Goal: Information Seeking & Learning: Learn about a topic

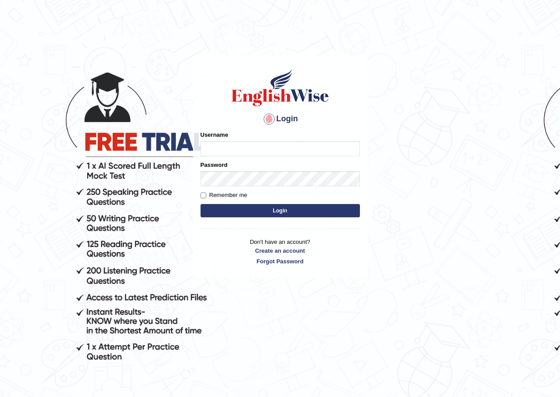
click at [216, 143] on input "Username" at bounding box center [280, 148] width 159 height 15
type input "susmitas_parramatta"
click at [211, 212] on button "Login" at bounding box center [280, 210] width 159 height 13
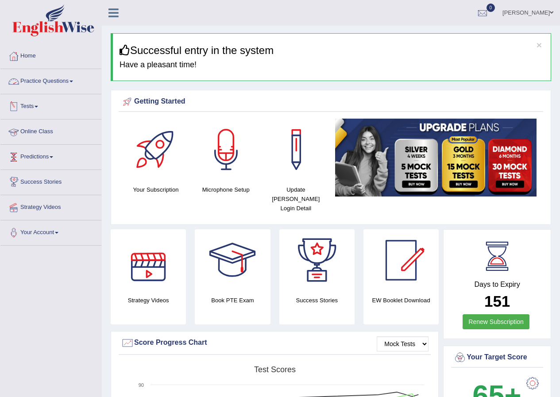
click at [43, 76] on link "Practice Questions" at bounding box center [50, 80] width 101 height 22
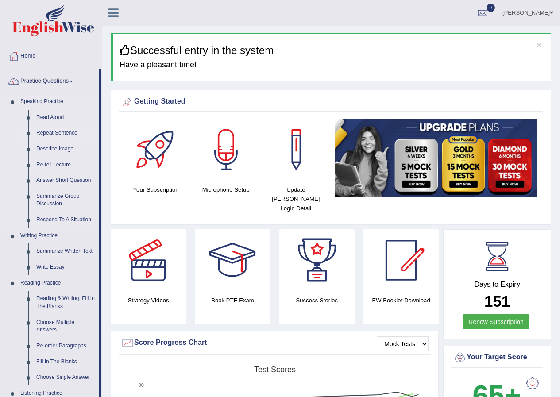
click at [61, 130] on link "Repeat Sentence" at bounding box center [65, 133] width 67 height 16
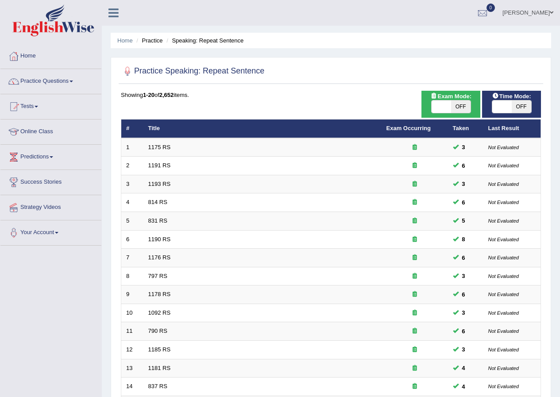
click at [498, 104] on span at bounding box center [501, 107] width 19 height 12
checkbox input "true"
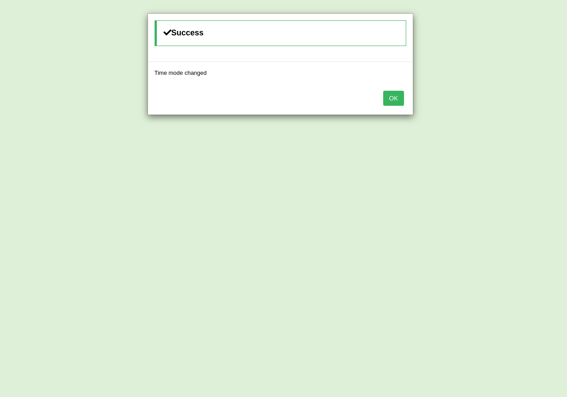
click at [395, 97] on button "OK" at bounding box center [393, 98] width 20 height 15
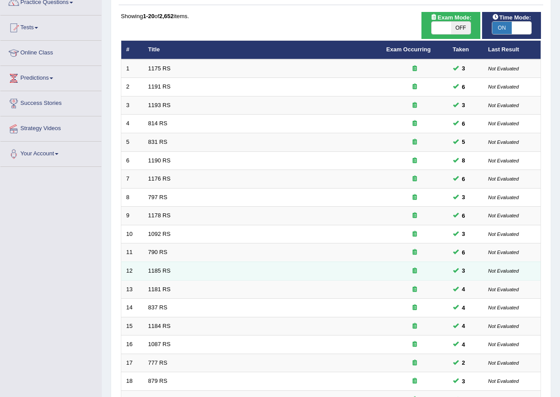
scroll to position [177, 0]
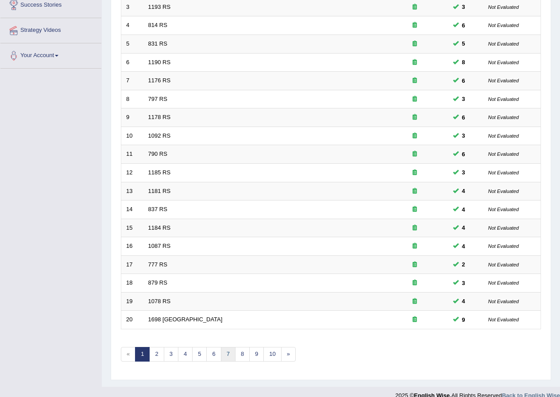
click at [229, 355] on link "7" at bounding box center [228, 354] width 15 height 15
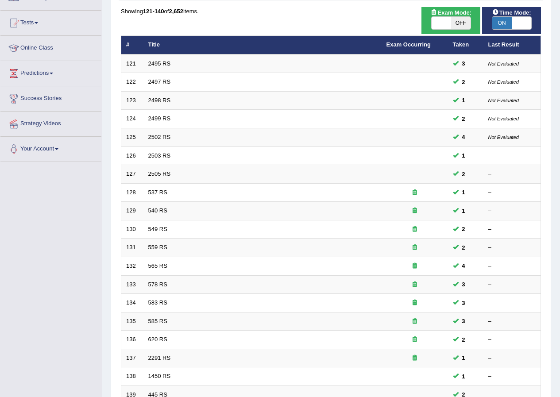
scroll to position [177, 0]
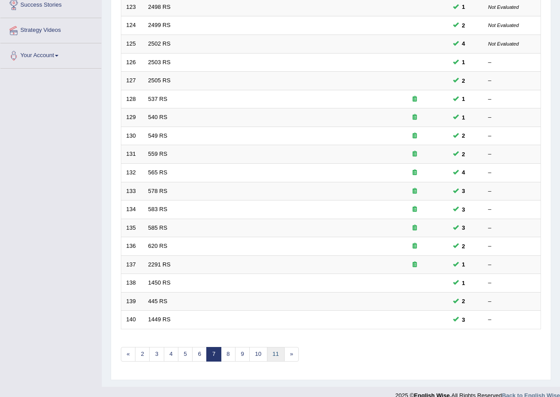
click at [282, 352] on link "11" at bounding box center [276, 354] width 18 height 15
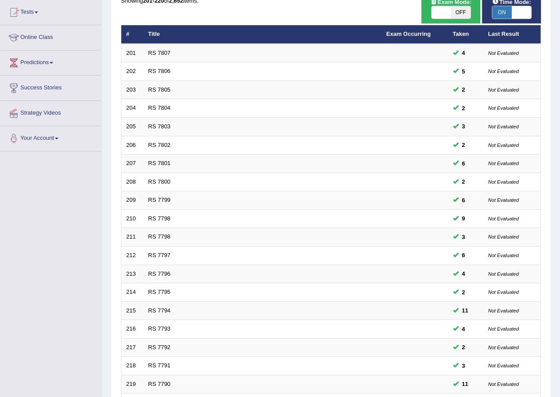
scroll to position [189, 0]
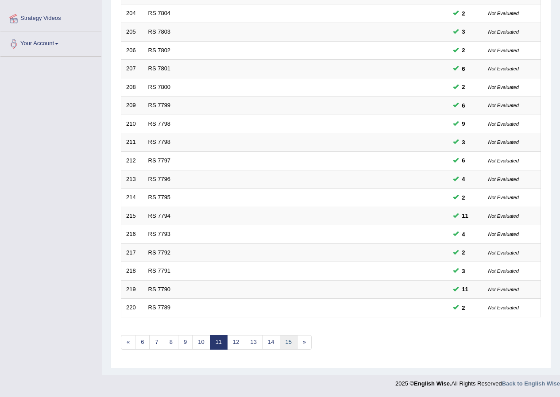
click at [287, 343] on link "15" at bounding box center [289, 342] width 18 height 15
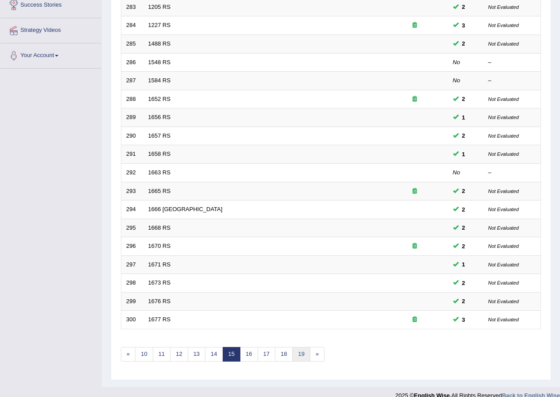
click at [298, 355] on link "19" at bounding box center [301, 354] width 18 height 15
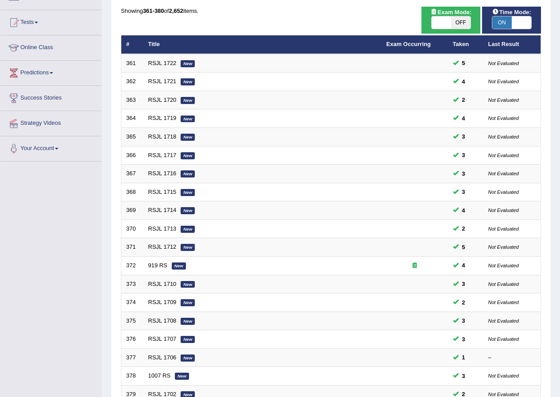
scroll to position [189, 0]
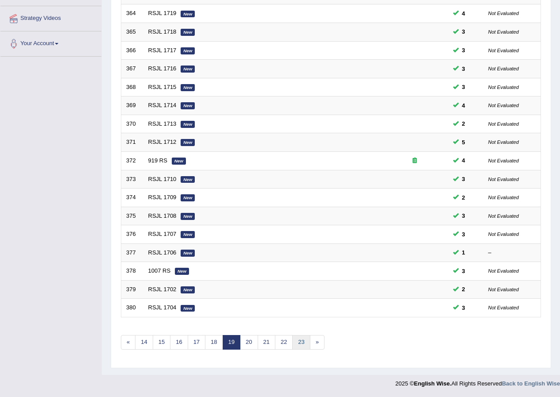
click at [303, 345] on link "23" at bounding box center [301, 342] width 18 height 15
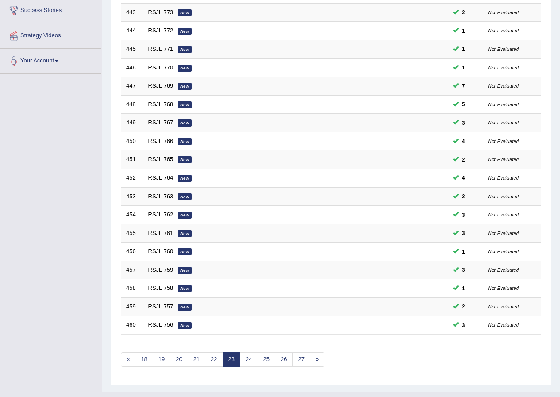
scroll to position [177, 0]
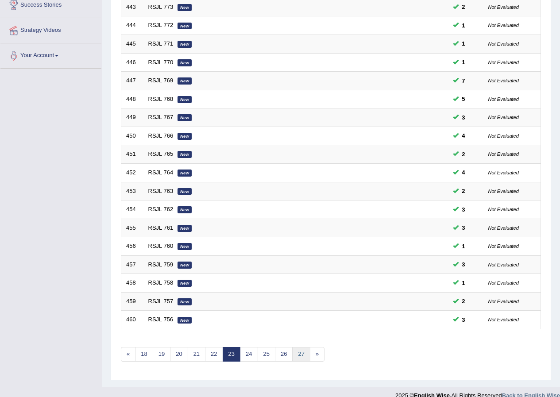
click at [299, 353] on link "27" at bounding box center [301, 354] width 18 height 15
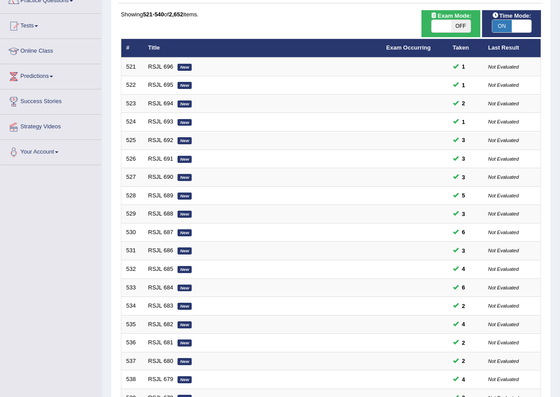
scroll to position [177, 0]
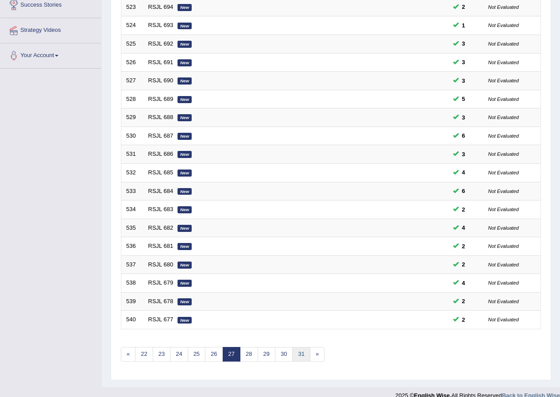
click at [299, 353] on link "31" at bounding box center [301, 354] width 18 height 15
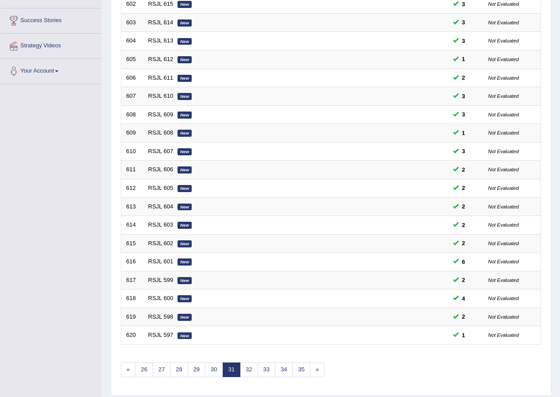
scroll to position [177, 0]
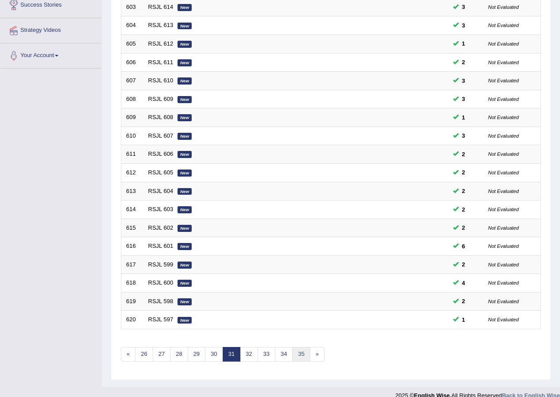
click at [299, 353] on link "35" at bounding box center [301, 354] width 18 height 15
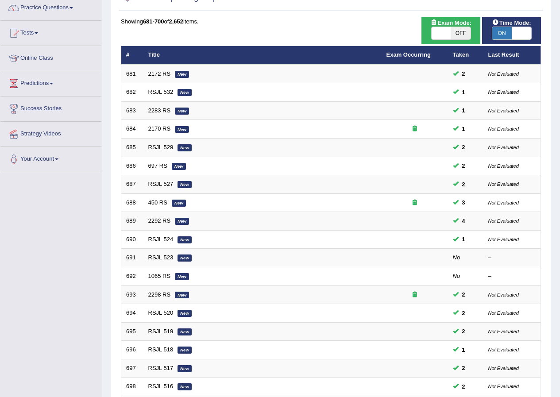
scroll to position [189, 0]
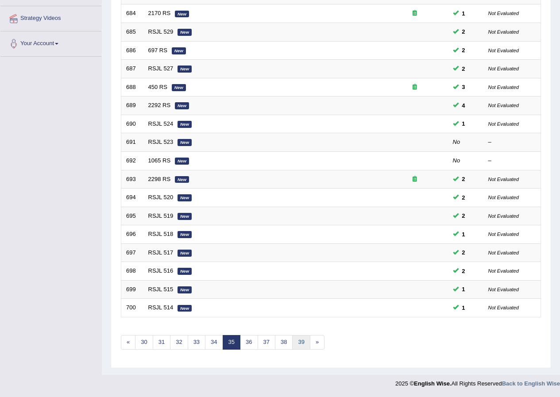
click at [298, 344] on link "39" at bounding box center [301, 342] width 18 height 15
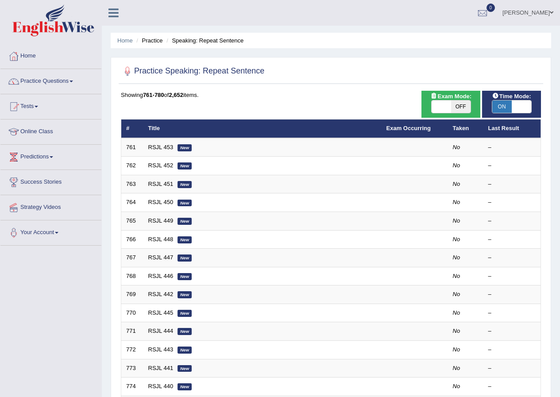
scroll to position [177, 0]
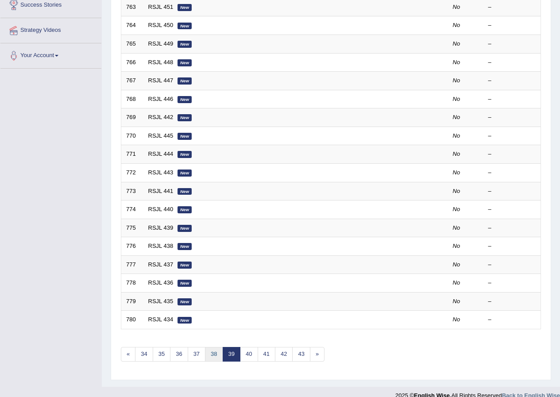
click at [211, 352] on link "38" at bounding box center [214, 354] width 18 height 15
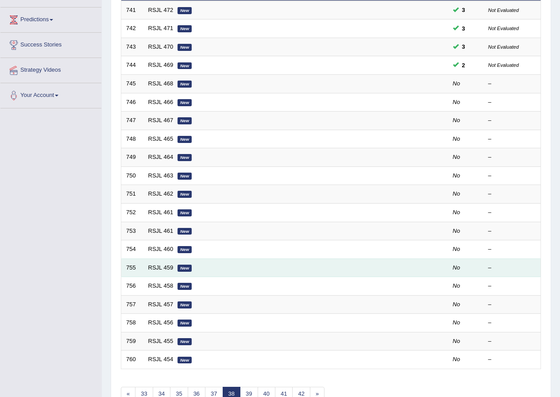
scroll to position [56, 0]
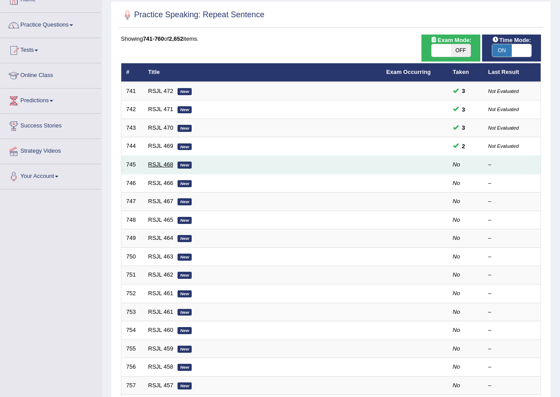
click at [166, 162] on link "RSJL 468" at bounding box center [160, 164] width 25 height 7
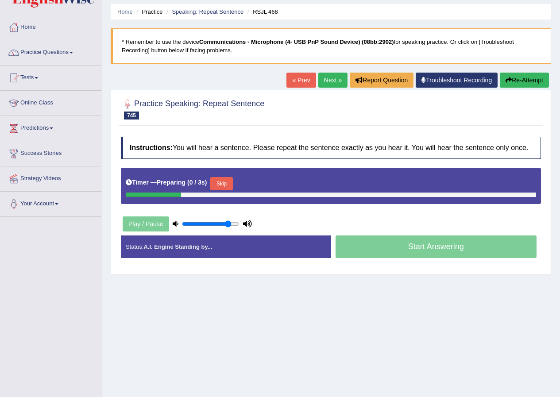
scroll to position [44, 0]
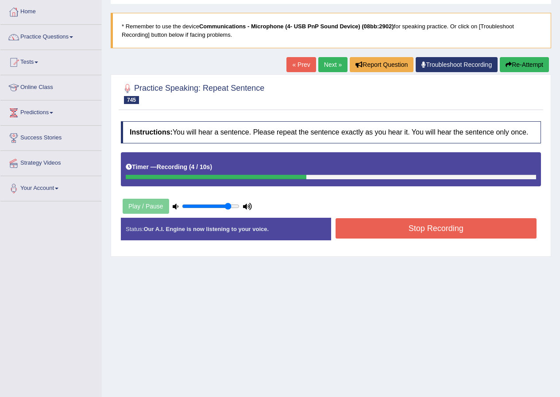
click at [413, 235] on button "Stop Recording" at bounding box center [436, 228] width 201 height 20
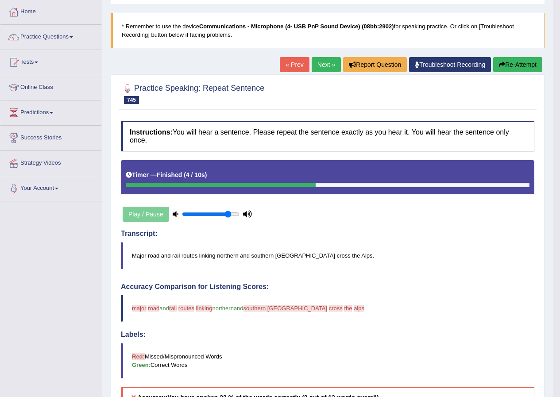
click at [513, 65] on button "Re-Attempt" at bounding box center [517, 64] width 49 height 15
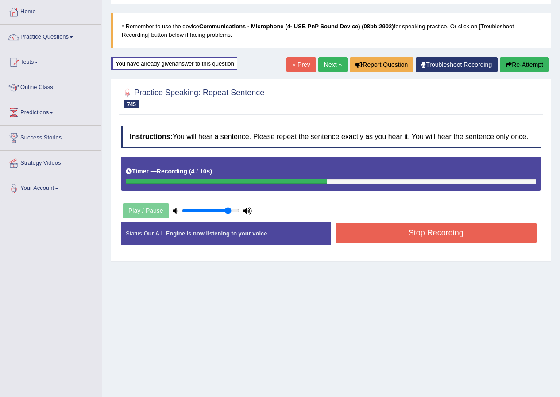
click at [412, 239] on button "Stop Recording" at bounding box center [436, 233] width 201 height 20
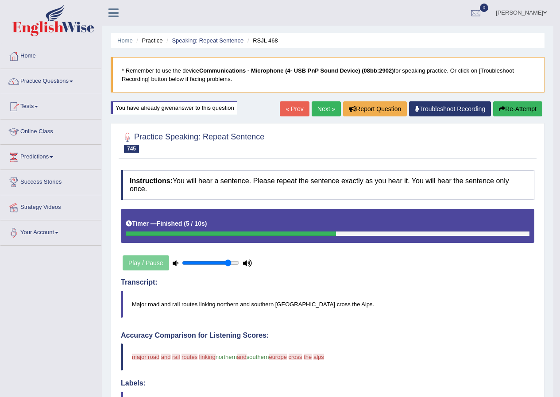
click at [326, 108] on link "Next »" at bounding box center [326, 108] width 29 height 15
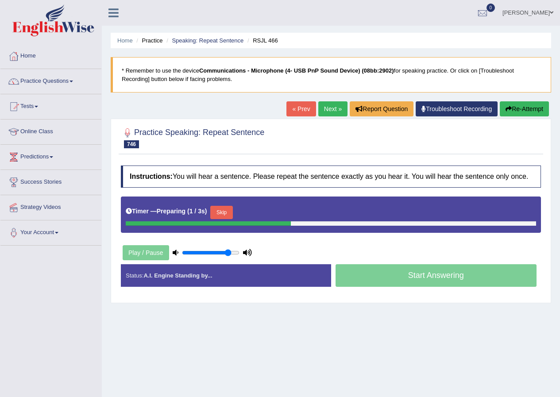
click at [227, 209] on button "Skip" at bounding box center [221, 212] width 22 height 13
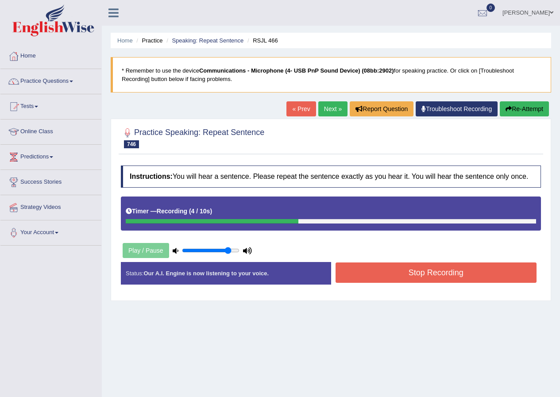
click at [371, 276] on button "Stop Recording" at bounding box center [436, 273] width 201 height 20
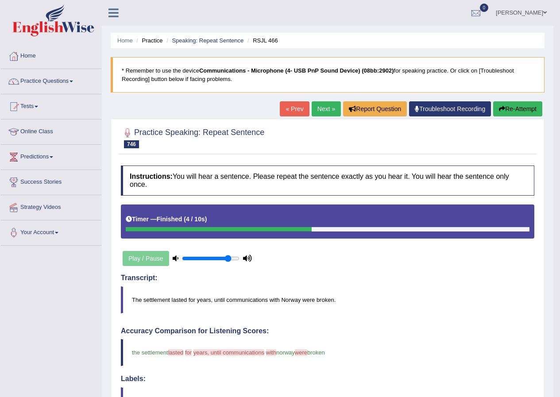
click at [510, 110] on button "Re-Attempt" at bounding box center [517, 108] width 49 height 15
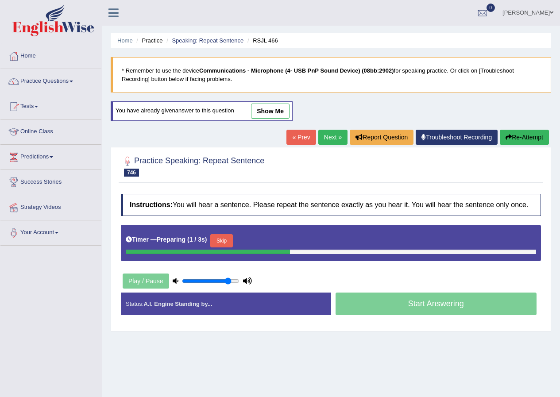
click at [221, 242] on button "Skip" at bounding box center [221, 240] width 22 height 13
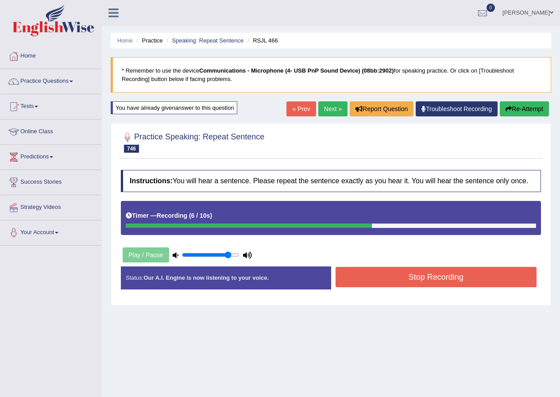
click at [367, 280] on button "Stop Recording" at bounding box center [436, 277] width 201 height 20
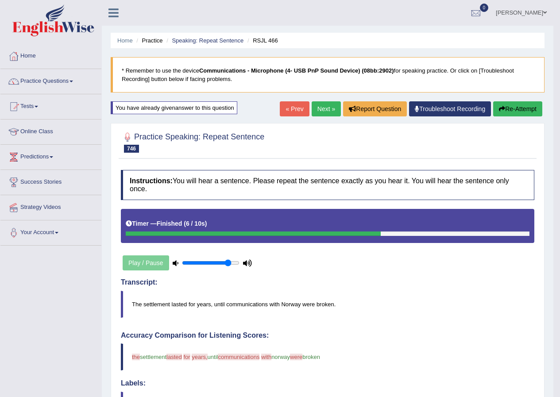
click at [520, 101] on button "Re-Attempt" at bounding box center [517, 108] width 49 height 15
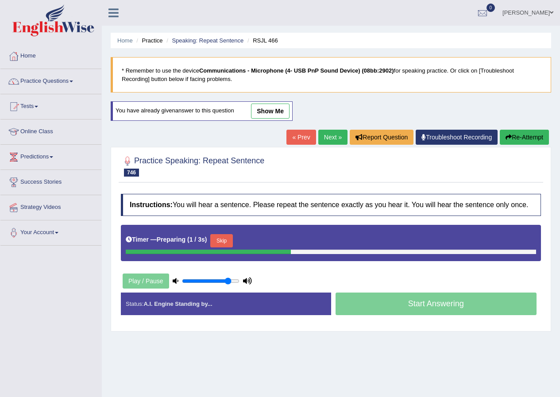
click at [231, 246] on button "Skip" at bounding box center [221, 240] width 22 height 13
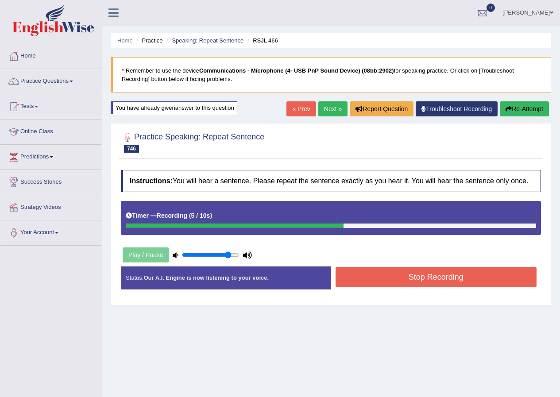
click at [392, 272] on button "Stop Recording" at bounding box center [436, 277] width 201 height 20
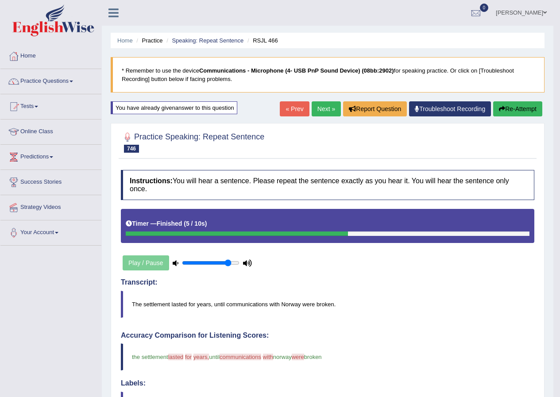
click at [318, 106] on link "Next »" at bounding box center [326, 108] width 29 height 15
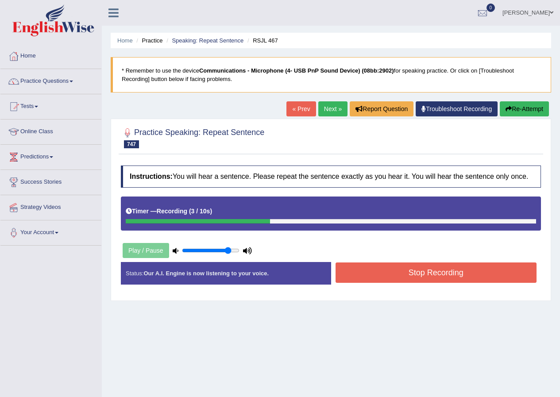
click at [378, 276] on button "Stop Recording" at bounding box center [436, 273] width 201 height 20
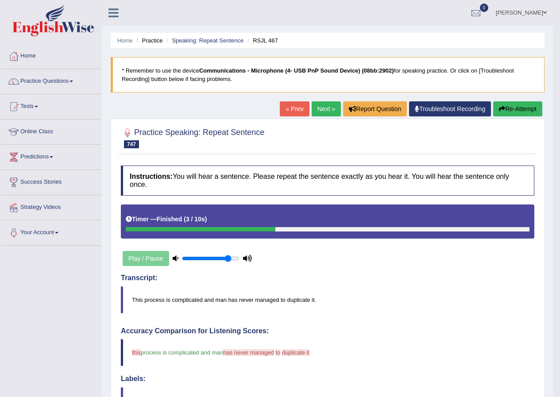
click at [521, 104] on button "Re-Attempt" at bounding box center [517, 108] width 49 height 15
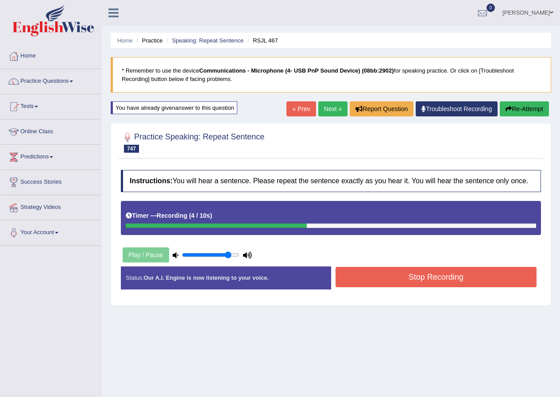
click at [396, 279] on button "Stop Recording" at bounding box center [436, 277] width 201 height 20
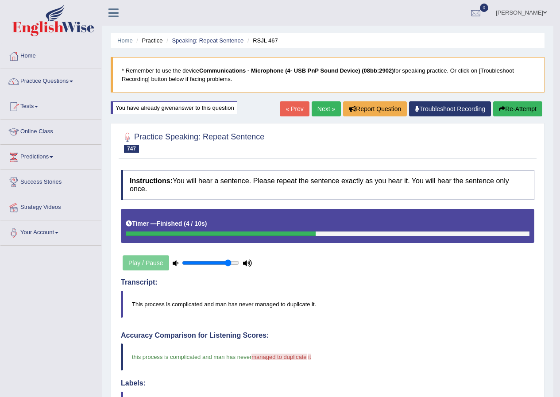
click at [320, 104] on link "Next »" at bounding box center [326, 108] width 29 height 15
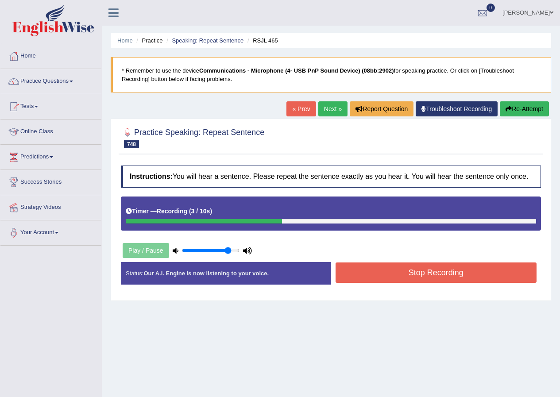
click at [441, 272] on button "Stop Recording" at bounding box center [436, 273] width 201 height 20
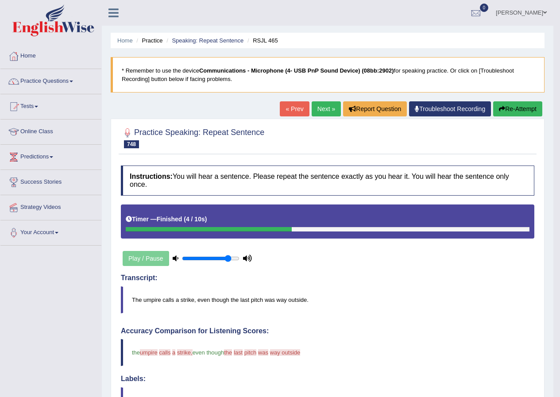
click at [514, 110] on button "Re-Attempt" at bounding box center [517, 108] width 49 height 15
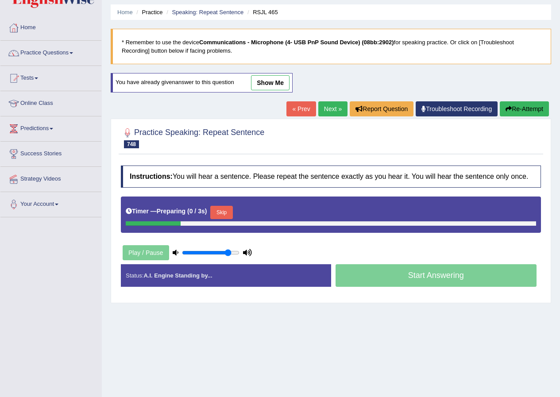
scroll to position [44, 0]
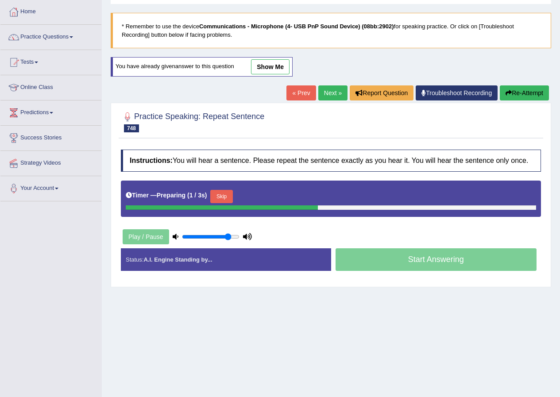
click at [227, 201] on button "Skip" at bounding box center [221, 196] width 22 height 13
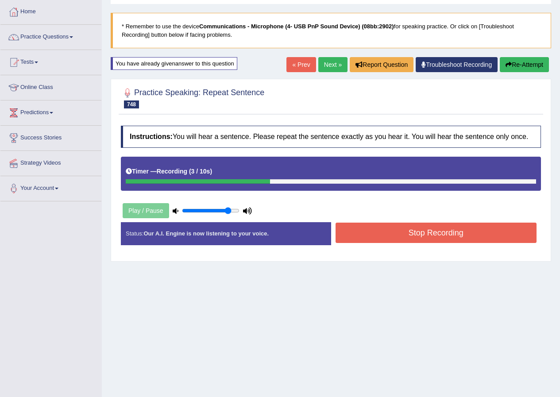
click at [427, 234] on button "Stop Recording" at bounding box center [436, 233] width 201 height 20
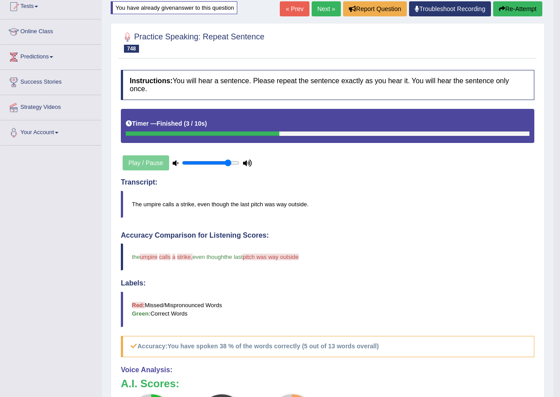
scroll to position [89, 0]
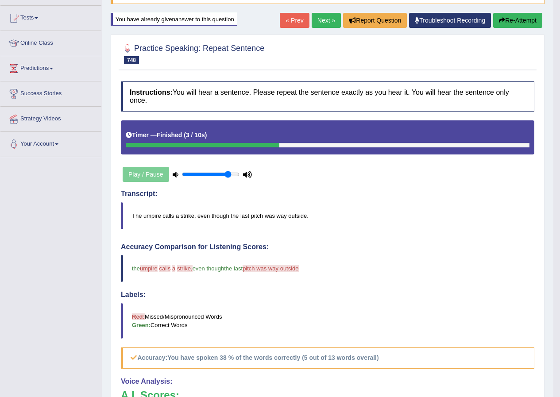
click at [519, 19] on button "Re-Attempt" at bounding box center [517, 20] width 49 height 15
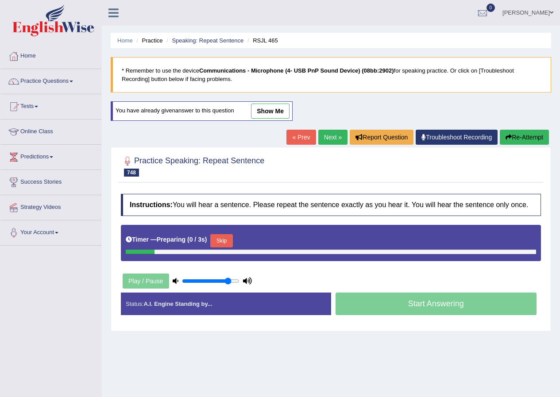
scroll to position [68, 0]
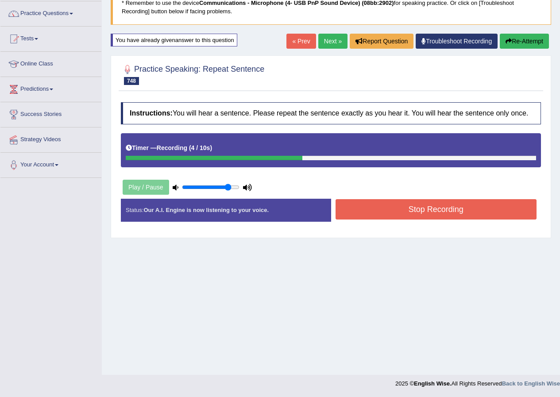
click at [420, 217] on button "Stop Recording" at bounding box center [436, 209] width 201 height 20
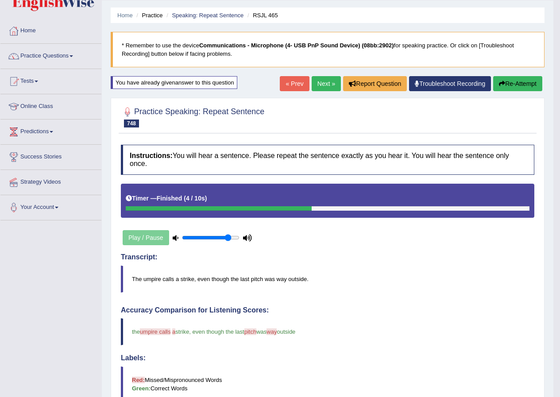
scroll to position [23, 0]
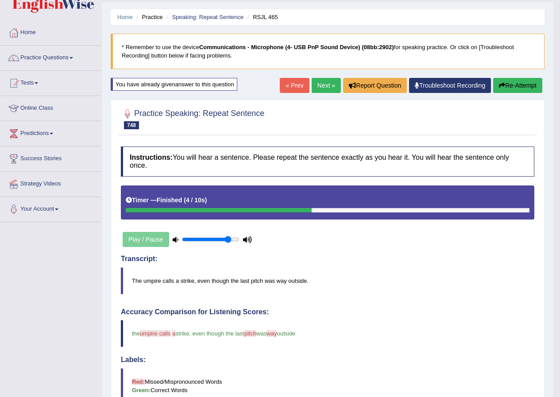
click at [317, 82] on link "Next »" at bounding box center [326, 85] width 29 height 15
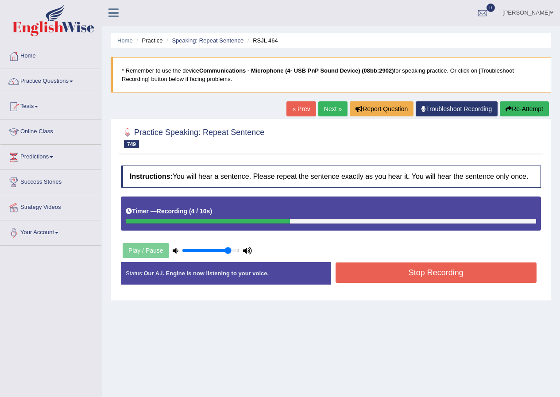
click at [428, 272] on button "Stop Recording" at bounding box center [436, 273] width 201 height 20
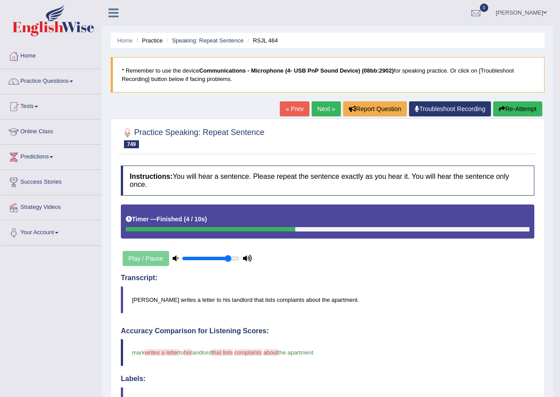
click at [521, 108] on button "Re-Attempt" at bounding box center [517, 108] width 49 height 15
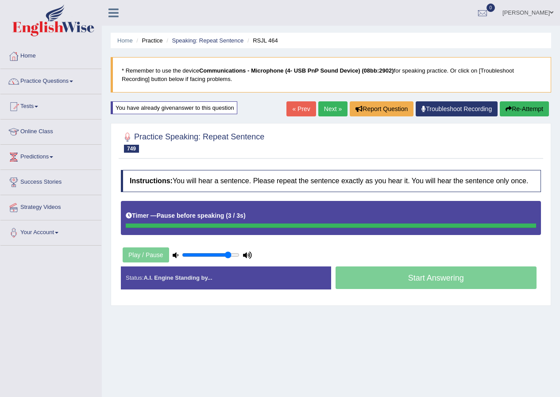
click at [531, 111] on button "Re-Attempt" at bounding box center [524, 108] width 49 height 15
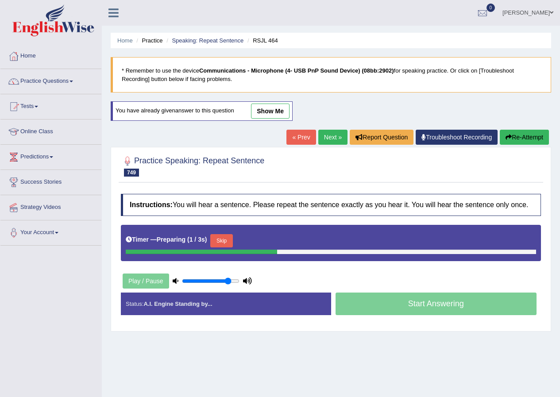
click at [222, 244] on button "Skip" at bounding box center [221, 240] width 22 height 13
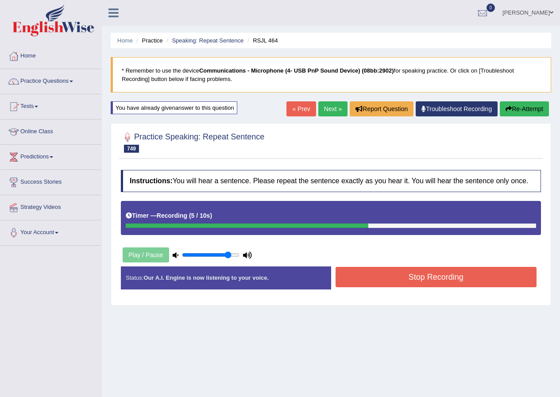
click at [393, 282] on button "Stop Recording" at bounding box center [436, 277] width 201 height 20
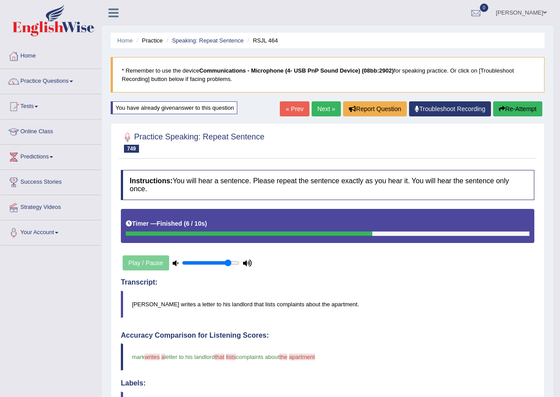
click at [318, 110] on link "Next »" at bounding box center [326, 108] width 29 height 15
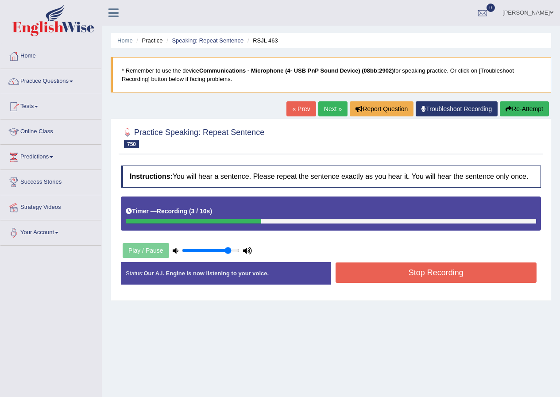
click at [407, 278] on button "Stop Recording" at bounding box center [436, 273] width 201 height 20
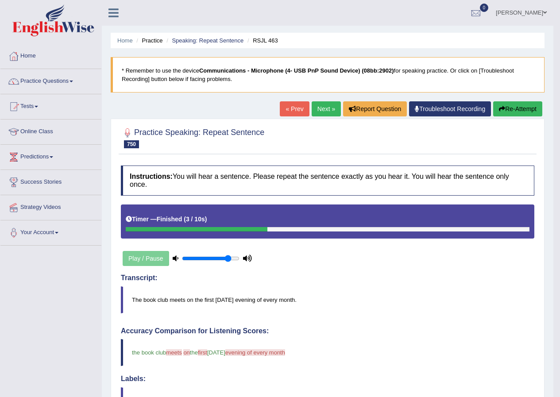
click at [514, 109] on button "Re-Attempt" at bounding box center [517, 108] width 49 height 15
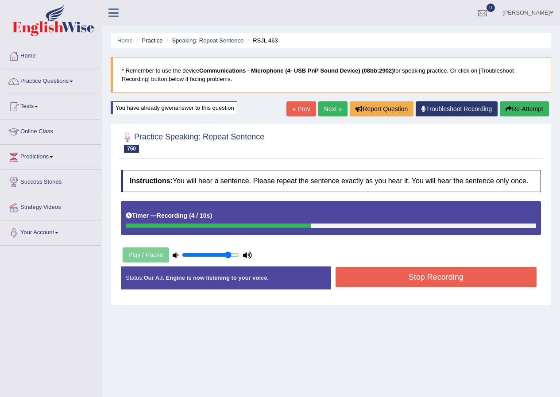
click at [477, 279] on button "Stop Recording" at bounding box center [436, 277] width 201 height 20
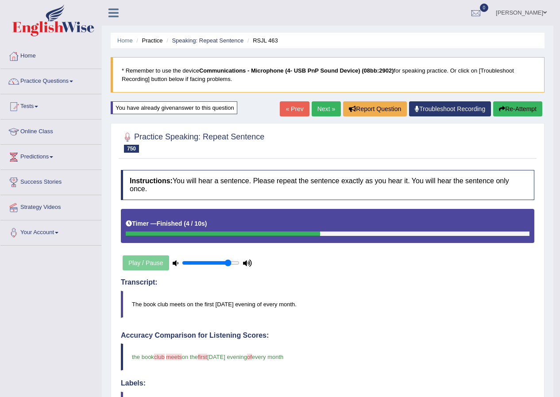
click at [323, 110] on link "Next »" at bounding box center [326, 108] width 29 height 15
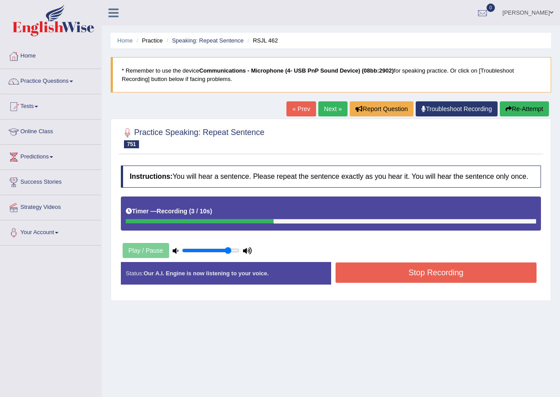
click at [446, 278] on button "Stop Recording" at bounding box center [436, 273] width 201 height 20
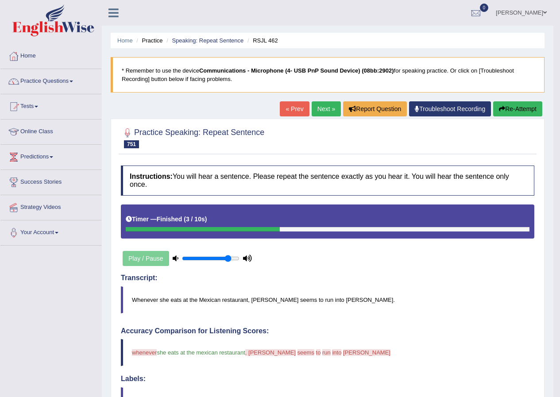
click at [527, 113] on button "Re-Attempt" at bounding box center [517, 108] width 49 height 15
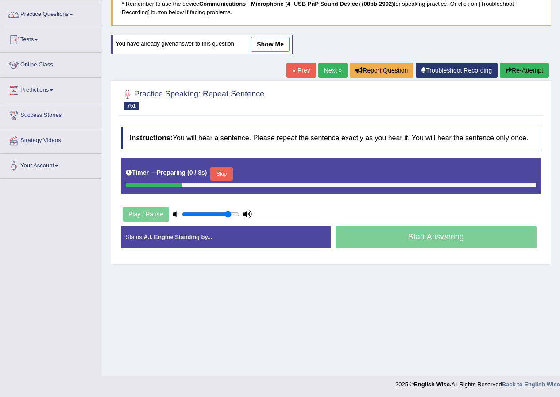
scroll to position [68, 0]
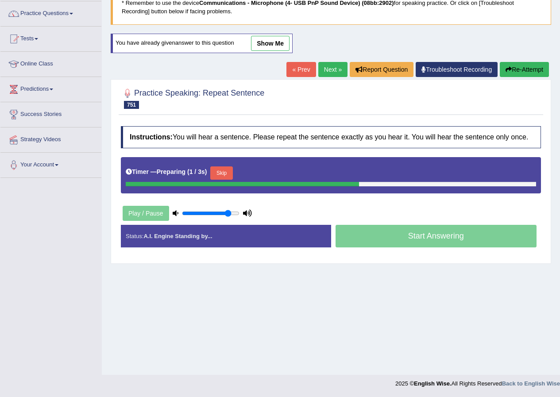
click at [230, 172] on button "Skip" at bounding box center [221, 172] width 22 height 13
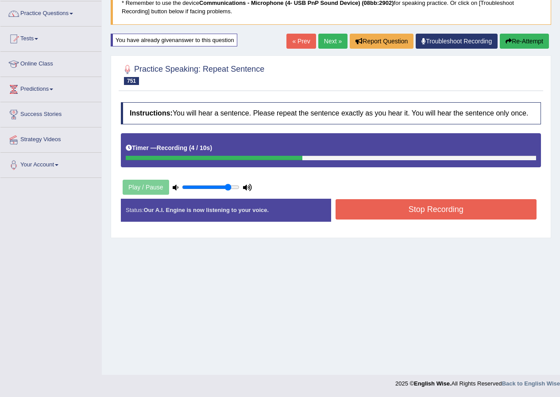
click at [452, 215] on button "Stop Recording" at bounding box center [436, 209] width 201 height 20
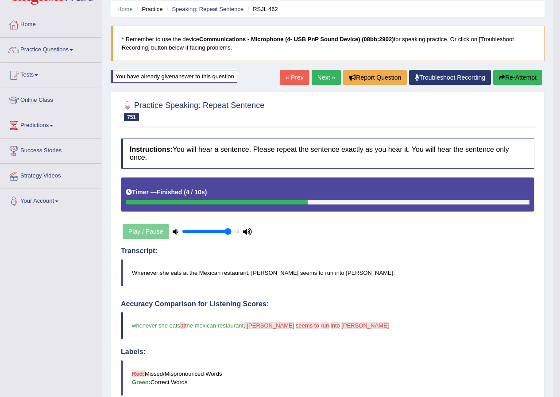
scroll to position [23, 0]
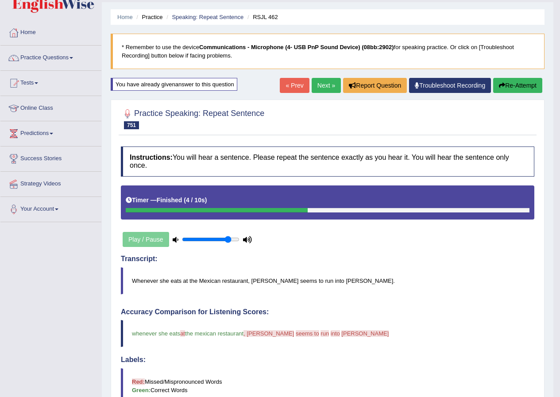
click at [530, 86] on button "Re-Attempt" at bounding box center [517, 85] width 49 height 15
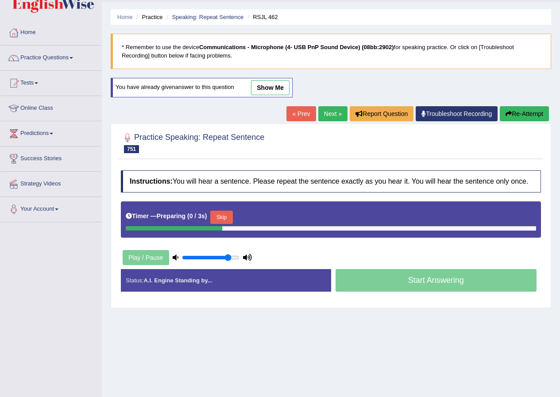
click at [232, 209] on div "Timer — Preparing ( 0 / 3s ) Skip" at bounding box center [331, 218] width 410 height 18
click at [230, 213] on button "Skip" at bounding box center [221, 217] width 22 height 13
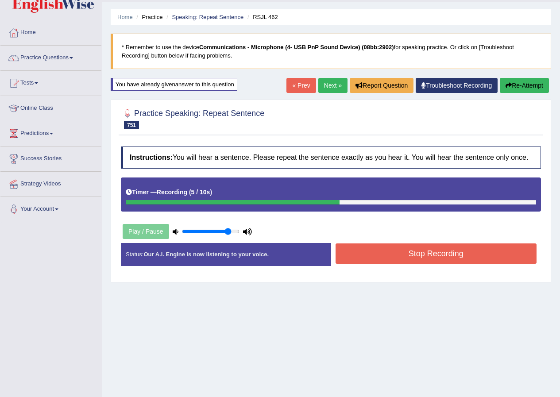
click at [396, 261] on button "Stop Recording" at bounding box center [436, 254] width 201 height 20
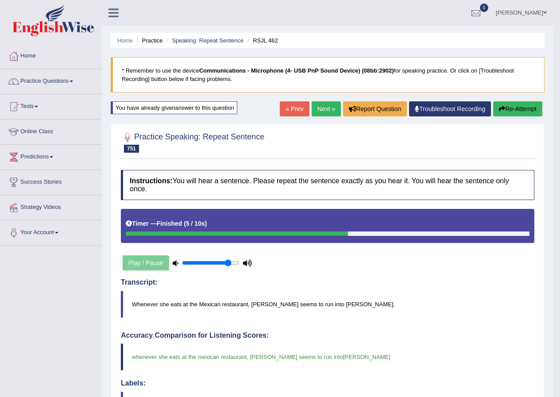
click at [317, 111] on link "Next »" at bounding box center [326, 108] width 29 height 15
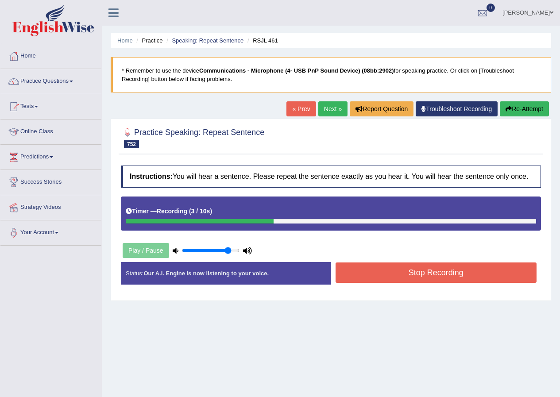
click at [430, 270] on button "Stop Recording" at bounding box center [436, 273] width 201 height 20
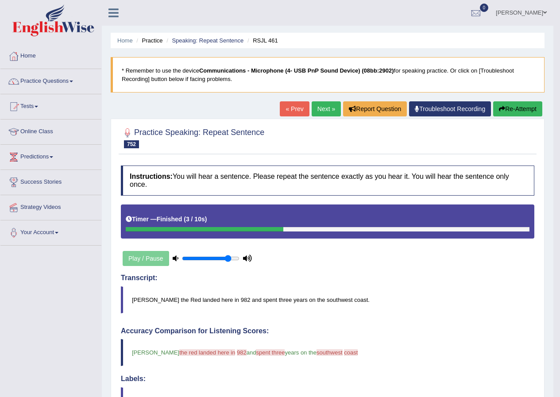
click at [517, 100] on div "Home Practice Speaking: Repeat Sentence RSJL 461 * Remember to use the device C…" at bounding box center [328, 315] width 452 height 630
click at [515, 114] on button "Re-Attempt" at bounding box center [517, 108] width 49 height 15
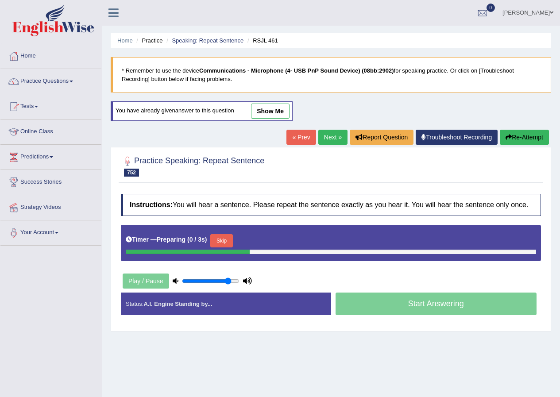
click at [223, 238] on button "Skip" at bounding box center [221, 240] width 22 height 13
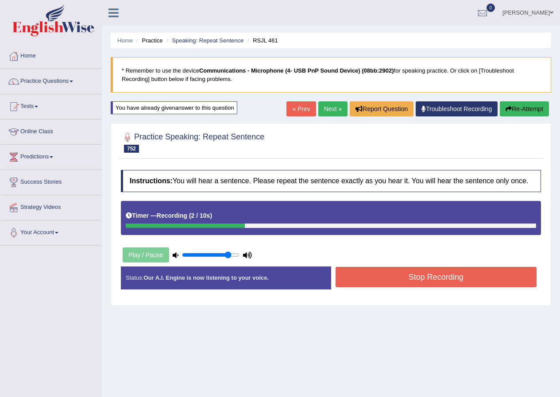
click at [410, 279] on button "Stop Recording" at bounding box center [436, 277] width 201 height 20
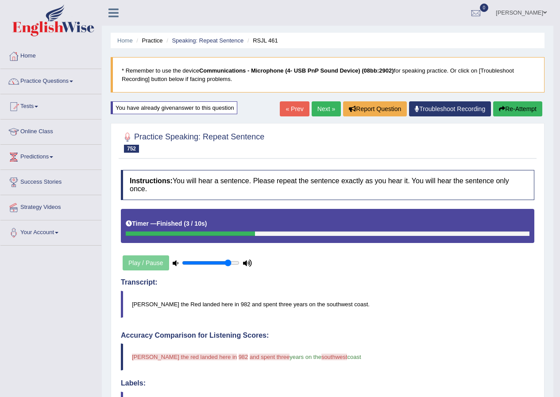
click at [522, 108] on button "Re-Attempt" at bounding box center [517, 108] width 49 height 15
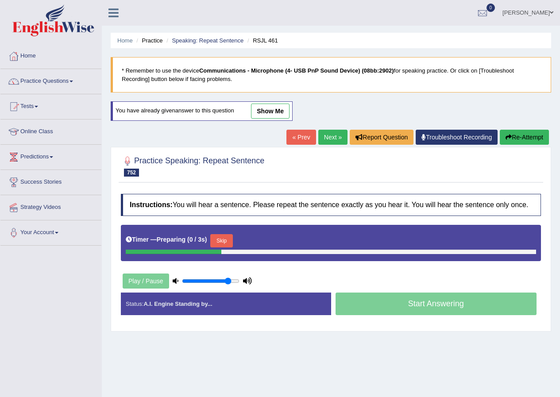
click at [226, 242] on button "Skip" at bounding box center [221, 240] width 22 height 13
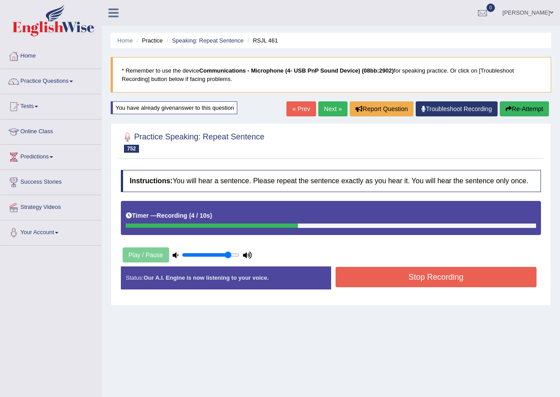
click at [429, 278] on button "Stop Recording" at bounding box center [436, 277] width 201 height 20
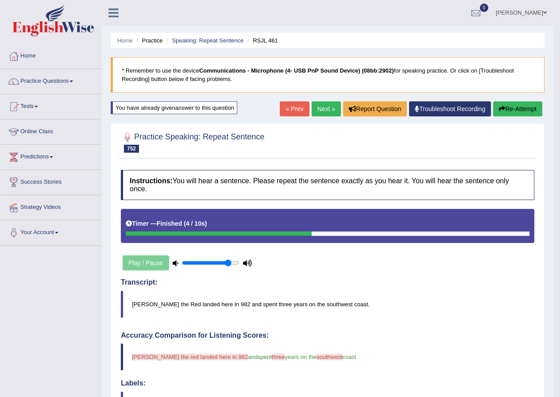
click at [506, 107] on button "Re-Attempt" at bounding box center [517, 108] width 49 height 15
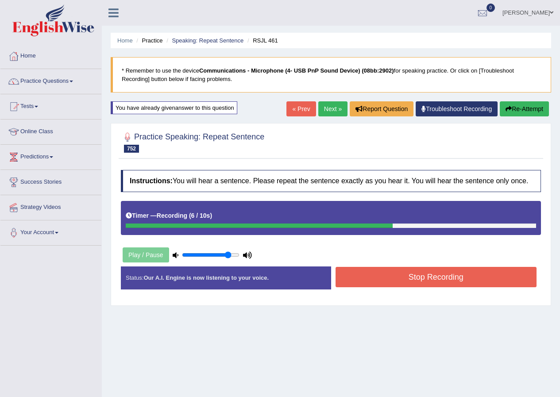
click at [395, 271] on button "Stop Recording" at bounding box center [436, 277] width 201 height 20
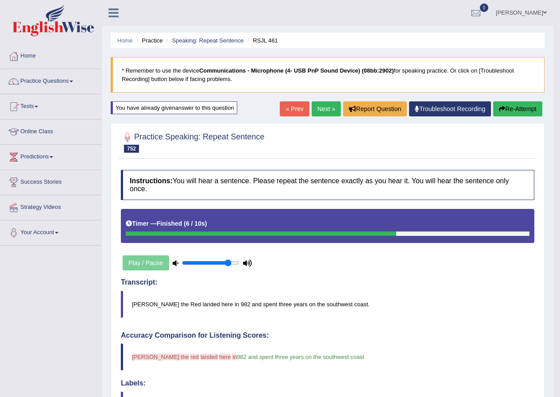
click at [318, 104] on link "Next »" at bounding box center [326, 108] width 29 height 15
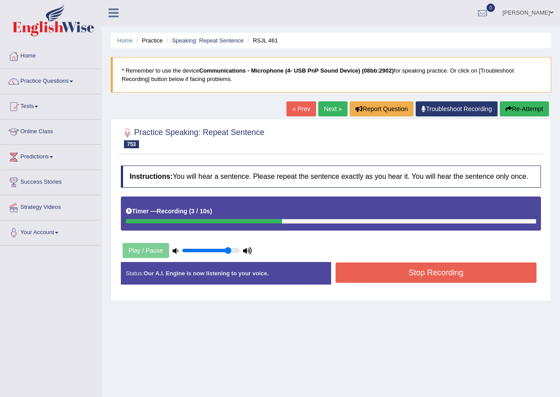
click at [397, 279] on button "Stop Recording" at bounding box center [436, 273] width 201 height 20
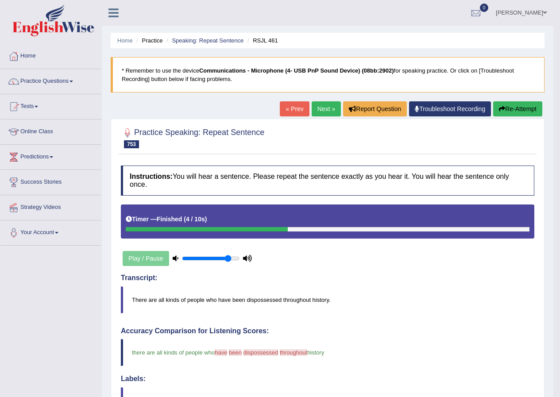
click at [322, 108] on link "Next »" at bounding box center [326, 108] width 29 height 15
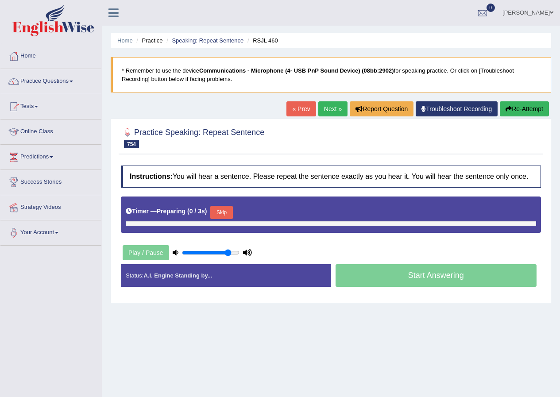
click at [295, 97] on div "Home Practice Speaking: Repeat Sentence RSJL 460 * Remember to use the device C…" at bounding box center [331, 221] width 458 height 443
click at [294, 112] on link "« Prev" at bounding box center [300, 108] width 29 height 15
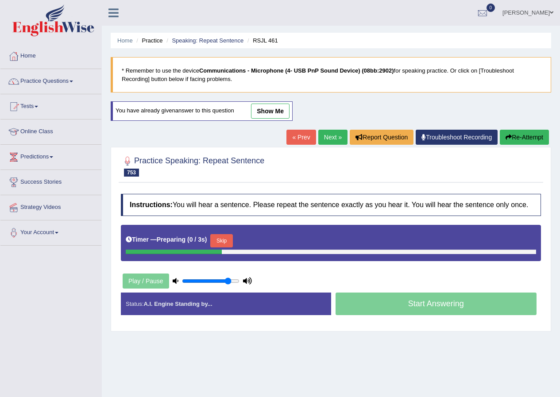
click at [525, 136] on button "Re-Attempt" at bounding box center [524, 137] width 49 height 15
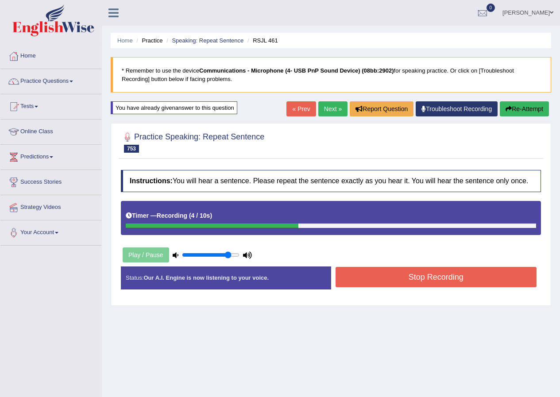
click at [407, 280] on button "Stop Recording" at bounding box center [436, 277] width 201 height 20
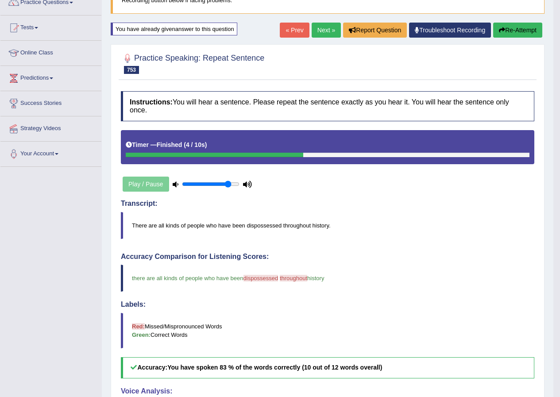
scroll to position [44, 0]
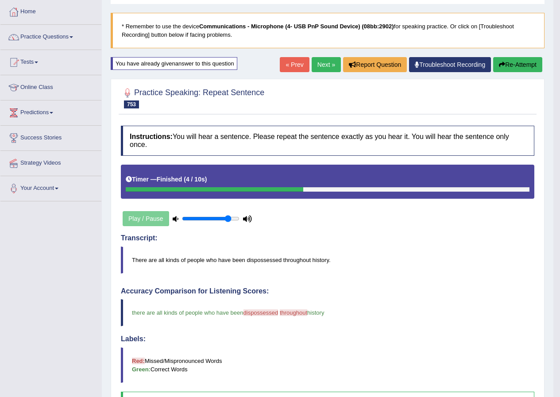
click at [321, 64] on link "Next »" at bounding box center [326, 64] width 29 height 15
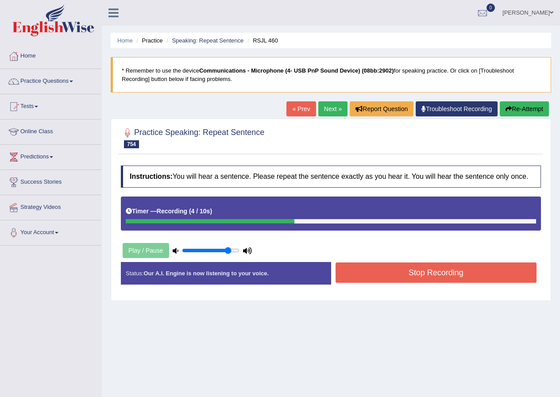
click at [379, 276] on button "Stop Recording" at bounding box center [436, 273] width 201 height 20
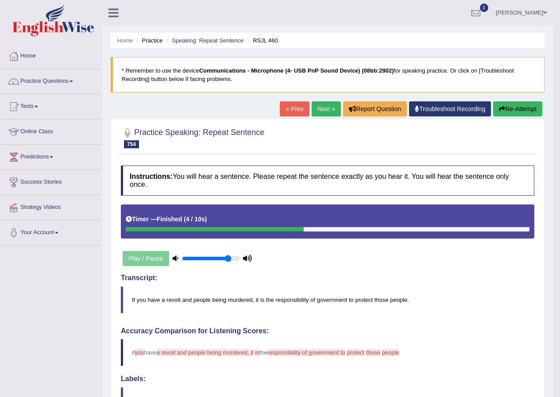
click at [529, 111] on button "Re-Attempt" at bounding box center [517, 108] width 49 height 15
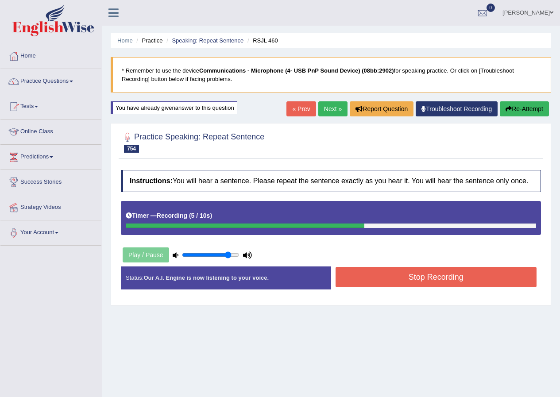
click at [497, 279] on button "Stop Recording" at bounding box center [436, 277] width 201 height 20
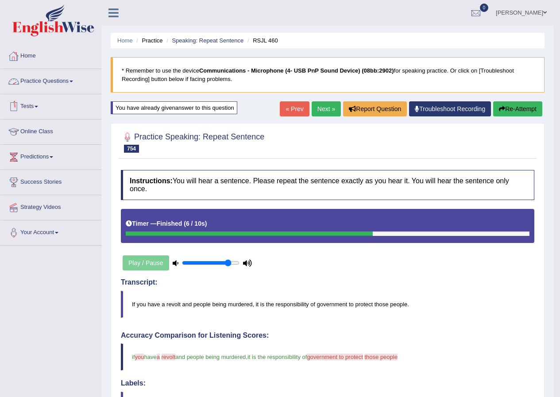
drag, startPoint x: 528, startPoint y: 103, endPoint x: 534, endPoint y: 97, distance: 9.1
click at [528, 103] on button "Re-Attempt" at bounding box center [517, 108] width 49 height 15
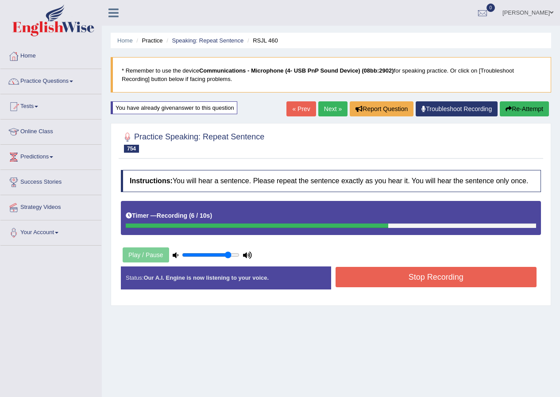
click at [379, 276] on button "Stop Recording" at bounding box center [436, 277] width 201 height 20
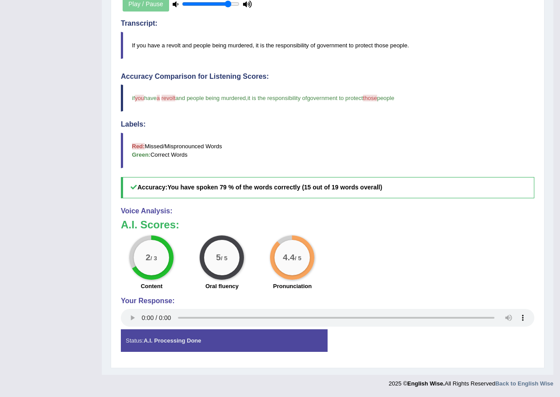
scroll to position [82, 0]
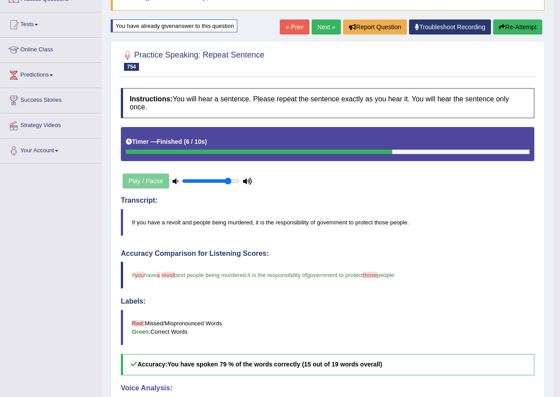
click at [323, 26] on link "Next »" at bounding box center [326, 26] width 29 height 15
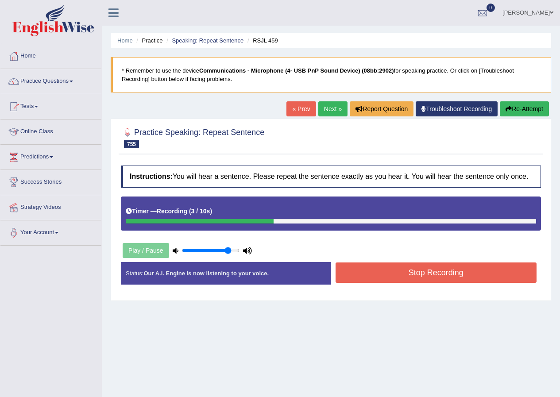
click at [367, 268] on button "Stop Recording" at bounding box center [436, 273] width 201 height 20
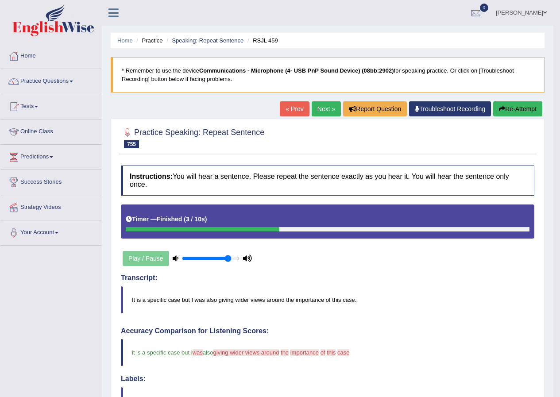
click at [512, 116] on button "Re-Attempt" at bounding box center [517, 108] width 49 height 15
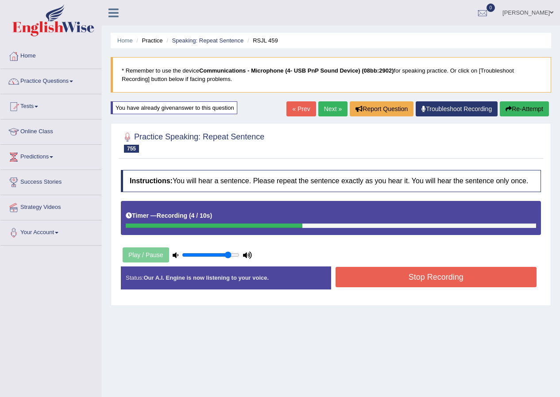
click at [425, 282] on button "Stop Recording" at bounding box center [436, 277] width 201 height 20
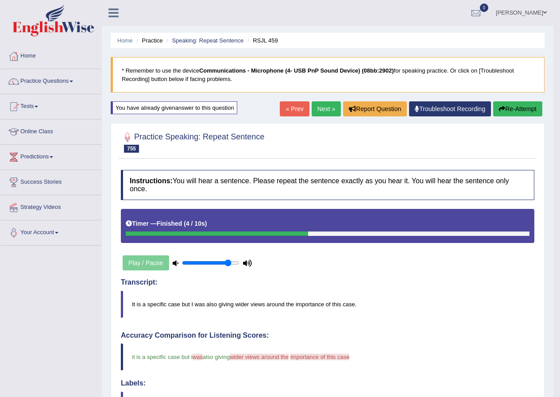
click at [513, 105] on button "Re-Attempt" at bounding box center [517, 108] width 49 height 15
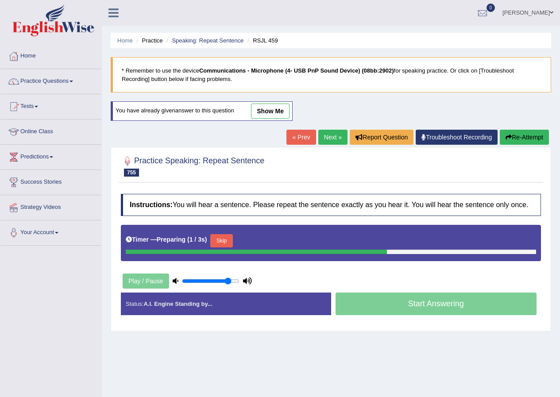
click at [224, 238] on button "Skip" at bounding box center [221, 240] width 22 height 13
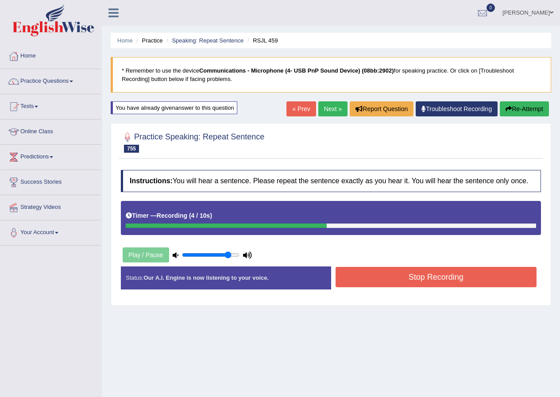
click at [421, 265] on div "Instructions: You will hear a sentence. Please repeat the sentence exactly as y…" at bounding box center [331, 233] width 425 height 135
click at [413, 280] on button "Stop Recording" at bounding box center [436, 277] width 201 height 20
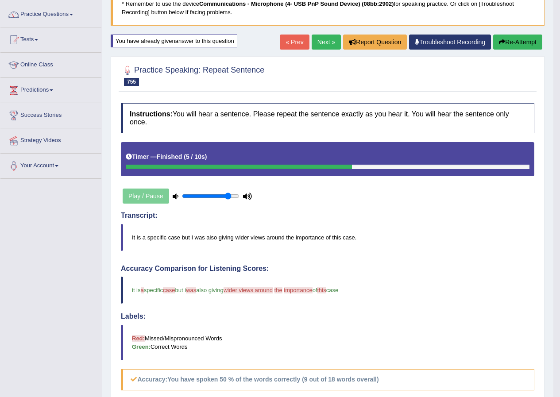
scroll to position [44, 0]
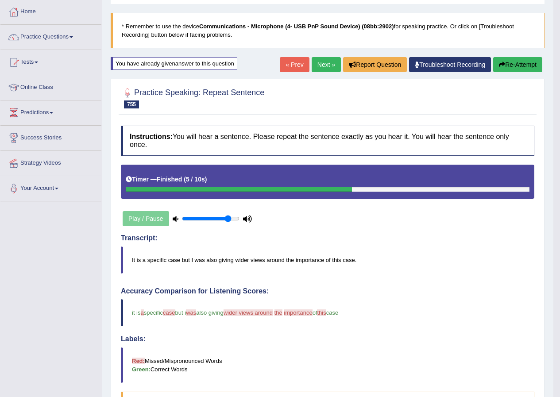
click at [518, 61] on button "Re-Attempt" at bounding box center [517, 64] width 49 height 15
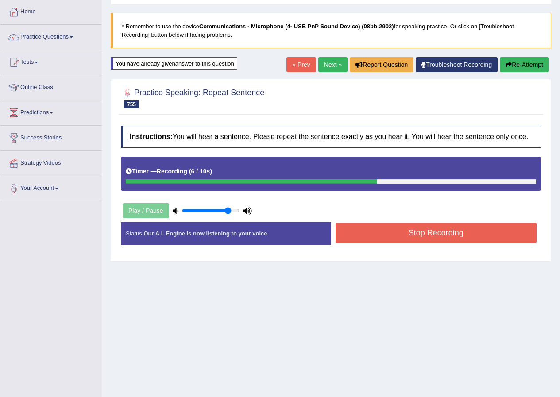
click at [459, 233] on button "Stop Recording" at bounding box center [436, 233] width 201 height 20
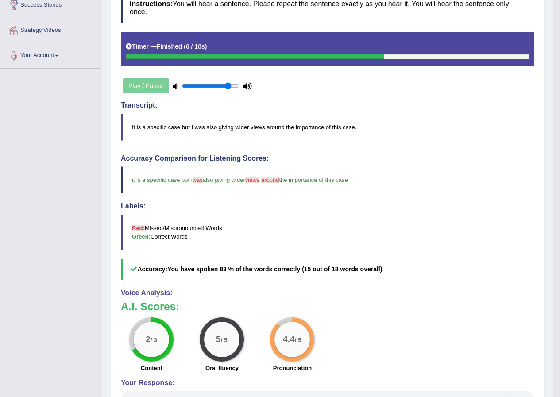
scroll to position [44, 0]
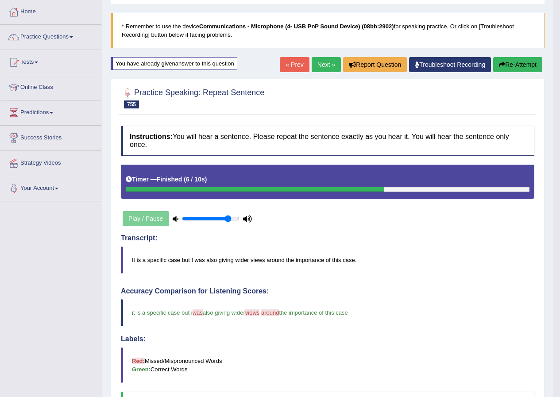
click at [325, 66] on link "Next »" at bounding box center [326, 64] width 29 height 15
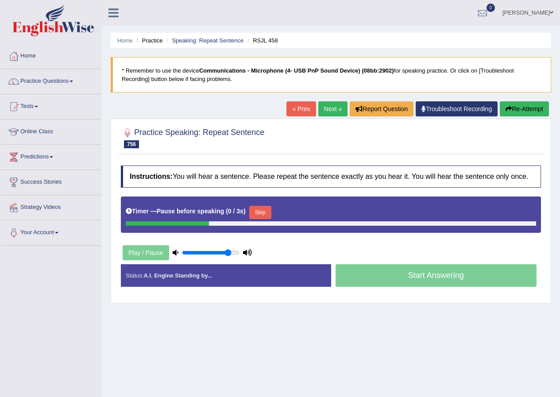
click at [522, 108] on button "Re-Attempt" at bounding box center [524, 108] width 49 height 15
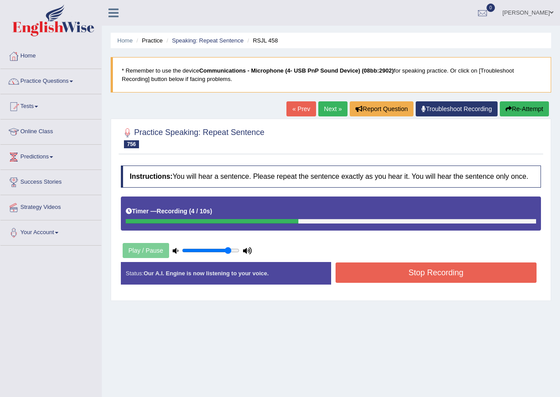
click at [398, 271] on button "Stop Recording" at bounding box center [436, 273] width 201 height 20
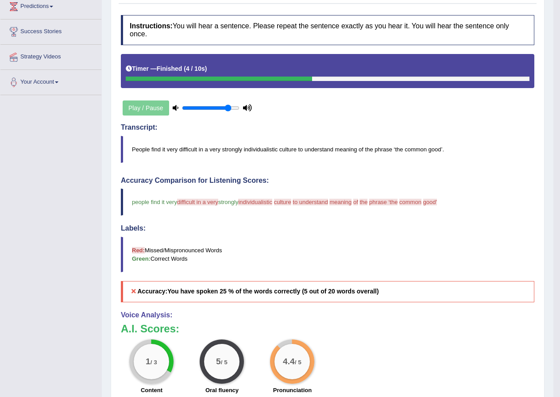
scroll to position [44, 0]
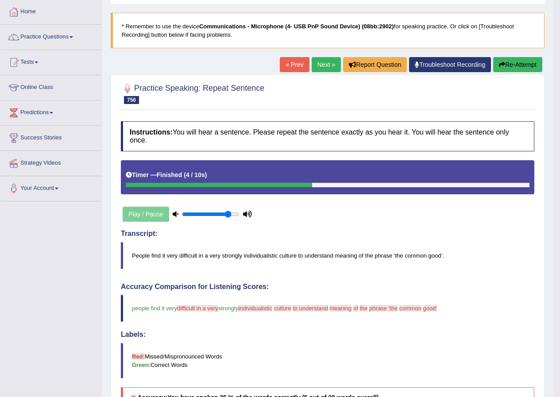
click at [523, 62] on button "Re-Attempt" at bounding box center [517, 64] width 49 height 15
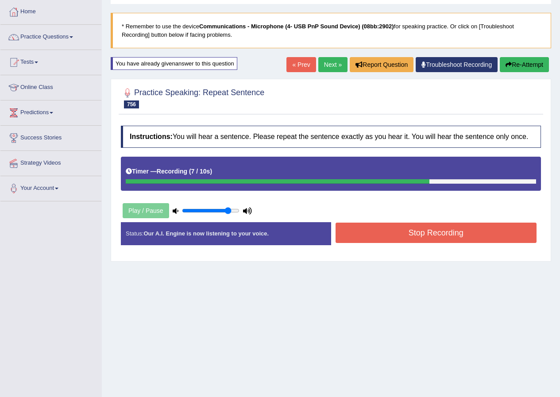
click at [418, 227] on button "Stop Recording" at bounding box center [436, 233] width 201 height 20
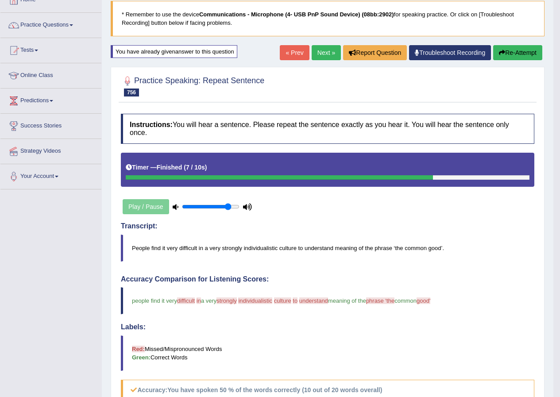
scroll to position [44, 0]
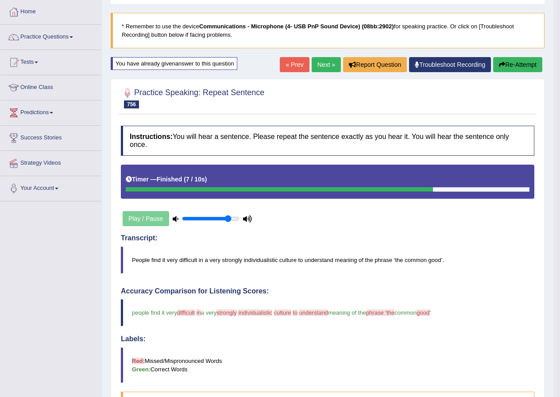
click at [518, 66] on button "Re-Attempt" at bounding box center [517, 64] width 49 height 15
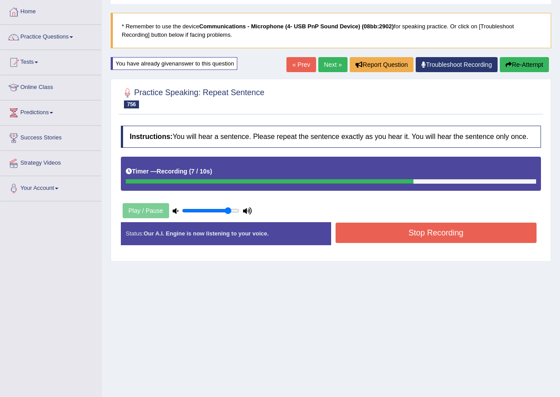
click at [417, 240] on button "Stop Recording" at bounding box center [436, 233] width 201 height 20
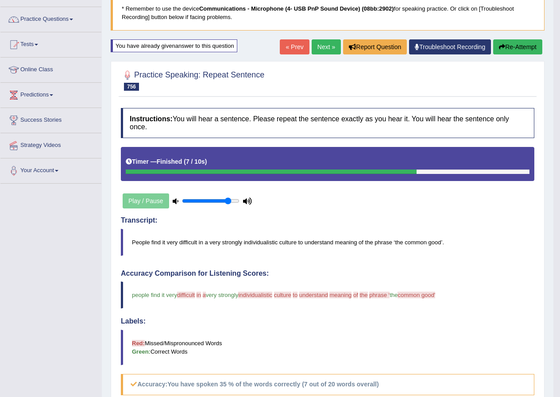
scroll to position [44, 0]
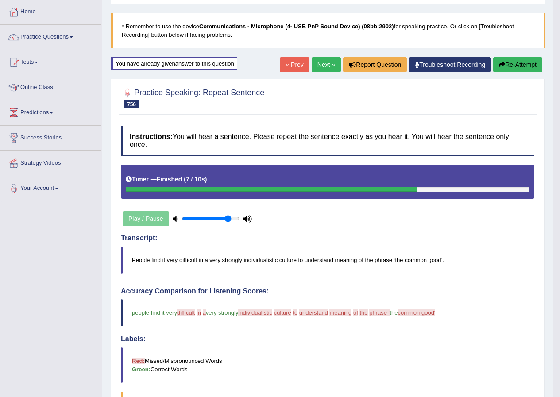
click at [515, 65] on button "Re-Attempt" at bounding box center [517, 64] width 49 height 15
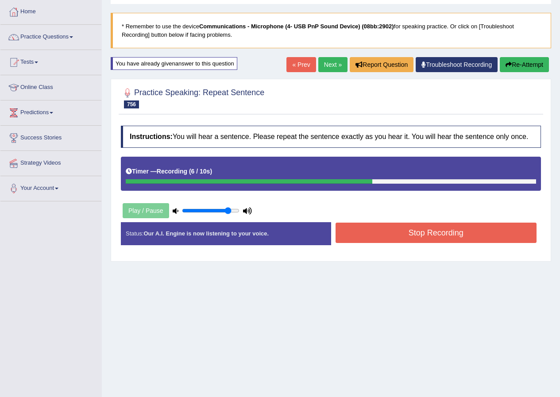
click at [423, 231] on button "Stop Recording" at bounding box center [436, 233] width 201 height 20
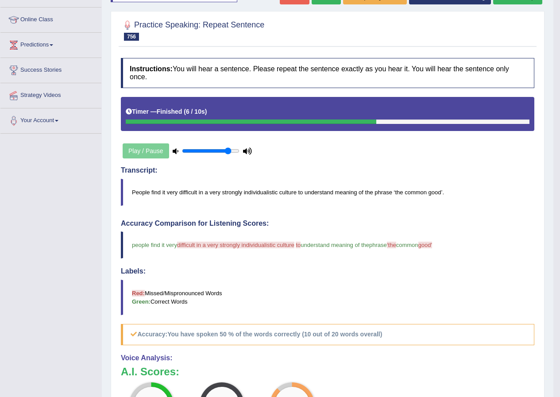
scroll to position [82, 0]
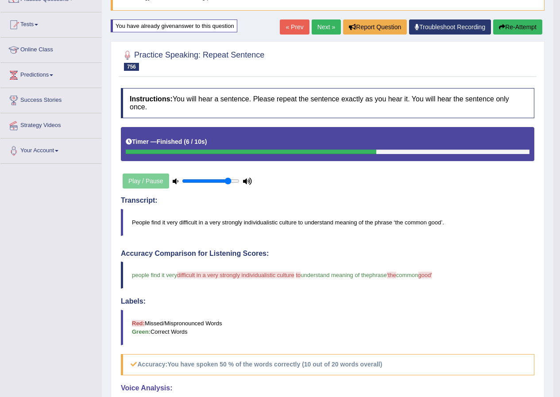
click at [322, 28] on link "Next »" at bounding box center [326, 26] width 29 height 15
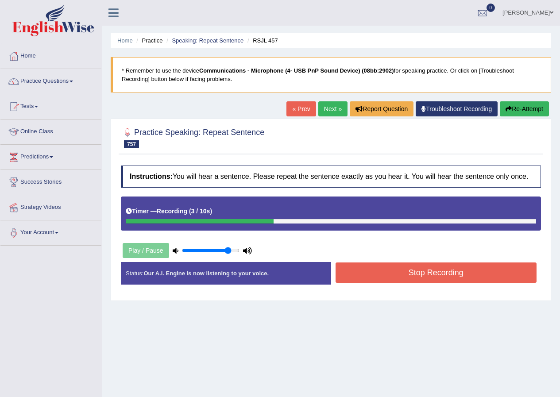
click at [395, 273] on button "Stop Recording" at bounding box center [436, 273] width 201 height 20
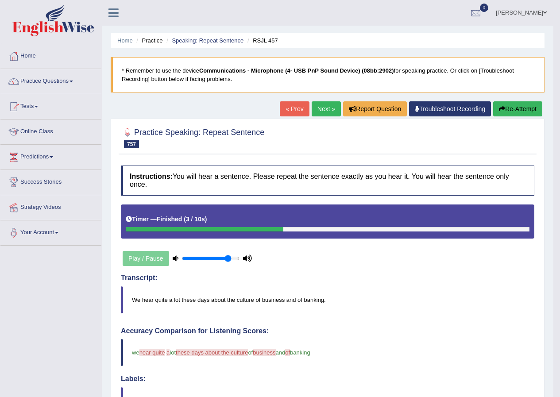
click at [514, 108] on button "Re-Attempt" at bounding box center [517, 108] width 49 height 15
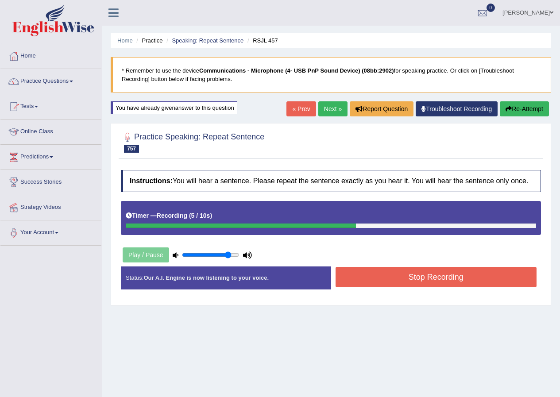
click at [398, 285] on button "Stop Recording" at bounding box center [436, 277] width 201 height 20
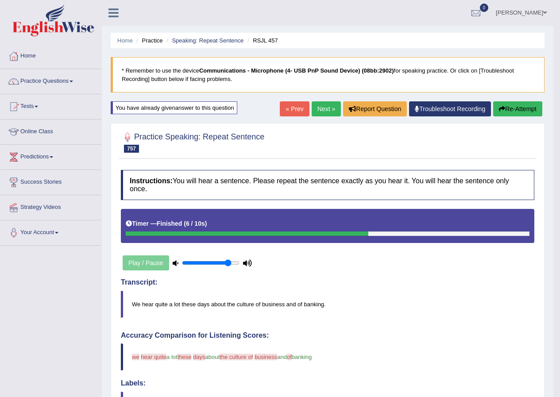
click at [506, 107] on button "Re-Attempt" at bounding box center [517, 108] width 49 height 15
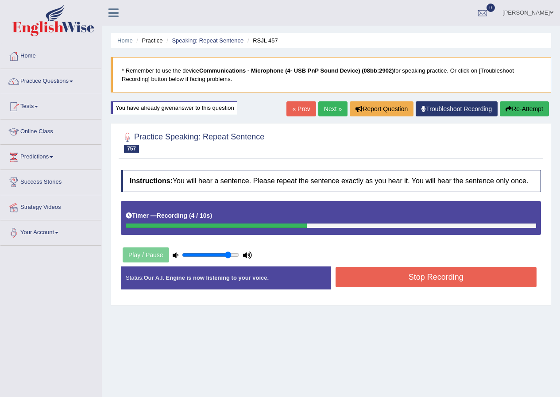
click at [410, 278] on button "Stop Recording" at bounding box center [436, 277] width 201 height 20
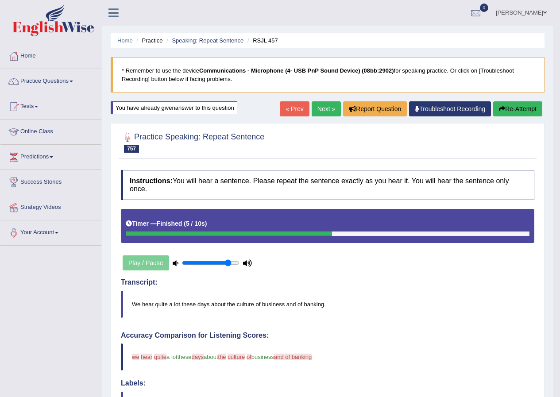
click at [526, 113] on button "Re-Attempt" at bounding box center [517, 108] width 49 height 15
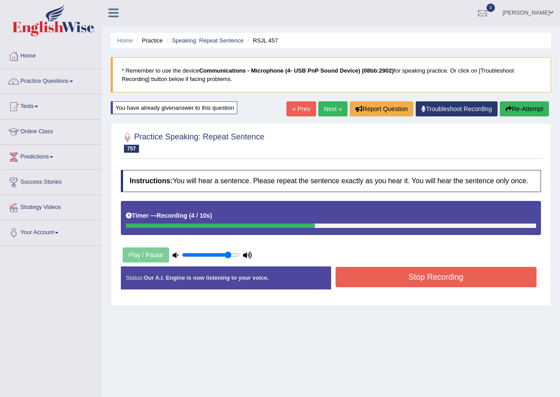
click at [406, 282] on button "Stop Recording" at bounding box center [436, 277] width 201 height 20
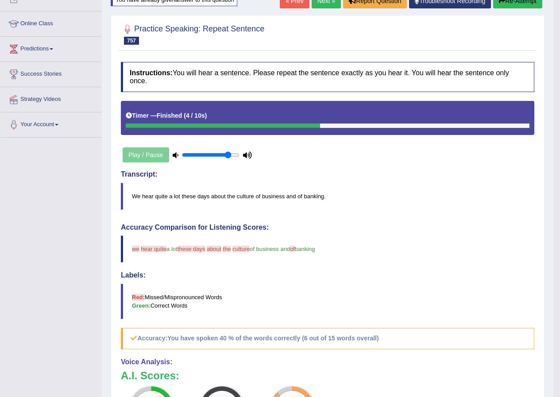
scroll to position [44, 0]
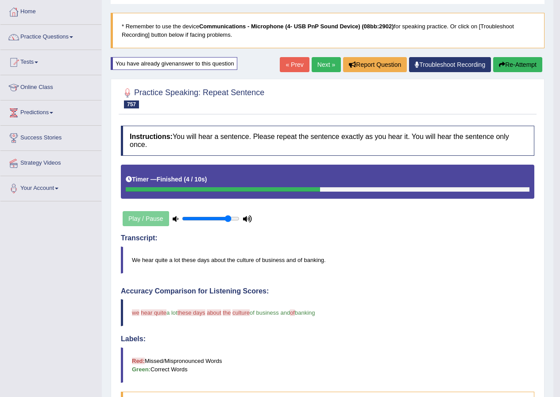
click at [533, 68] on button "Re-Attempt" at bounding box center [517, 64] width 49 height 15
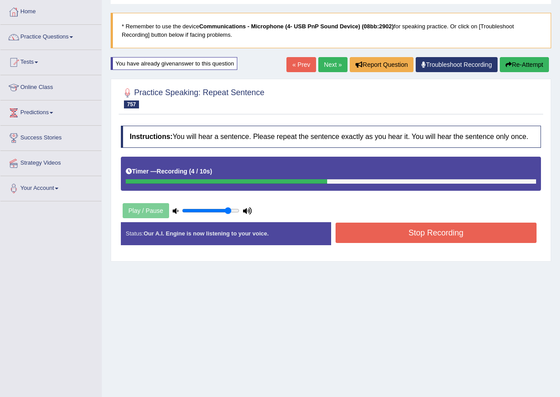
click at [455, 222] on div "Start Answering" at bounding box center [436, 222] width 210 height 0
click at [456, 229] on button "Stop Recording" at bounding box center [436, 233] width 201 height 20
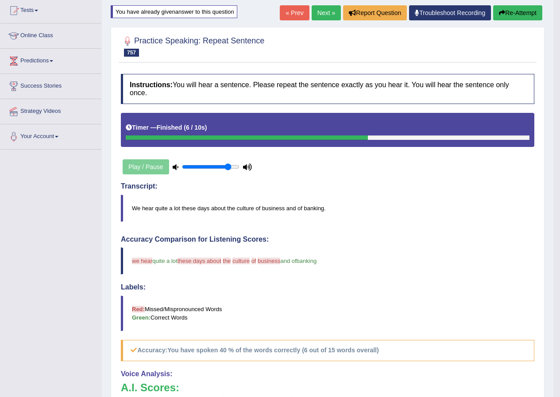
scroll to position [44, 0]
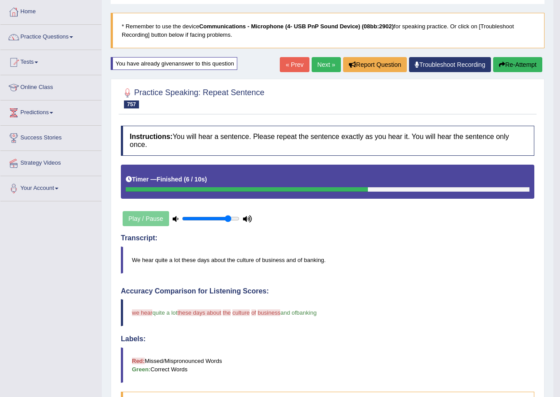
click at [517, 66] on button "Re-Attempt" at bounding box center [517, 64] width 49 height 15
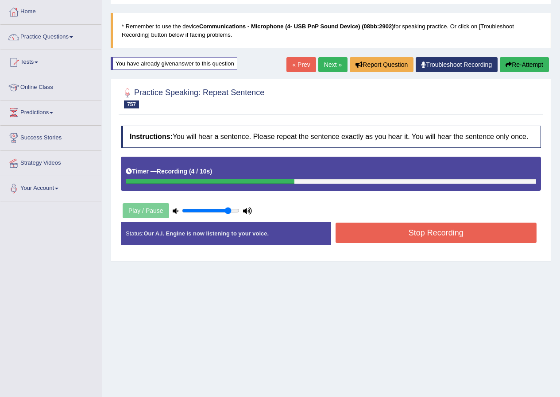
click at [391, 227] on button "Stop Recording" at bounding box center [436, 233] width 201 height 20
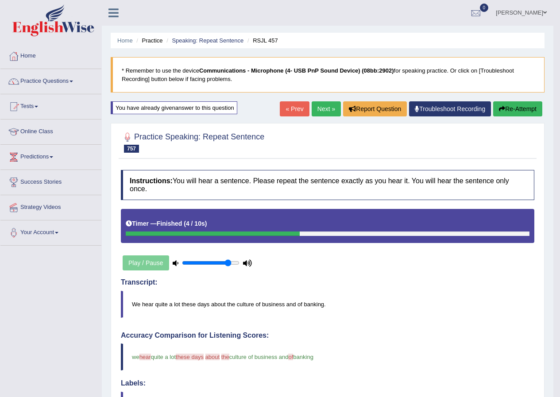
click at [317, 106] on link "Next »" at bounding box center [326, 108] width 29 height 15
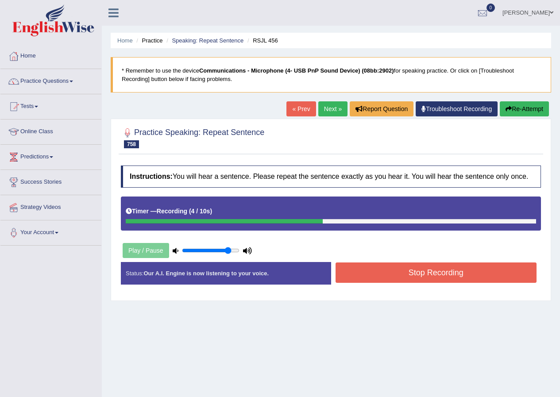
click at [423, 273] on button "Stop Recording" at bounding box center [436, 273] width 201 height 20
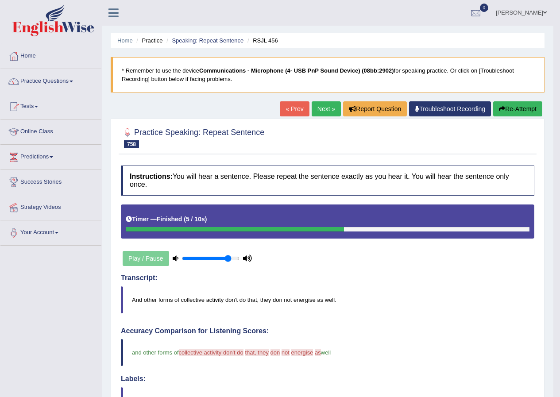
click at [509, 112] on button "Re-Attempt" at bounding box center [517, 108] width 49 height 15
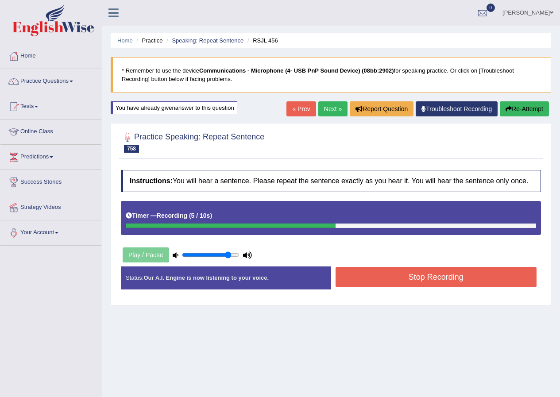
click at [375, 282] on button "Stop Recording" at bounding box center [436, 277] width 201 height 20
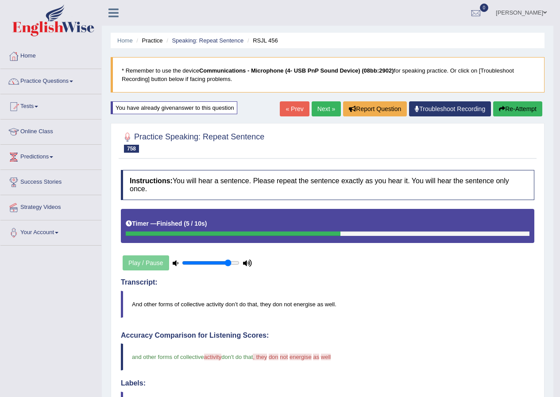
click at [520, 104] on button "Re-Attempt" at bounding box center [517, 108] width 49 height 15
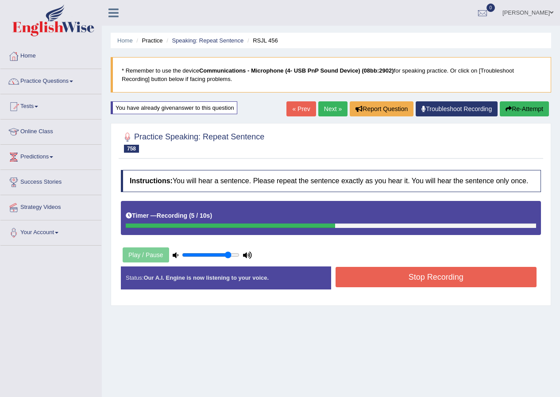
click at [392, 280] on button "Stop Recording" at bounding box center [436, 277] width 201 height 20
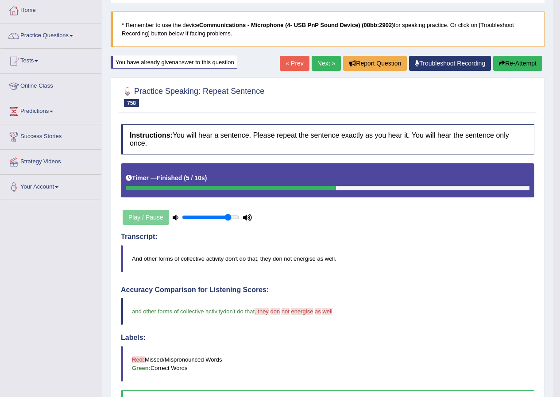
scroll to position [38, 0]
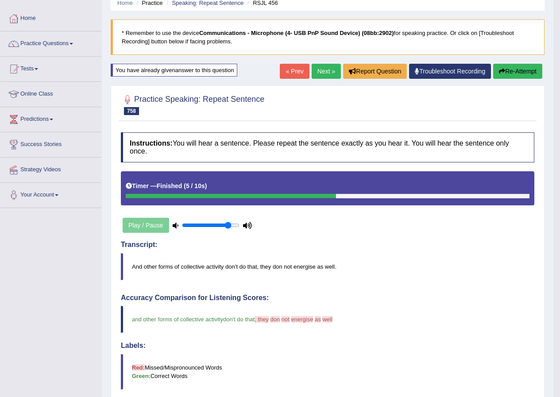
click at [324, 73] on link "Next »" at bounding box center [326, 71] width 29 height 15
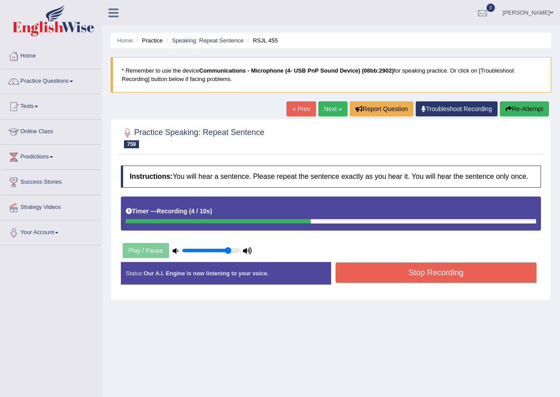
click at [440, 264] on button "Stop Recording" at bounding box center [436, 273] width 201 height 20
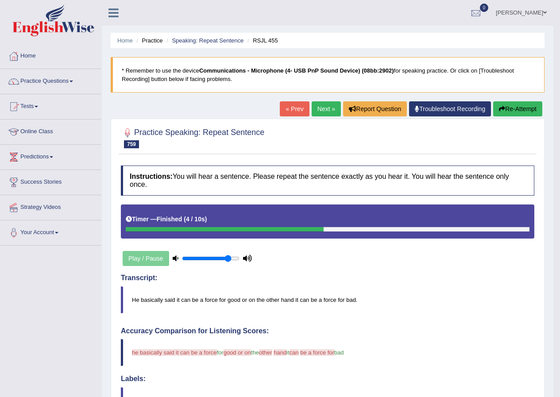
click at [518, 113] on button "Re-Attempt" at bounding box center [517, 108] width 49 height 15
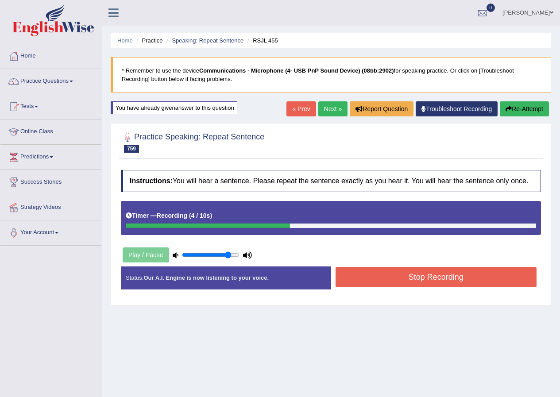
click at [403, 276] on button "Stop Recording" at bounding box center [436, 277] width 201 height 20
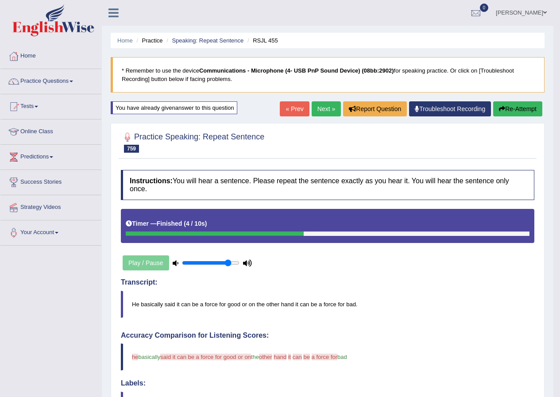
click at [516, 106] on button "Re-Attempt" at bounding box center [517, 108] width 49 height 15
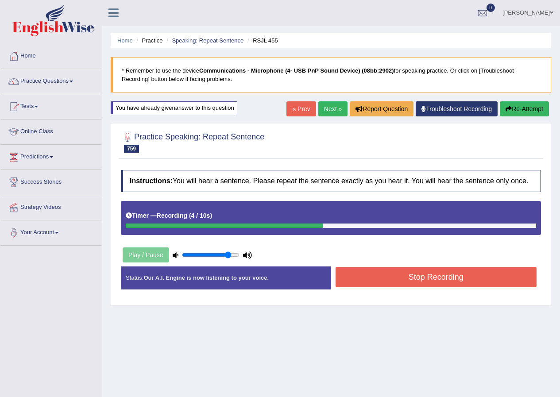
click at [423, 279] on button "Stop Recording" at bounding box center [436, 277] width 201 height 20
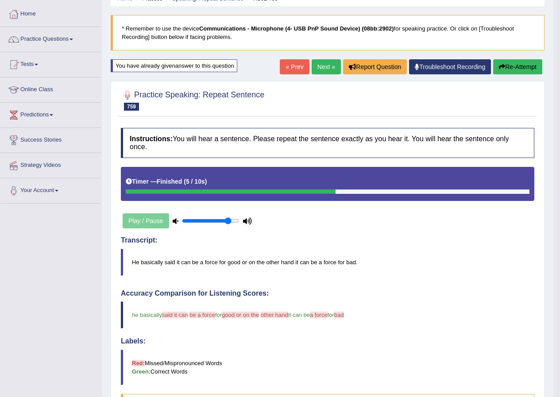
scroll to position [38, 0]
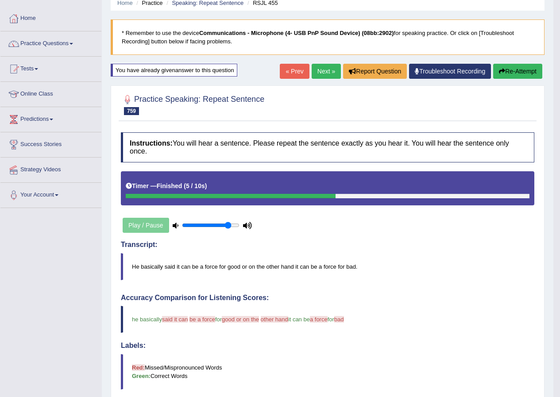
click at [535, 67] on button "Re-Attempt" at bounding box center [517, 71] width 49 height 15
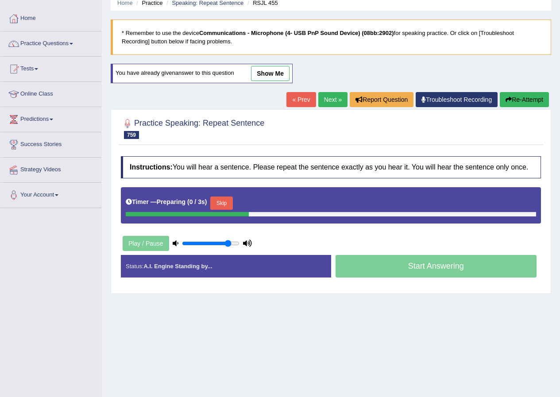
click at [231, 199] on button "Skip" at bounding box center [221, 203] width 22 height 13
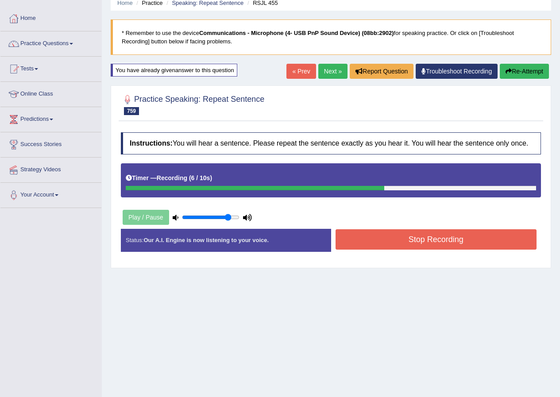
click at [386, 236] on button "Stop Recording" at bounding box center [436, 239] width 201 height 20
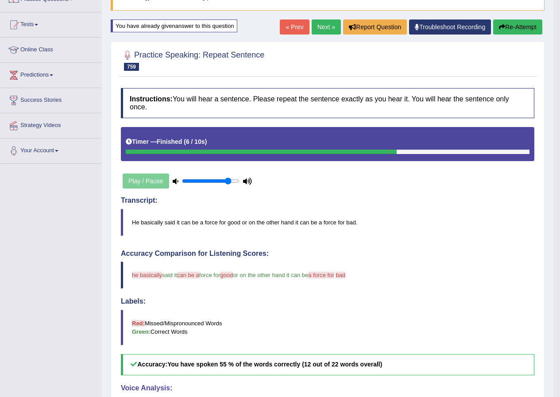
scroll to position [38, 0]
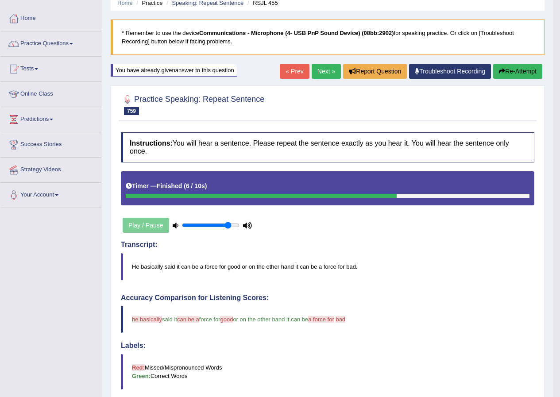
click at [526, 73] on button "Re-Attempt" at bounding box center [517, 71] width 49 height 15
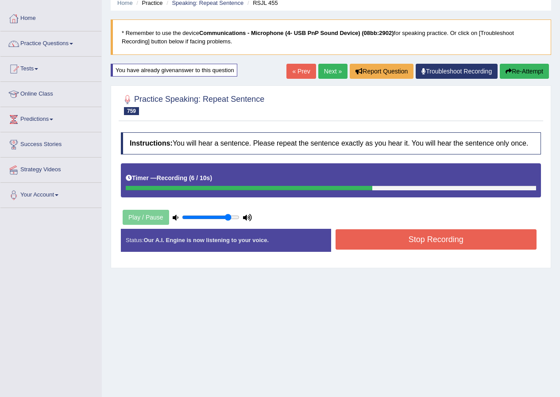
click at [413, 236] on button "Stop Recording" at bounding box center [436, 239] width 201 height 20
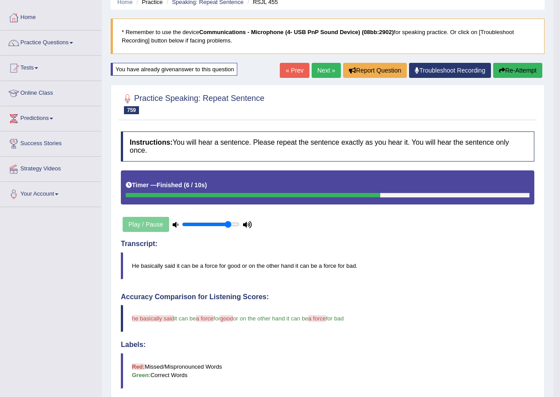
scroll to position [38, 0]
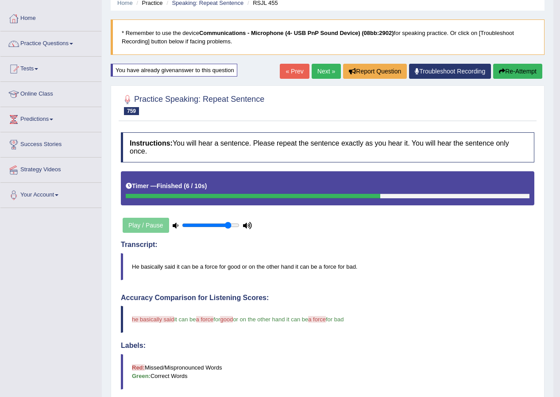
click at [533, 71] on button "Re-Attempt" at bounding box center [517, 71] width 49 height 15
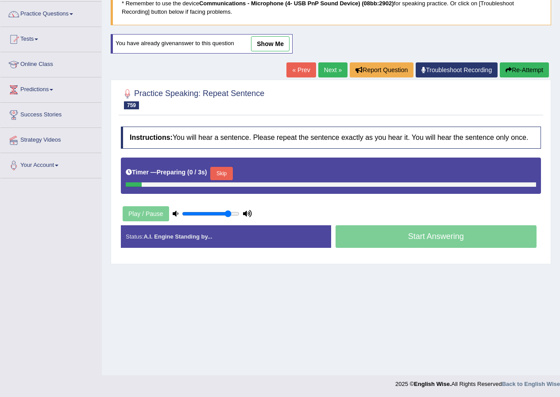
scroll to position [68, 0]
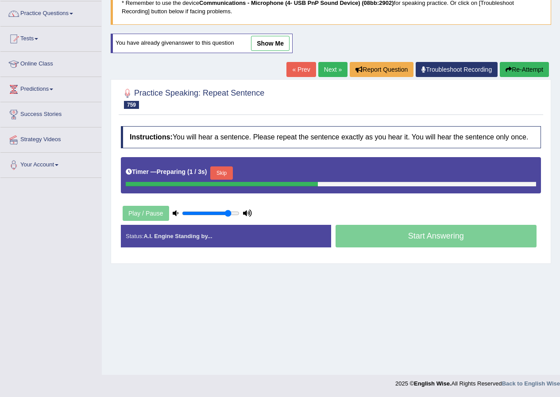
click at [224, 175] on button "Skip" at bounding box center [221, 172] width 22 height 13
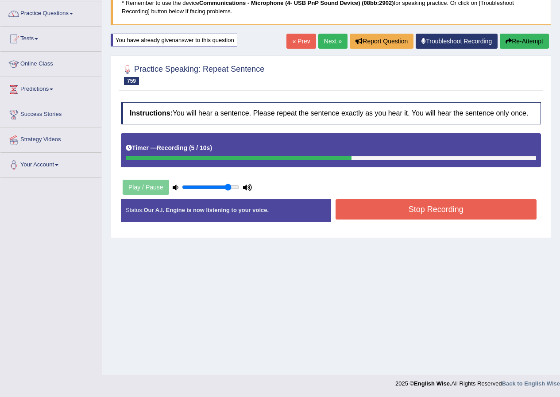
click at [404, 196] on div "Instructions: You will hear a sentence. Please repeat the sentence exactly as y…" at bounding box center [331, 165] width 425 height 135
click at [406, 217] on button "Stop Recording" at bounding box center [436, 209] width 201 height 20
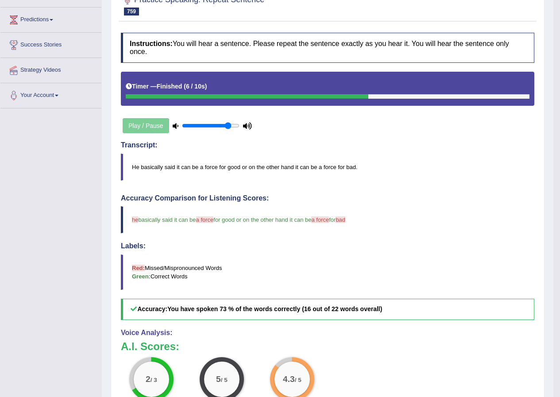
scroll to position [23, 0]
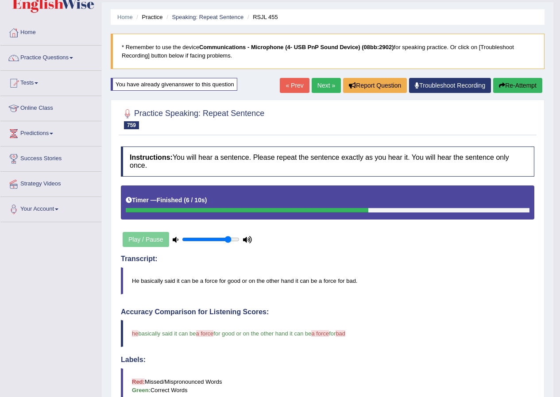
click at [323, 87] on link "Next »" at bounding box center [326, 85] width 29 height 15
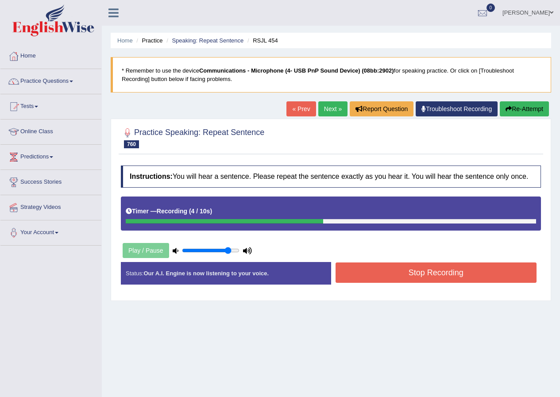
click at [415, 269] on button "Stop Recording" at bounding box center [436, 273] width 201 height 20
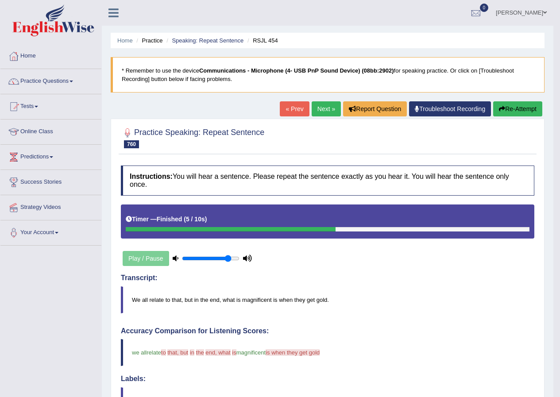
click at [509, 110] on button "Re-Attempt" at bounding box center [517, 108] width 49 height 15
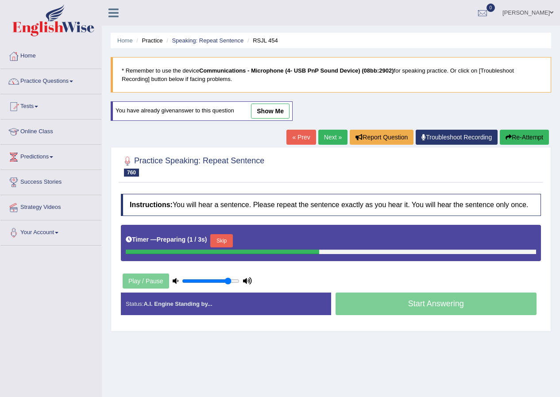
click at [226, 239] on button "Skip" at bounding box center [221, 240] width 22 height 13
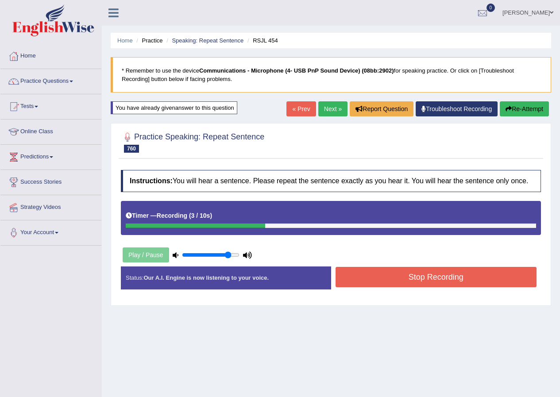
click at [456, 276] on button "Stop Recording" at bounding box center [436, 277] width 201 height 20
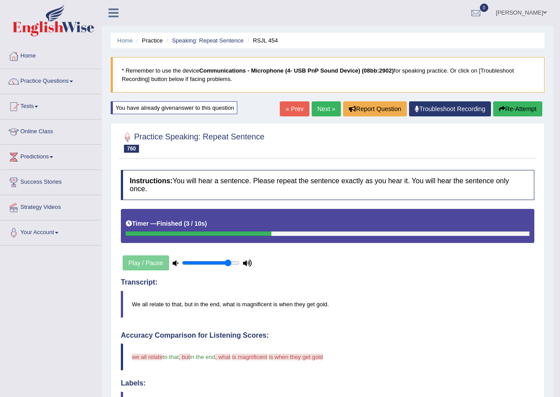
click at [511, 115] on button "Re-Attempt" at bounding box center [517, 108] width 49 height 15
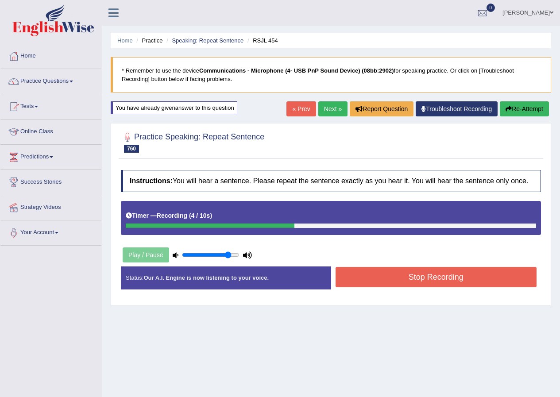
click at [398, 270] on button "Stop Recording" at bounding box center [436, 277] width 201 height 20
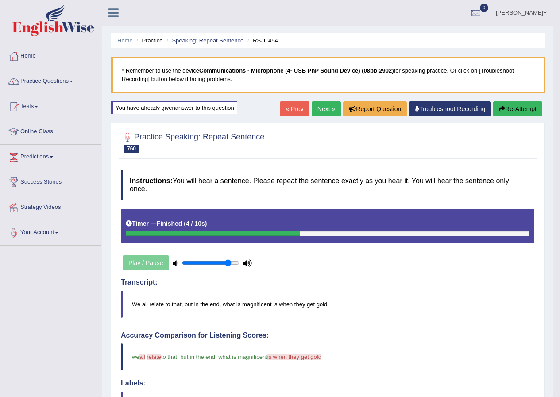
click at [514, 112] on button "Re-Attempt" at bounding box center [517, 108] width 49 height 15
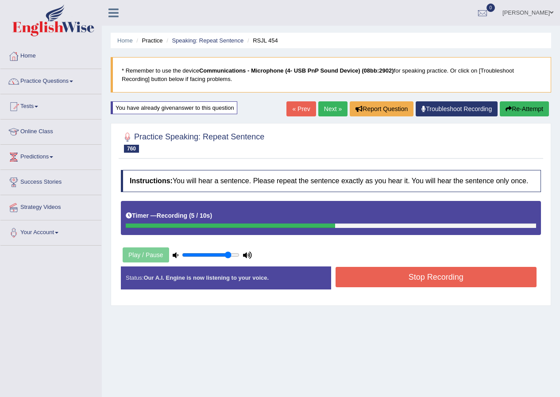
click at [392, 274] on button "Stop Recording" at bounding box center [436, 277] width 201 height 20
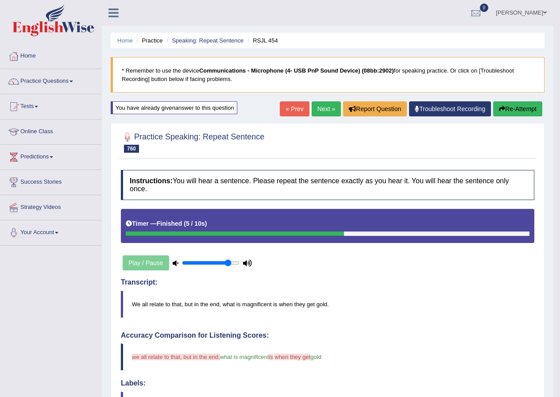
click at [532, 111] on button "Re-Attempt" at bounding box center [517, 108] width 49 height 15
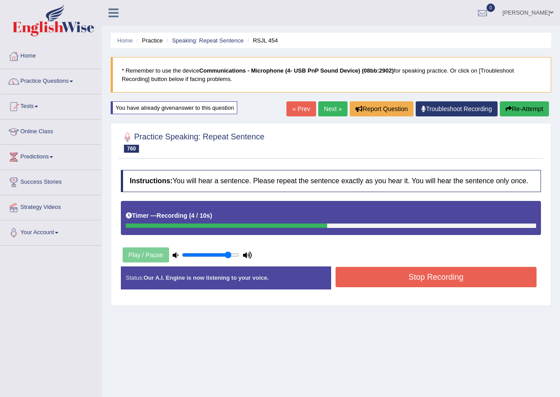
click at [371, 282] on button "Stop Recording" at bounding box center [436, 277] width 201 height 20
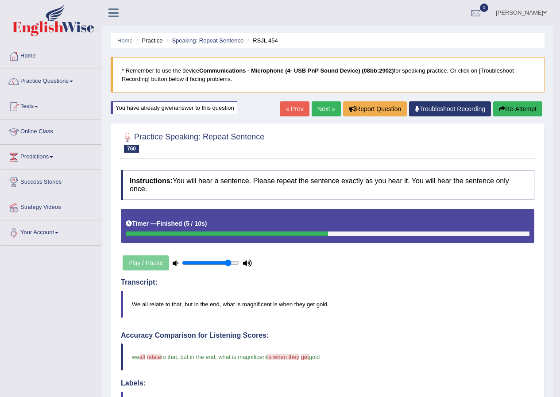
click at [518, 104] on button "Re-Attempt" at bounding box center [517, 108] width 49 height 15
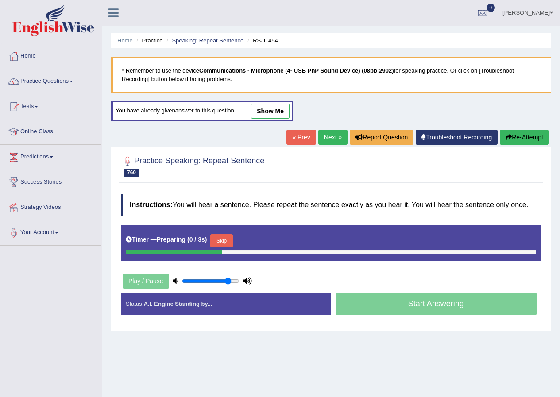
click at [229, 242] on button "Skip" at bounding box center [221, 240] width 22 height 13
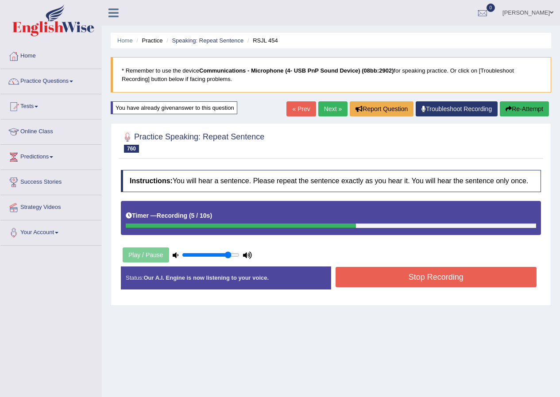
click at [396, 284] on button "Stop Recording" at bounding box center [436, 277] width 201 height 20
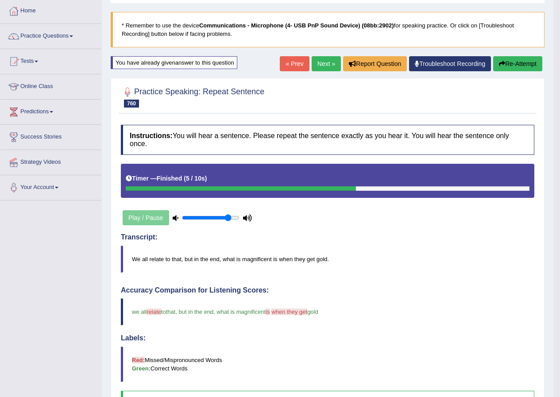
scroll to position [44, 0]
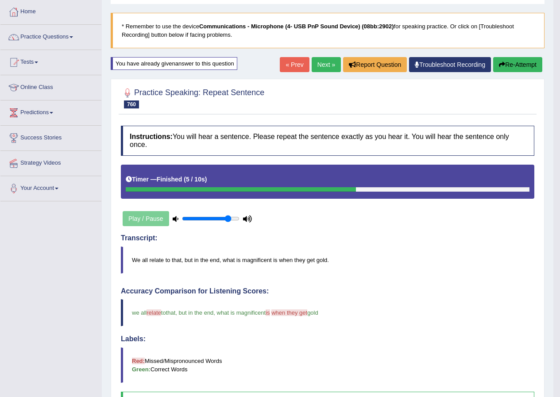
click at [325, 69] on link "Next »" at bounding box center [326, 64] width 29 height 15
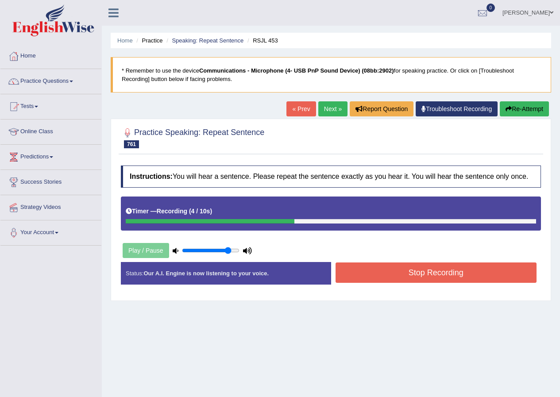
click at [449, 262] on div "Instructions: You will hear a sentence. Please repeat the sentence exactly as y…" at bounding box center [331, 228] width 425 height 135
click at [449, 264] on button "Stop Recording" at bounding box center [436, 273] width 201 height 20
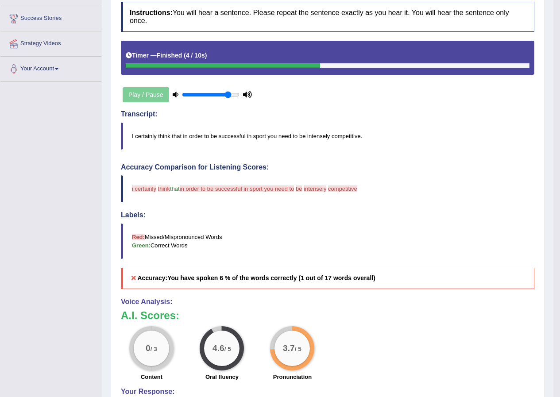
scroll to position [44, 0]
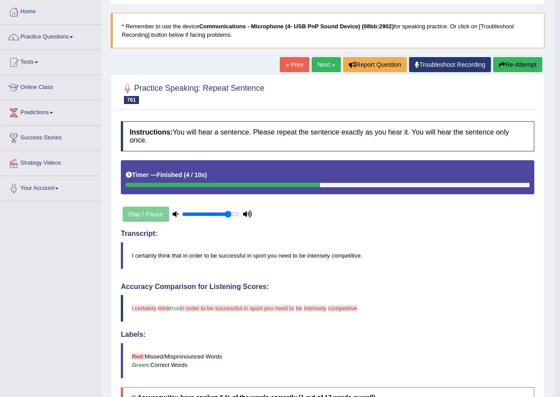
click at [525, 64] on button "Re-Attempt" at bounding box center [517, 64] width 49 height 15
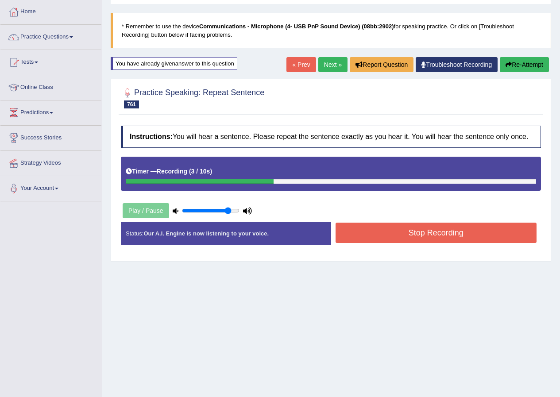
click at [387, 239] on button "Stop Recording" at bounding box center [436, 233] width 201 height 20
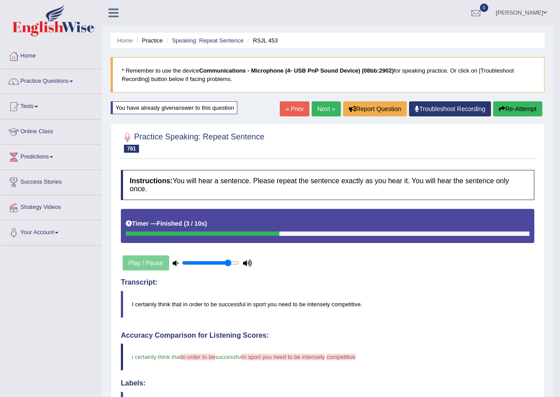
click at [518, 108] on button "Re-Attempt" at bounding box center [517, 108] width 49 height 15
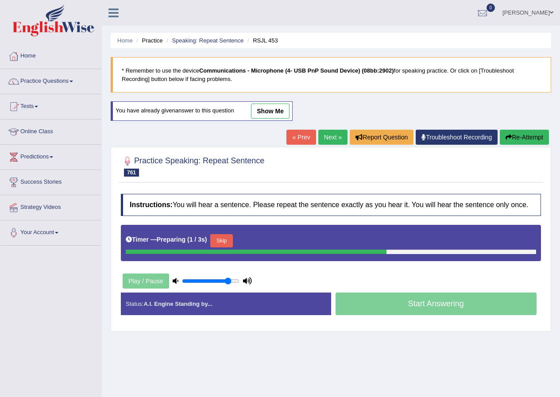
click at [232, 239] on button "Skip" at bounding box center [221, 240] width 22 height 13
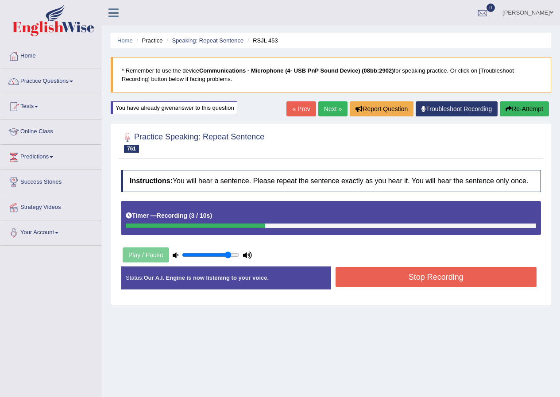
click at [380, 286] on button "Stop Recording" at bounding box center [436, 277] width 201 height 20
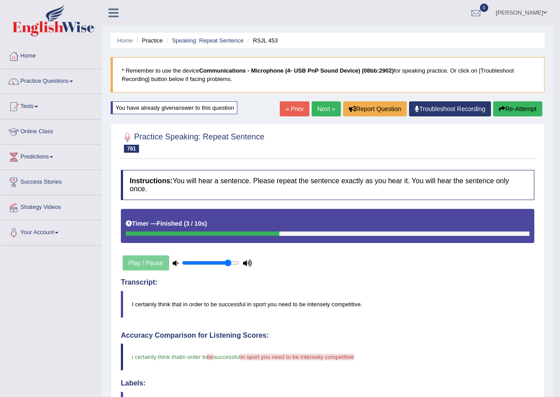
click at [513, 102] on button "Re-Attempt" at bounding box center [517, 108] width 49 height 15
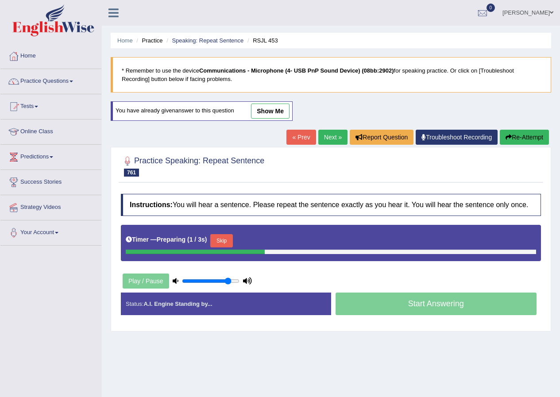
click at [227, 240] on button "Skip" at bounding box center [221, 240] width 22 height 13
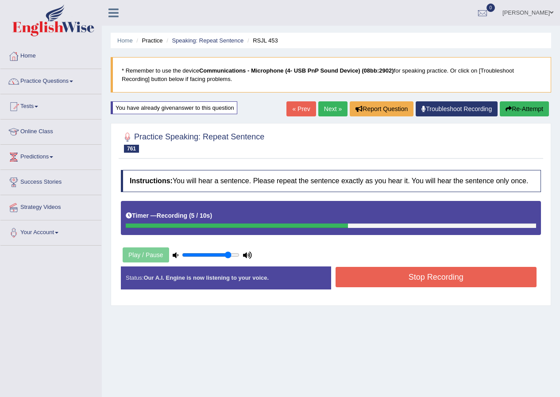
click at [542, 111] on button "Re-Attempt" at bounding box center [524, 108] width 49 height 15
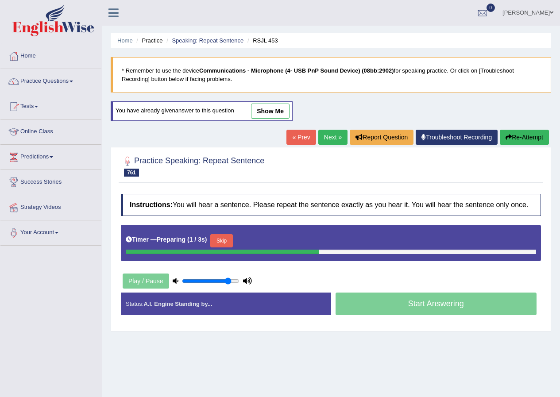
click at [227, 240] on button "Skip" at bounding box center [221, 240] width 22 height 13
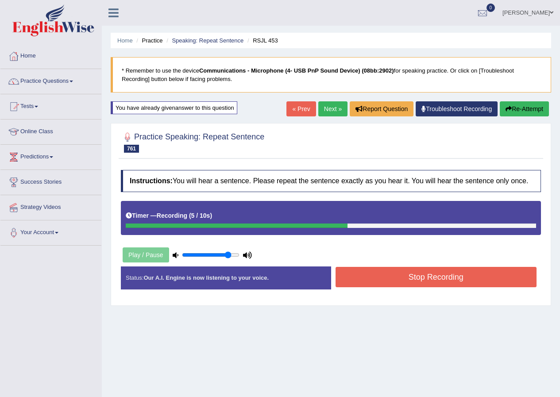
click at [437, 286] on button "Stop Recording" at bounding box center [436, 277] width 201 height 20
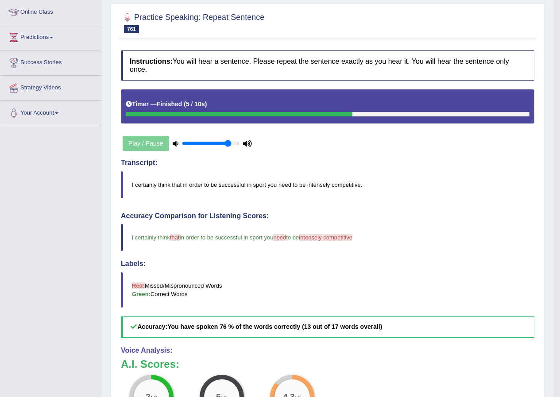
scroll to position [44, 0]
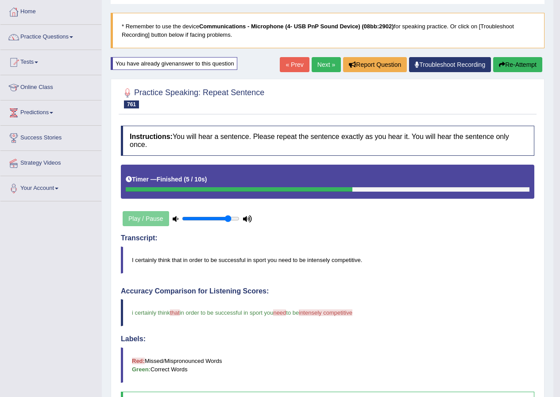
click at [507, 67] on button "Re-Attempt" at bounding box center [517, 64] width 49 height 15
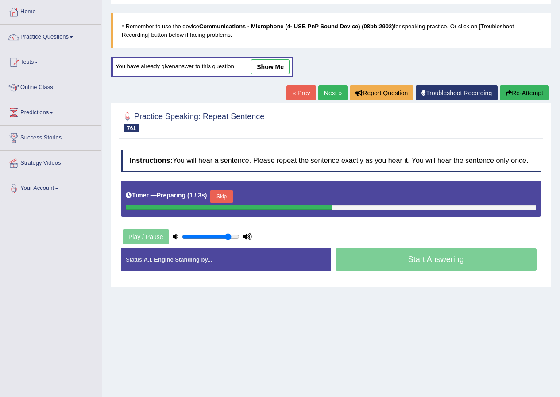
click at [225, 196] on button "Skip" at bounding box center [221, 196] width 22 height 13
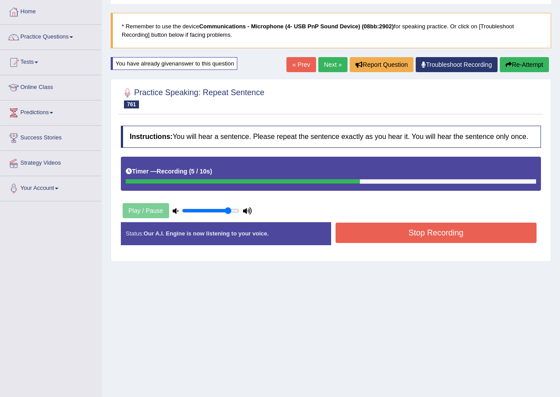
click at [398, 228] on button "Stop Recording" at bounding box center [436, 233] width 201 height 20
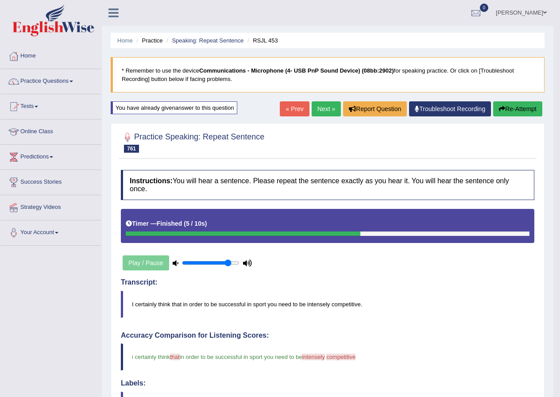
click at [321, 113] on link "Next »" at bounding box center [326, 108] width 29 height 15
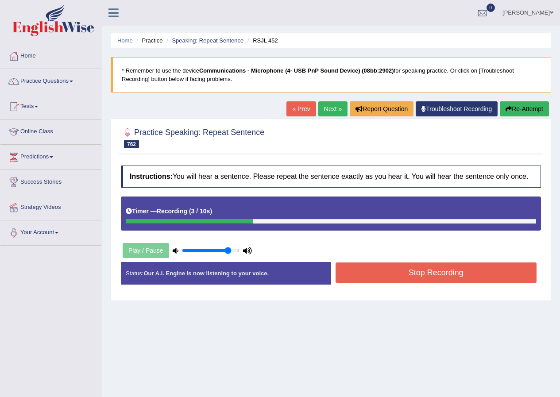
click at [376, 271] on button "Stop Recording" at bounding box center [436, 273] width 201 height 20
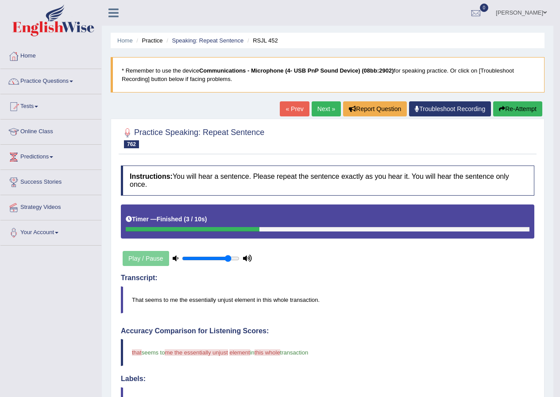
click at [523, 114] on button "Re-Attempt" at bounding box center [517, 108] width 49 height 15
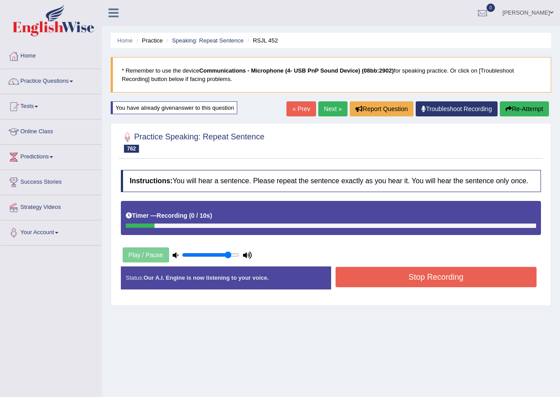
click at [511, 108] on button "Re-Attempt" at bounding box center [524, 108] width 49 height 15
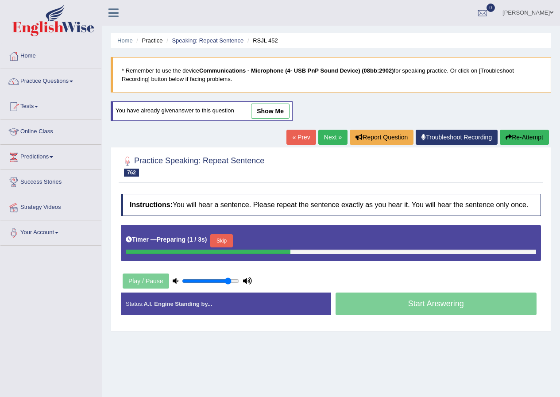
click at [226, 239] on button "Skip" at bounding box center [221, 240] width 22 height 13
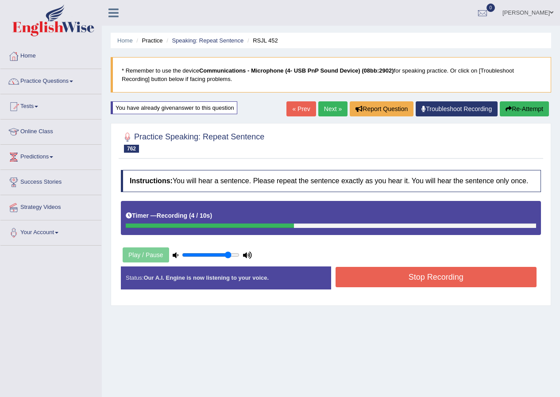
click at [395, 283] on button "Stop Recording" at bounding box center [436, 277] width 201 height 20
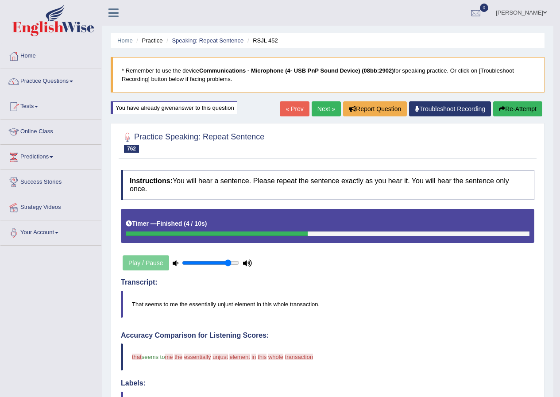
click at [525, 113] on button "Re-Attempt" at bounding box center [517, 108] width 49 height 15
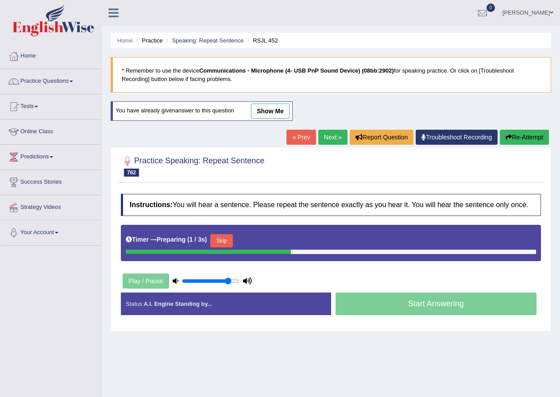
click at [224, 242] on button "Skip" at bounding box center [221, 240] width 22 height 13
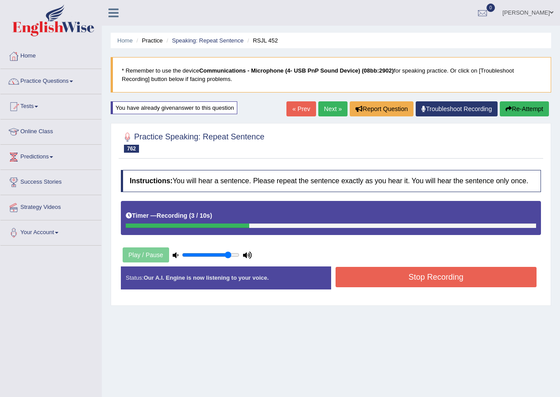
click at [380, 270] on button "Stop Recording" at bounding box center [436, 277] width 201 height 20
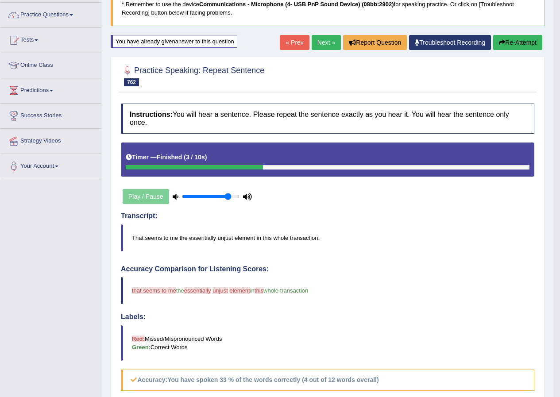
scroll to position [44, 0]
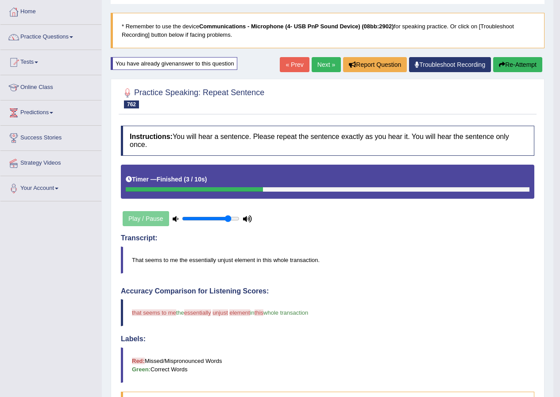
click at [510, 60] on button "Re-Attempt" at bounding box center [517, 64] width 49 height 15
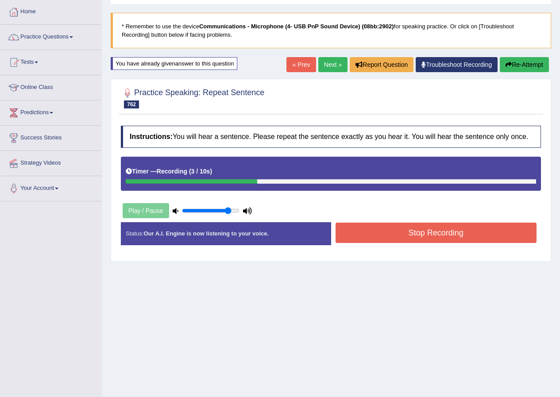
click at [385, 240] on button "Stop Recording" at bounding box center [436, 233] width 201 height 20
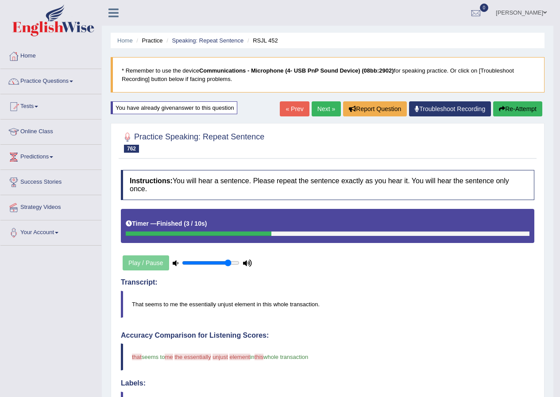
click at [513, 111] on button "Re-Attempt" at bounding box center [517, 108] width 49 height 15
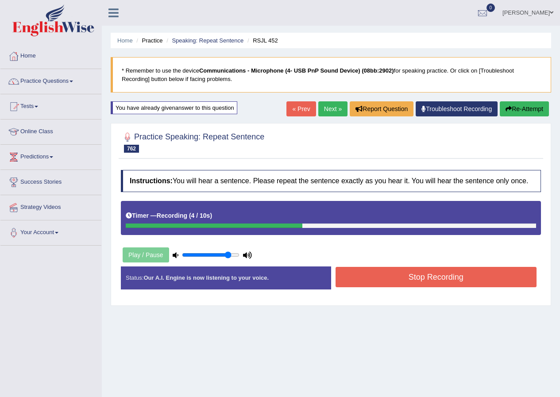
click at [419, 277] on button "Stop Recording" at bounding box center [436, 277] width 201 height 20
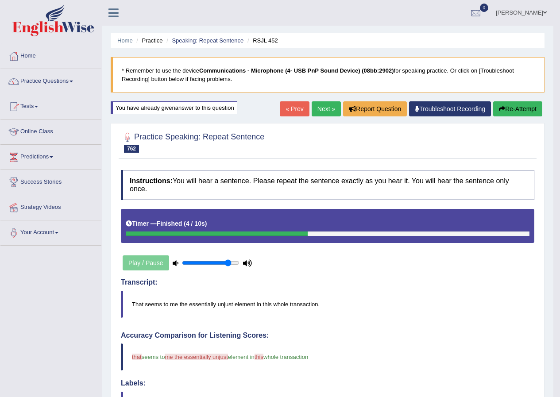
click at [512, 104] on button "Re-Attempt" at bounding box center [517, 108] width 49 height 15
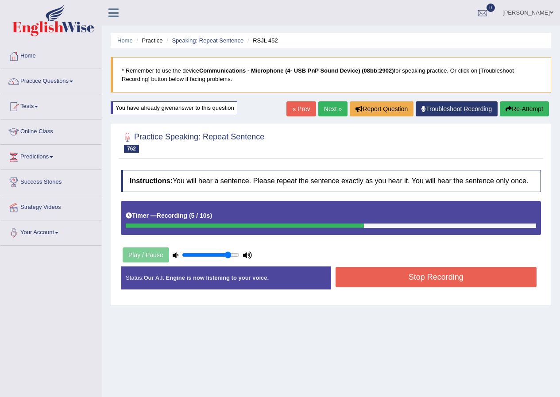
click at [387, 283] on button "Stop Recording" at bounding box center [436, 277] width 201 height 20
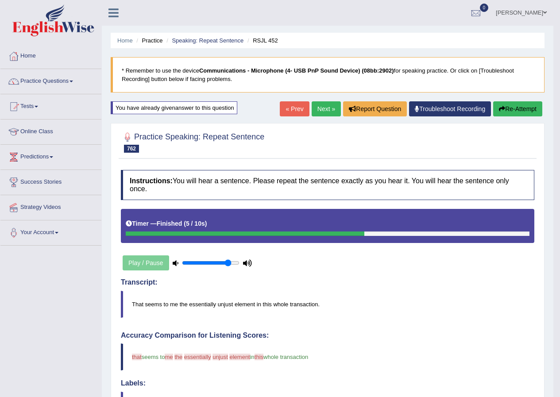
click at [317, 113] on link "Next »" at bounding box center [326, 108] width 29 height 15
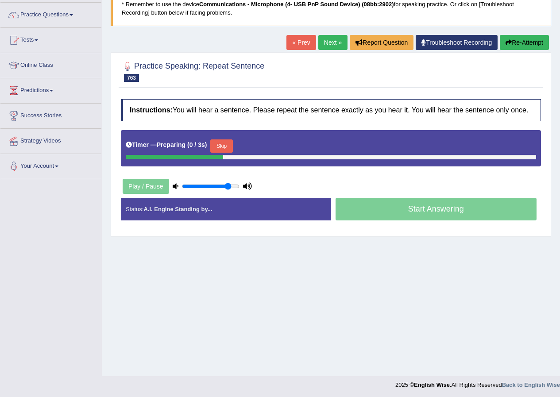
scroll to position [68, 0]
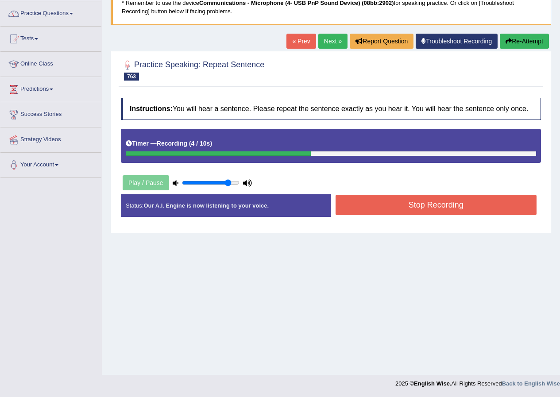
click at [432, 209] on button "Stop Recording" at bounding box center [436, 205] width 201 height 20
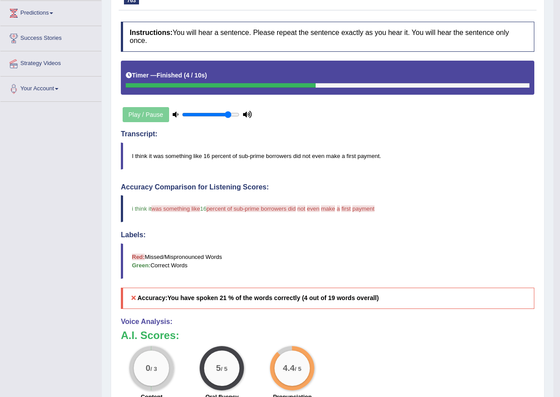
scroll to position [23, 0]
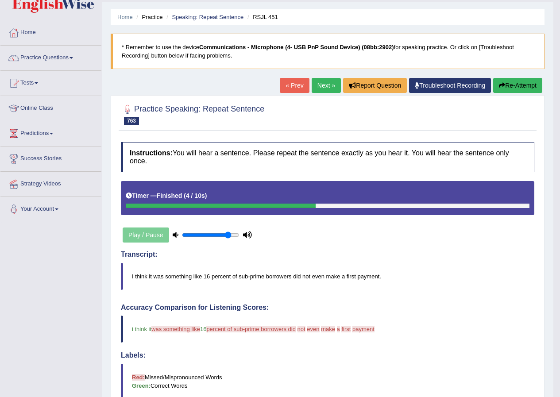
click at [511, 84] on button "Re-Attempt" at bounding box center [517, 85] width 49 height 15
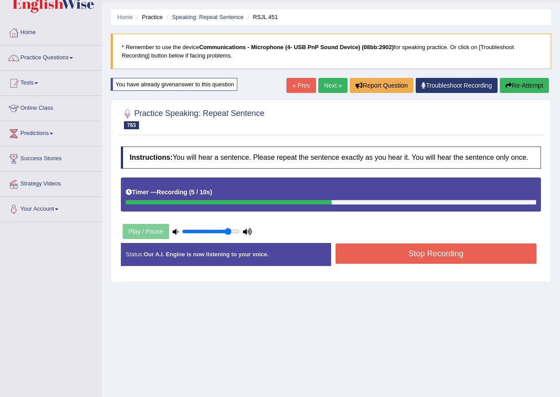
click at [390, 254] on button "Stop Recording" at bounding box center [436, 254] width 201 height 20
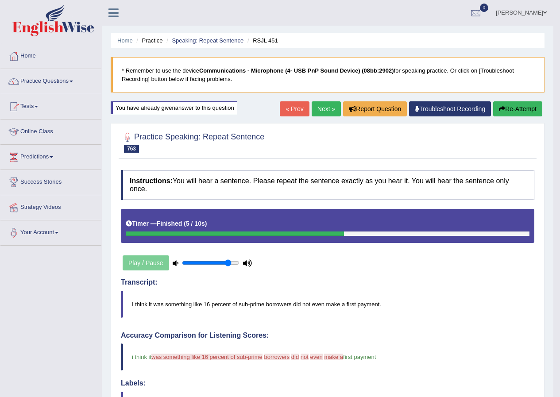
click at [63, 81] on link "Practice Questions" at bounding box center [50, 80] width 101 height 22
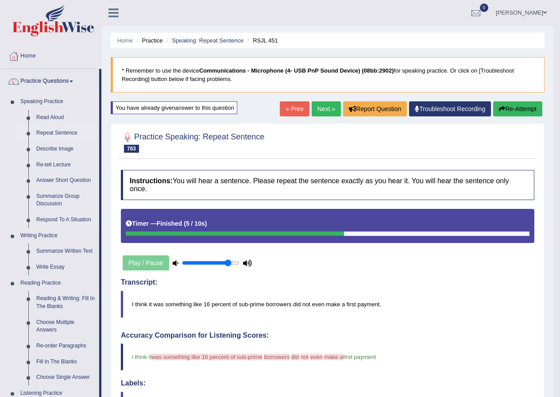
click at [62, 133] on link "Repeat Sentence" at bounding box center [65, 133] width 67 height 16
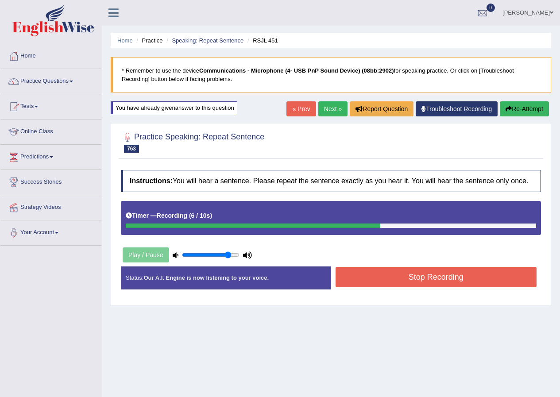
click at [416, 279] on button "Stop Recording" at bounding box center [436, 277] width 201 height 20
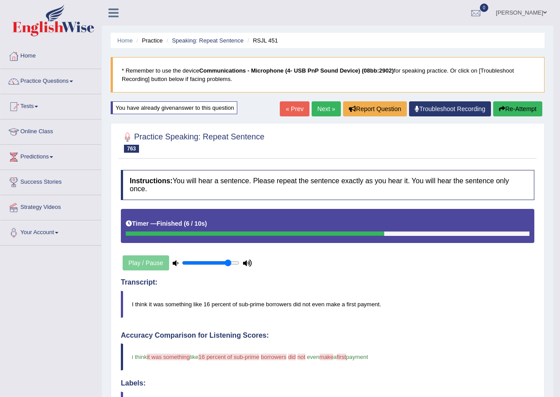
click at [505, 113] on button "Re-Attempt" at bounding box center [517, 108] width 49 height 15
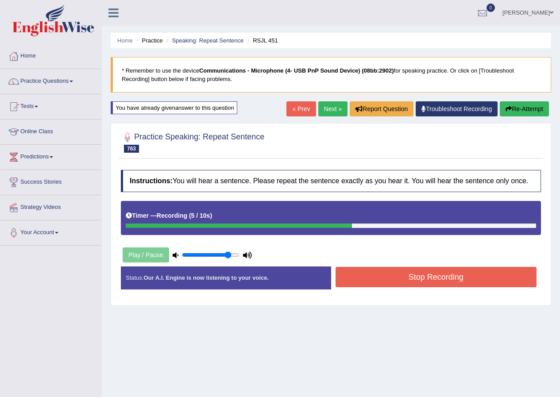
click at [375, 284] on button "Stop Recording" at bounding box center [436, 277] width 201 height 20
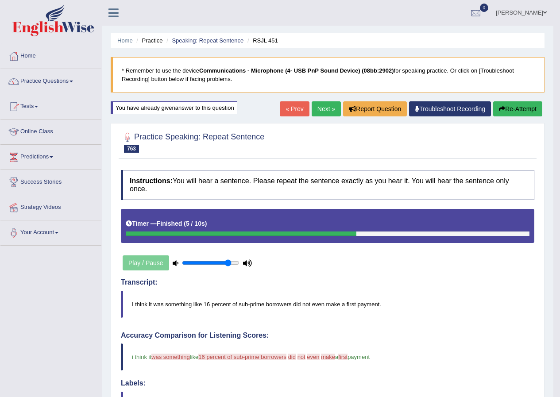
click at [513, 104] on button "Re-Attempt" at bounding box center [517, 108] width 49 height 15
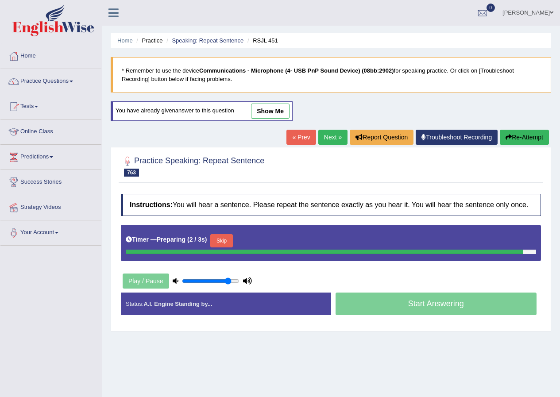
click at [224, 242] on button "Skip" at bounding box center [221, 240] width 22 height 13
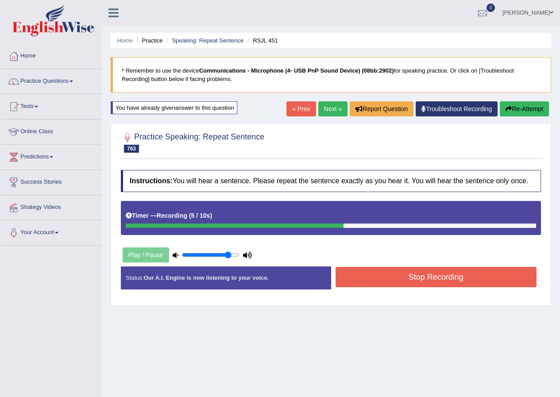
click at [393, 274] on button "Stop Recording" at bounding box center [436, 277] width 201 height 20
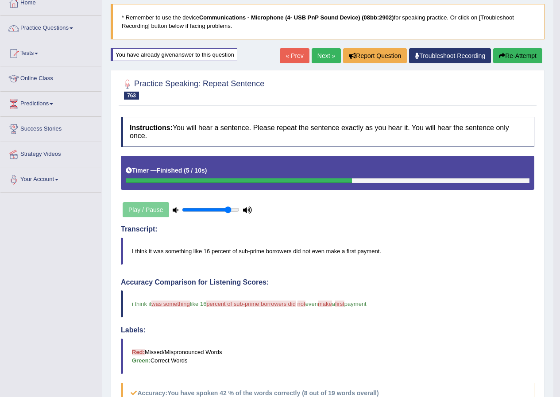
scroll to position [38, 0]
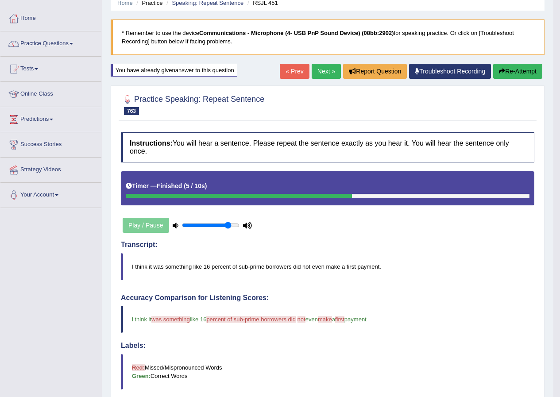
click at [499, 67] on button "Re-Attempt" at bounding box center [517, 71] width 49 height 15
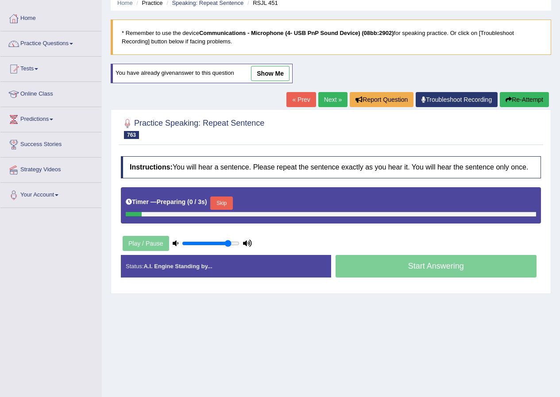
scroll to position [38, 0]
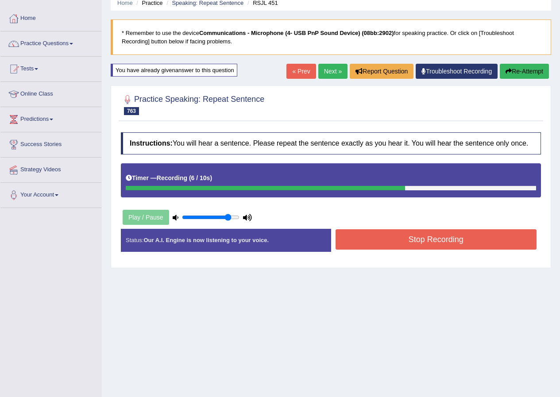
click at [350, 235] on button "Stop Recording" at bounding box center [436, 239] width 201 height 20
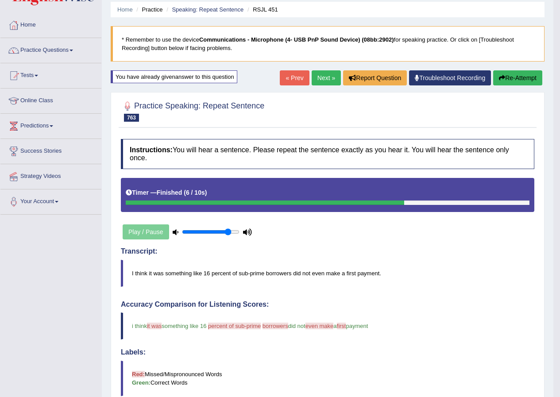
scroll to position [0, 0]
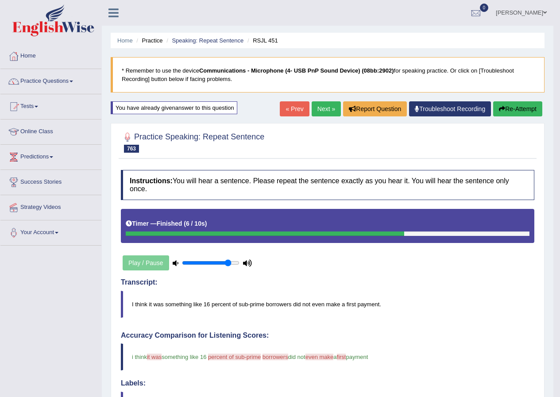
click at [317, 111] on link "Next »" at bounding box center [326, 108] width 29 height 15
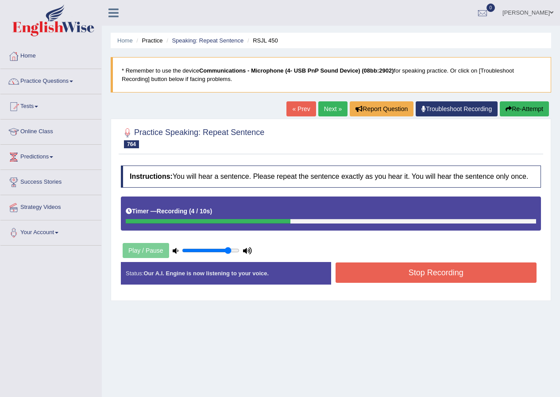
click at [356, 268] on button "Stop Recording" at bounding box center [436, 273] width 201 height 20
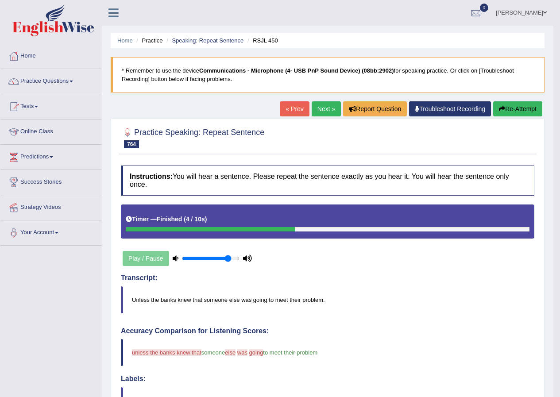
click at [527, 107] on button "Re-Attempt" at bounding box center [517, 108] width 49 height 15
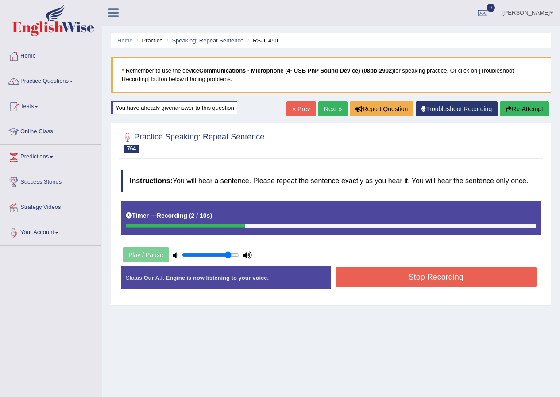
click at [393, 284] on button "Stop Recording" at bounding box center [436, 277] width 201 height 20
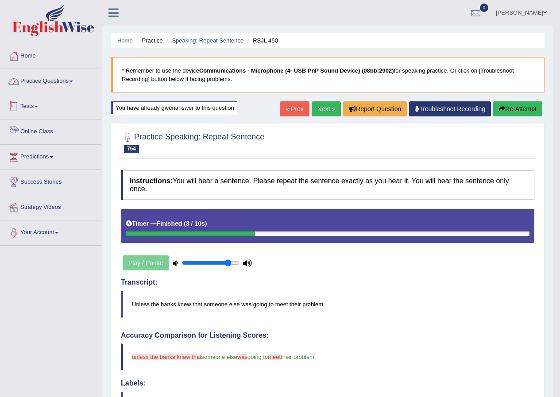
click at [35, 86] on link "Practice Questions" at bounding box center [50, 80] width 101 height 22
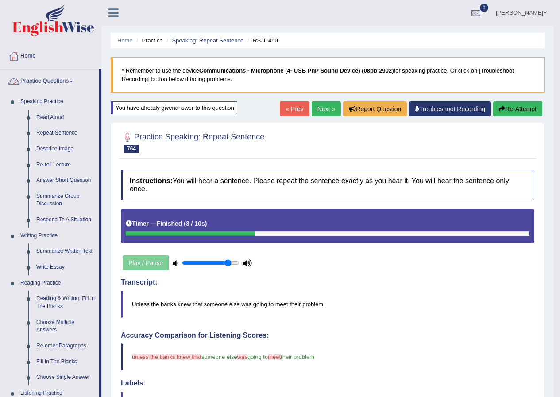
click at [36, 84] on link "Practice Questions" at bounding box center [49, 80] width 99 height 22
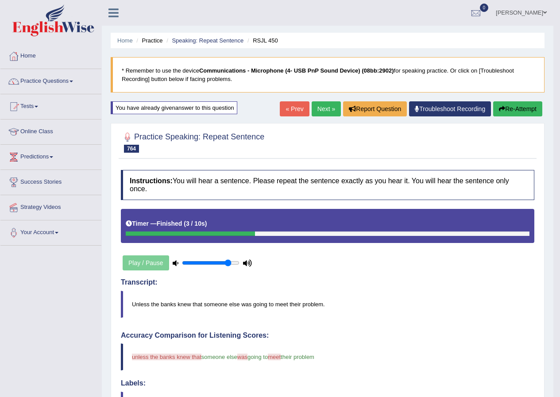
click at [507, 108] on button "Re-Attempt" at bounding box center [517, 108] width 49 height 15
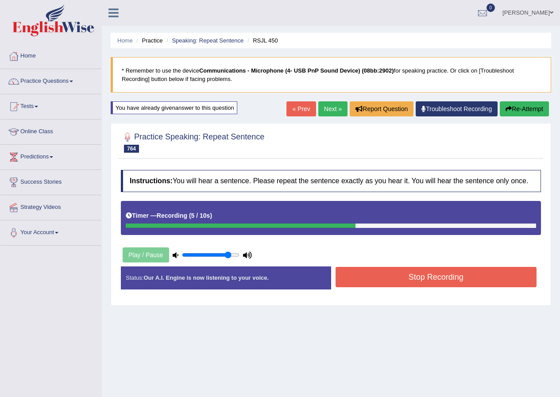
click at [426, 273] on button "Stop Recording" at bounding box center [436, 277] width 201 height 20
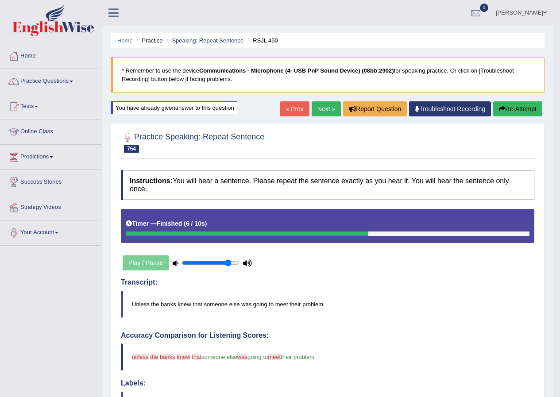
click at [515, 110] on button "Re-Attempt" at bounding box center [517, 108] width 49 height 15
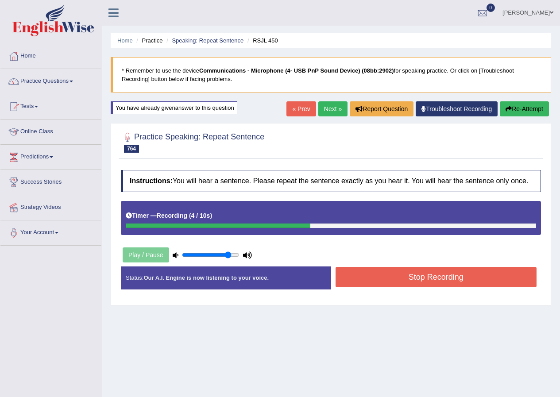
click at [440, 279] on button "Stop Recording" at bounding box center [436, 277] width 201 height 20
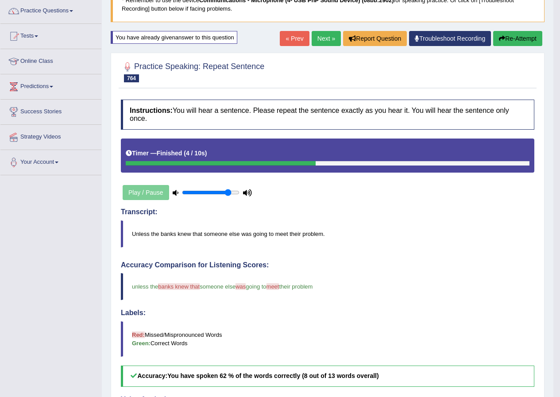
scroll to position [44, 0]
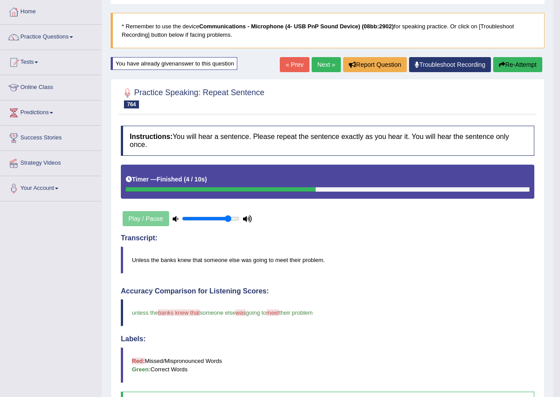
click at [522, 63] on button "Re-Attempt" at bounding box center [517, 64] width 49 height 15
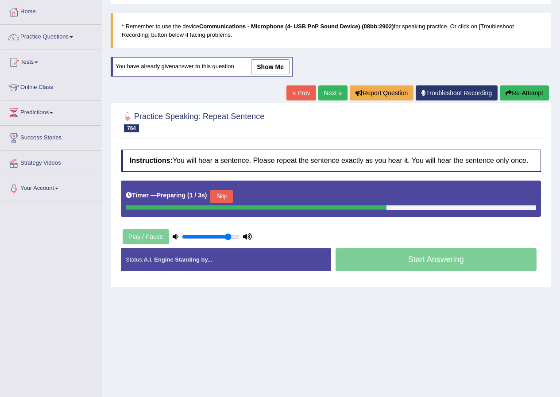
click at [226, 198] on button "Skip" at bounding box center [221, 196] width 22 height 13
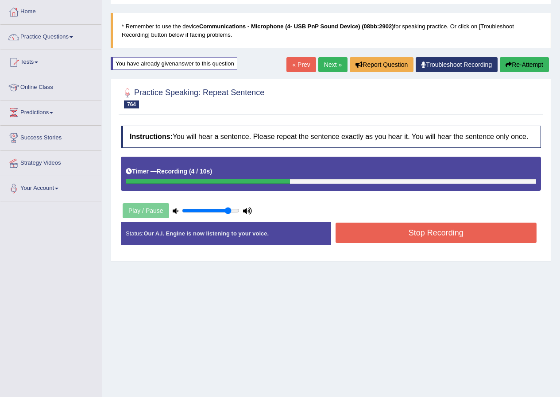
click at [407, 235] on button "Stop Recording" at bounding box center [436, 233] width 201 height 20
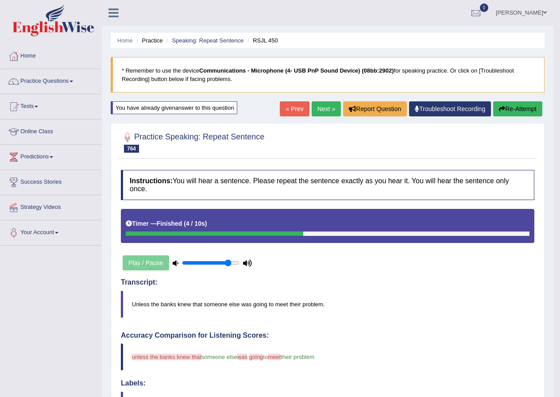
click at [511, 116] on button "Re-Attempt" at bounding box center [517, 108] width 49 height 15
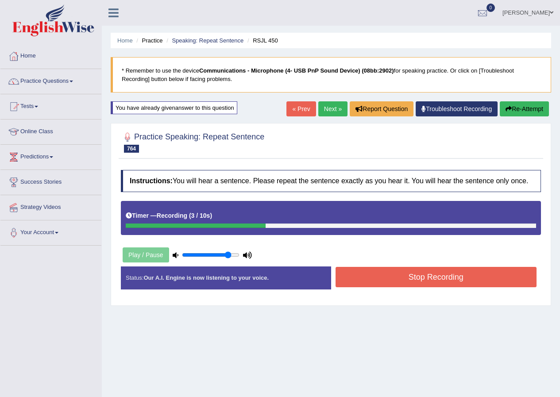
click at [427, 277] on button "Stop Recording" at bounding box center [436, 277] width 201 height 20
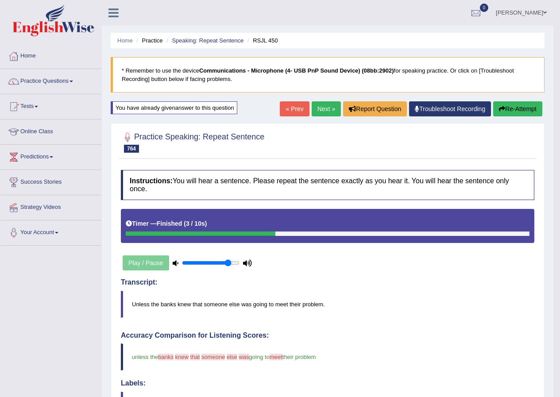
click at [315, 104] on link "Next »" at bounding box center [326, 108] width 29 height 15
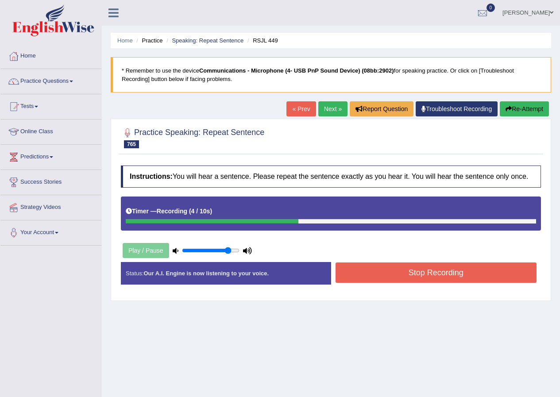
click at [401, 279] on button "Stop Recording" at bounding box center [436, 273] width 201 height 20
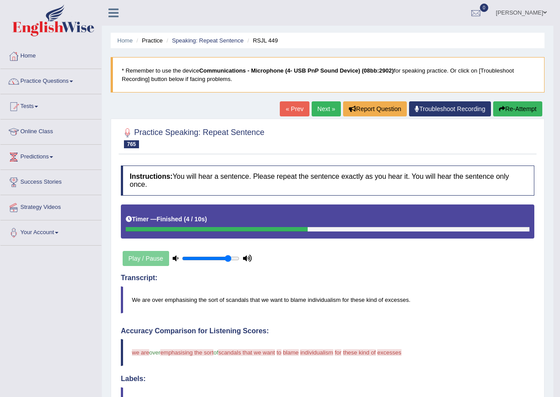
click at [536, 108] on button "Re-Attempt" at bounding box center [517, 108] width 49 height 15
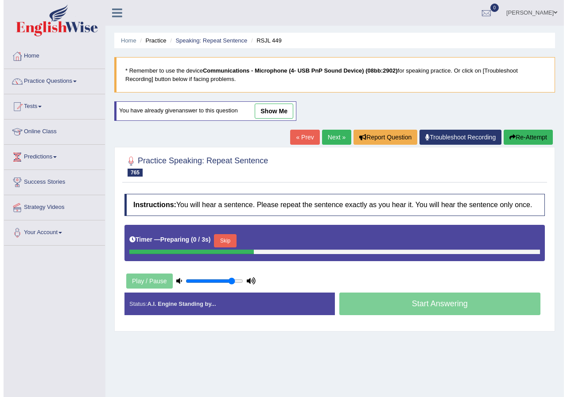
scroll to position [44, 0]
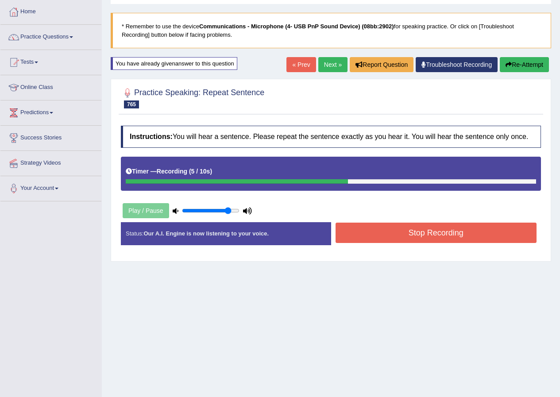
click at [381, 240] on button "Stop Recording" at bounding box center [436, 233] width 201 height 20
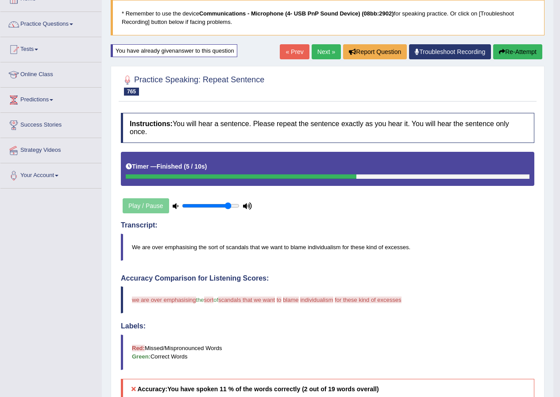
scroll to position [0, 0]
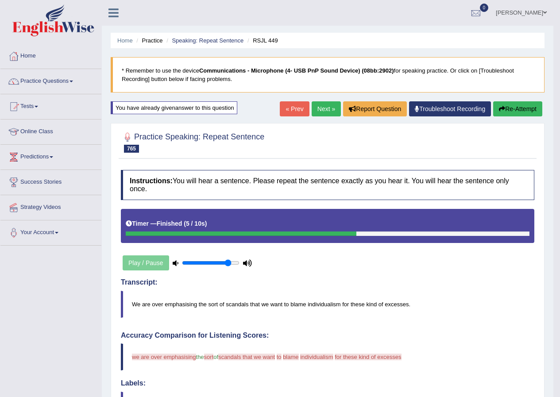
click at [525, 104] on button "Re-Attempt" at bounding box center [517, 108] width 49 height 15
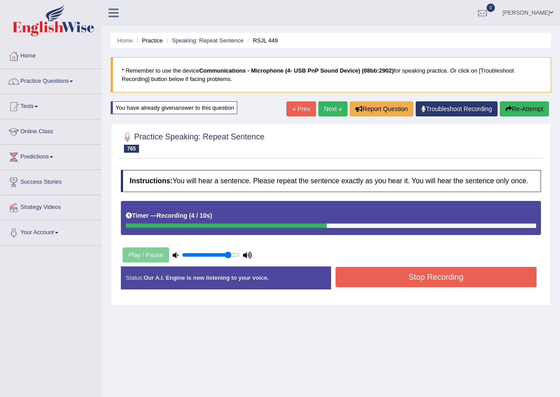
click at [407, 286] on button "Stop Recording" at bounding box center [436, 277] width 201 height 20
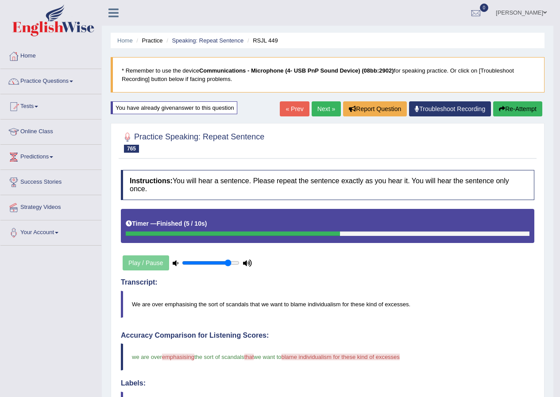
click at [507, 106] on button "Re-Attempt" at bounding box center [517, 108] width 49 height 15
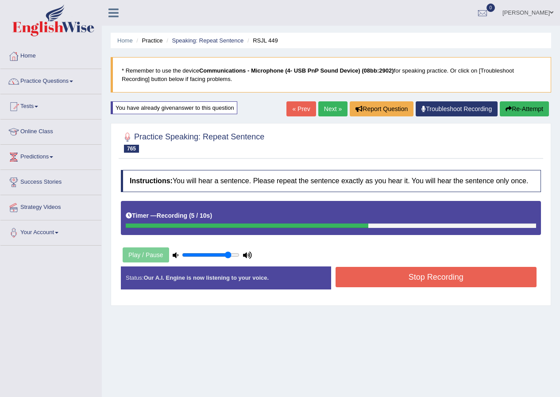
click at [518, 104] on button "Re-Attempt" at bounding box center [524, 108] width 49 height 15
click at [385, 286] on button "Stop Recording" at bounding box center [436, 277] width 201 height 20
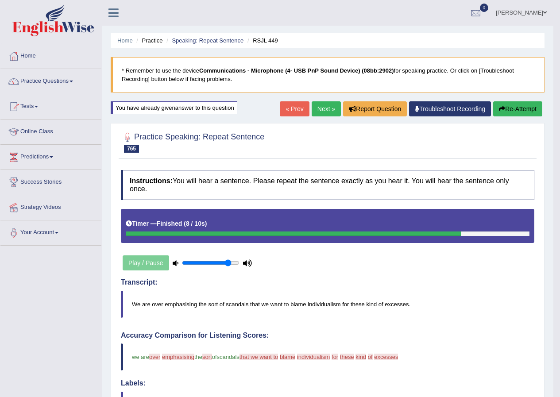
click at [517, 111] on button "Re-Attempt" at bounding box center [517, 108] width 49 height 15
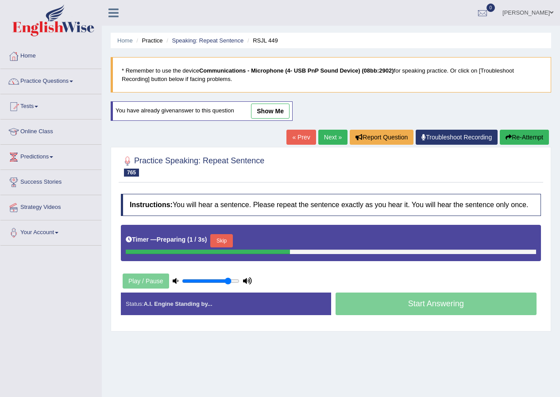
click at [228, 239] on button "Skip" at bounding box center [221, 240] width 22 height 13
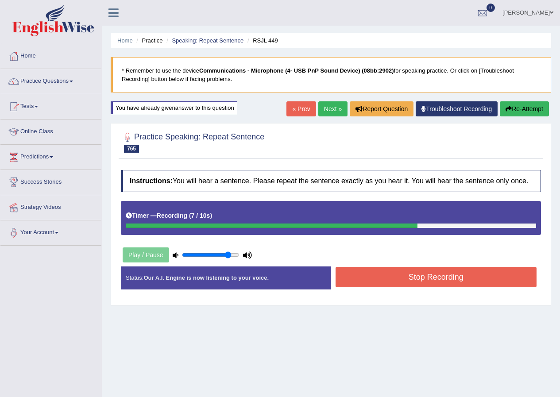
click at [457, 282] on button "Stop Recording" at bounding box center [436, 277] width 201 height 20
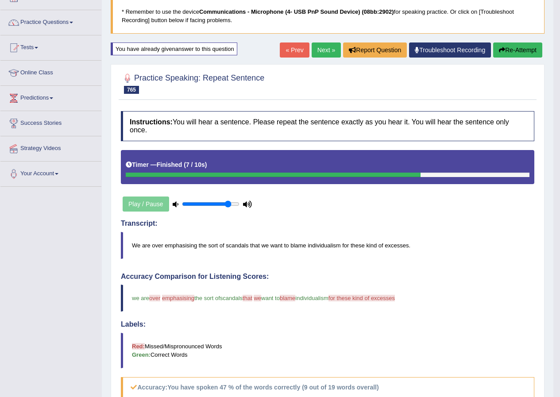
scroll to position [44, 0]
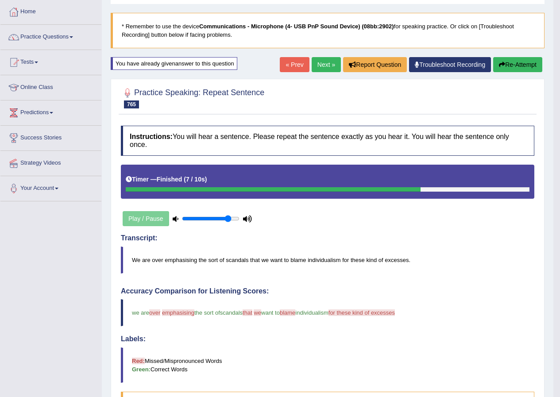
click at [517, 65] on button "Re-Attempt" at bounding box center [517, 64] width 49 height 15
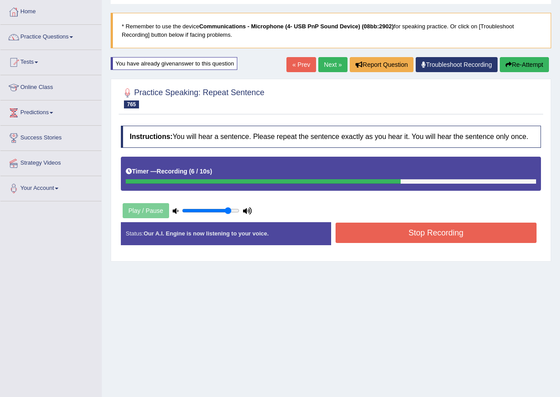
click at [421, 228] on button "Stop Recording" at bounding box center [436, 233] width 201 height 20
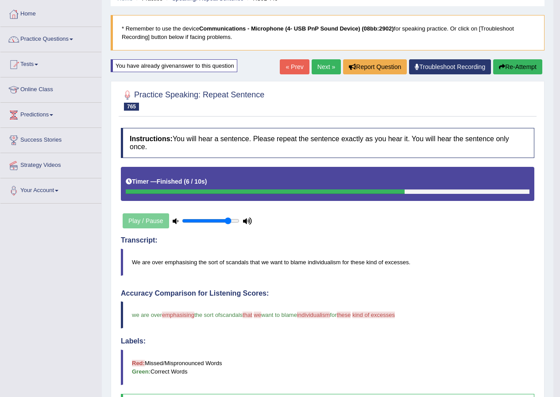
scroll to position [38, 0]
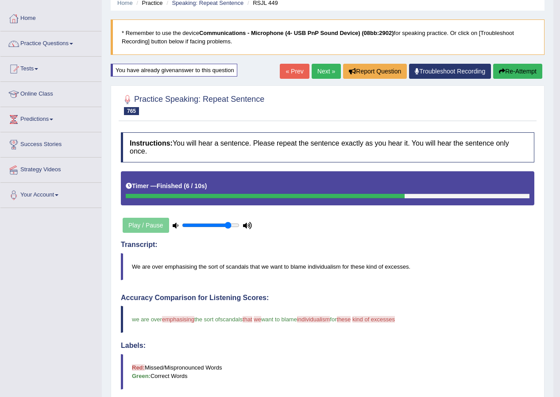
click at [317, 66] on link "Next »" at bounding box center [326, 71] width 29 height 15
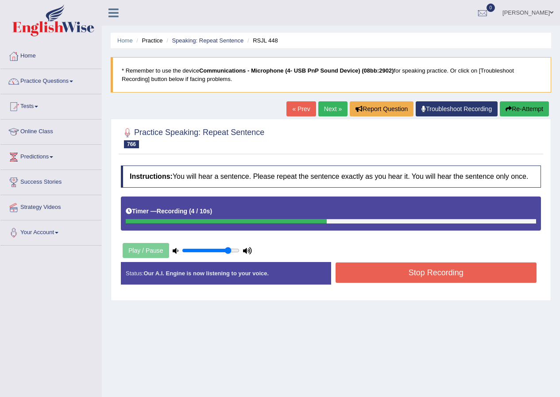
click at [371, 272] on button "Stop Recording" at bounding box center [436, 273] width 201 height 20
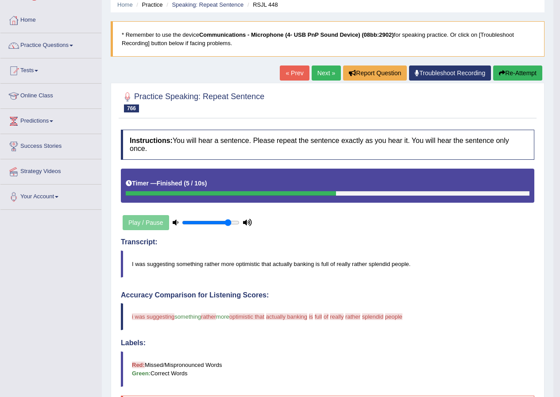
scroll to position [33, 0]
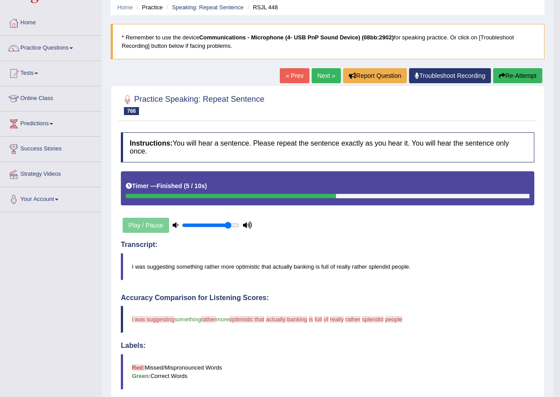
click at [523, 81] on button "Re-Attempt" at bounding box center [517, 75] width 49 height 15
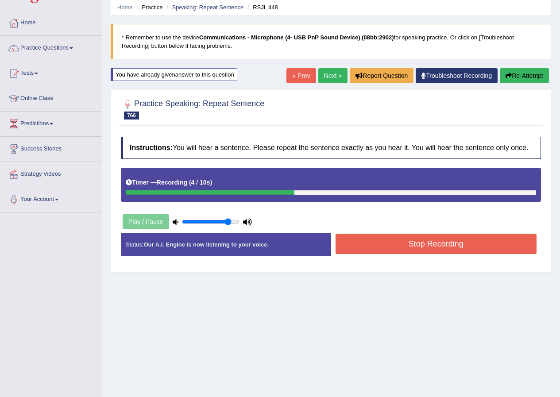
click at [369, 234] on button "Stop Recording" at bounding box center [436, 244] width 201 height 20
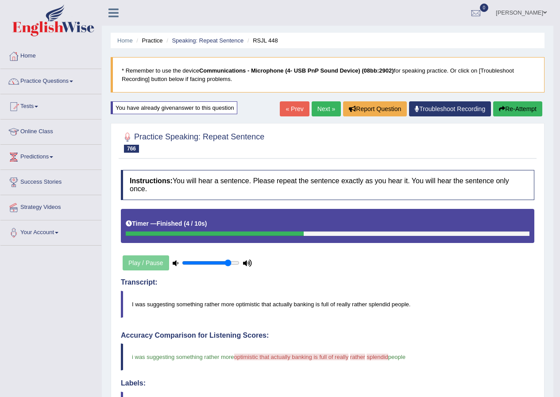
click at [513, 107] on button "Re-Attempt" at bounding box center [517, 108] width 49 height 15
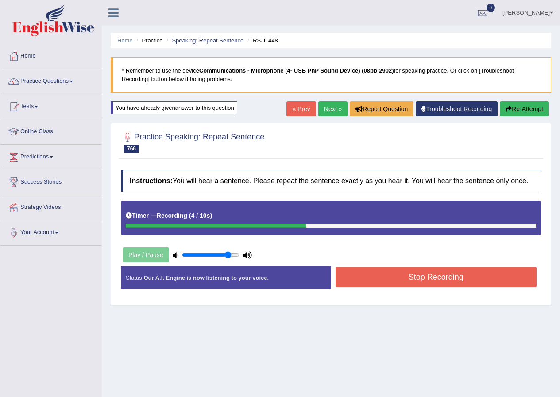
click at [388, 283] on button "Stop Recording" at bounding box center [436, 277] width 201 height 20
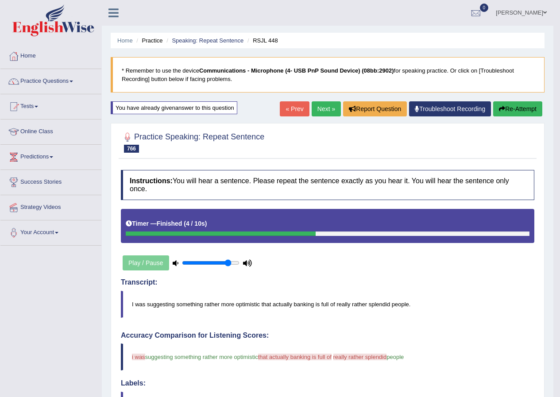
click at [538, 112] on button "Re-Attempt" at bounding box center [517, 108] width 49 height 15
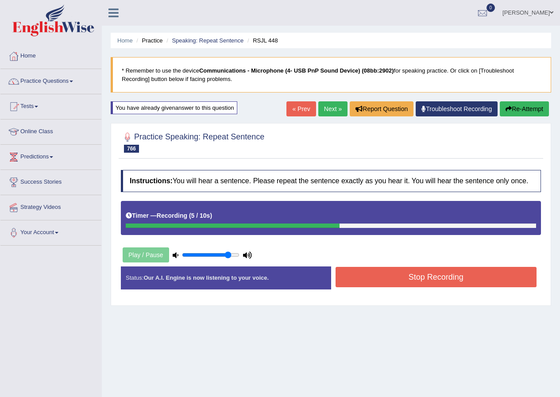
click at [354, 272] on button "Stop Recording" at bounding box center [436, 277] width 201 height 20
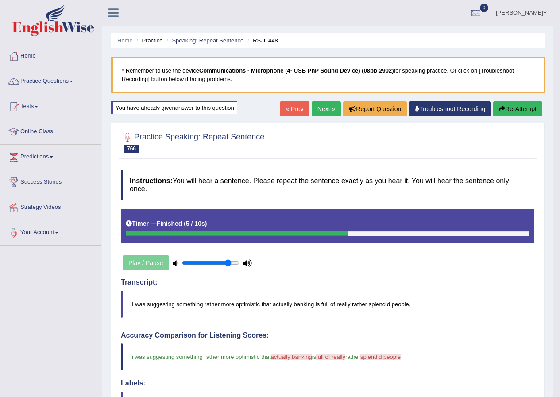
click at [510, 113] on button "Re-Attempt" at bounding box center [517, 108] width 49 height 15
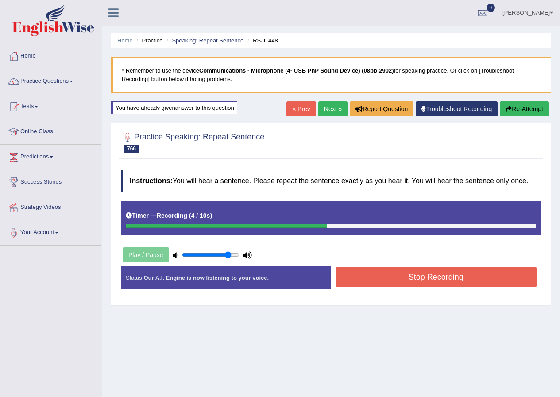
click at [422, 278] on button "Stop Recording" at bounding box center [436, 277] width 201 height 20
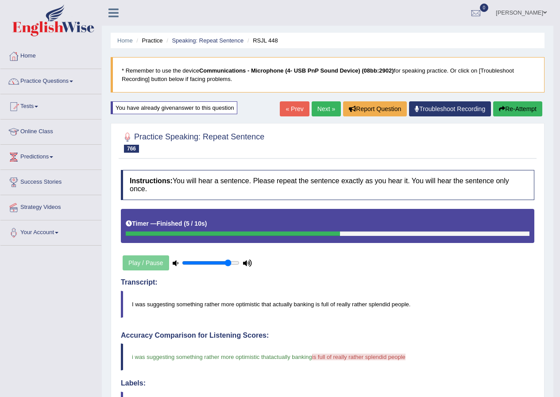
click at [316, 108] on link "Next »" at bounding box center [326, 108] width 29 height 15
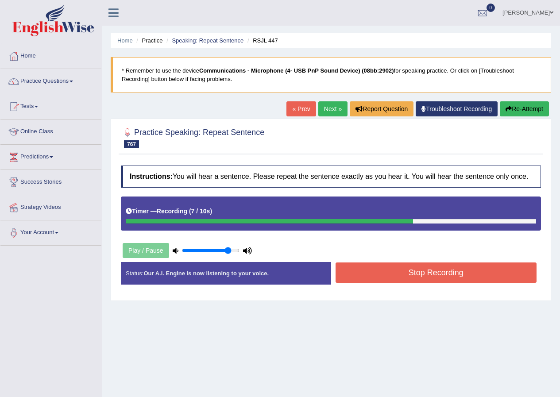
click at [440, 277] on button "Stop Recording" at bounding box center [436, 273] width 201 height 20
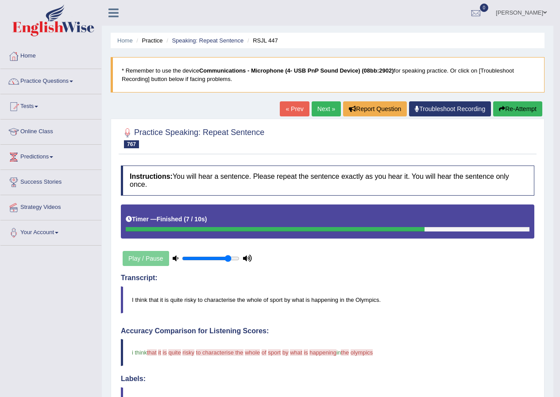
click at [507, 111] on button "Re-Attempt" at bounding box center [517, 108] width 49 height 15
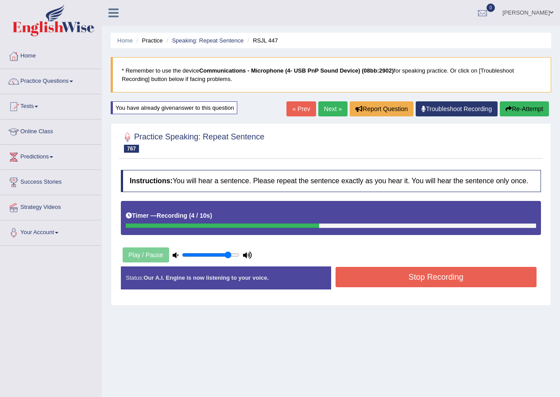
click at [437, 278] on button "Stop Recording" at bounding box center [436, 277] width 201 height 20
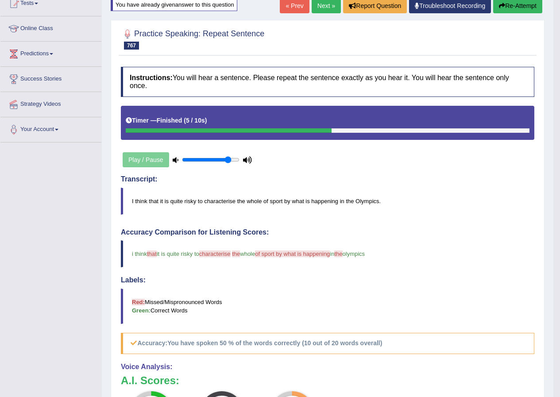
scroll to position [44, 0]
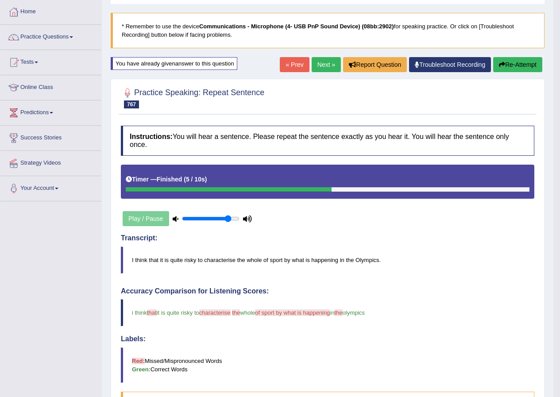
click at [523, 67] on button "Re-Attempt" at bounding box center [517, 64] width 49 height 15
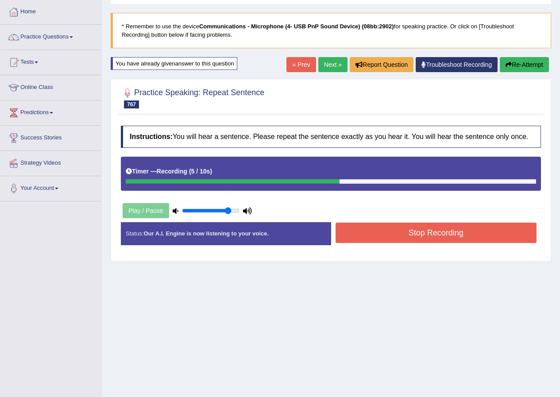
click at [422, 240] on button "Stop Recording" at bounding box center [436, 233] width 201 height 20
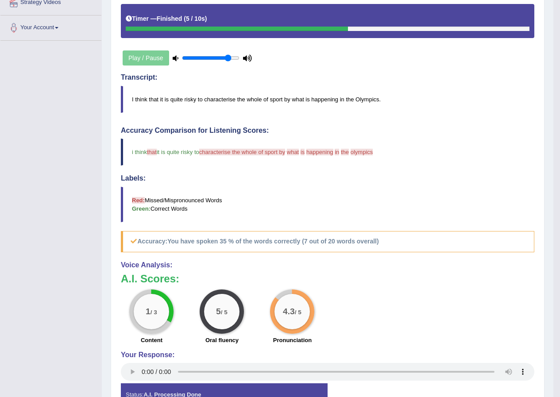
scroll to position [82, 0]
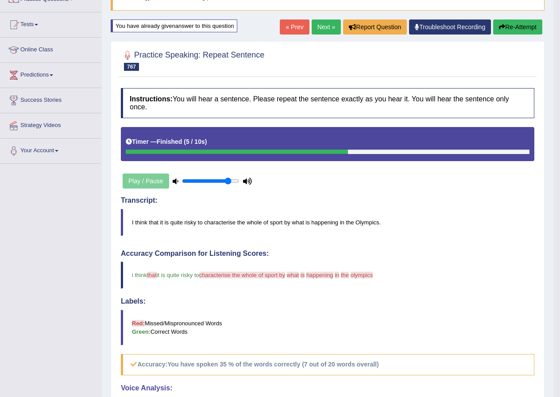
click at [520, 30] on button "Re-Attempt" at bounding box center [517, 26] width 49 height 15
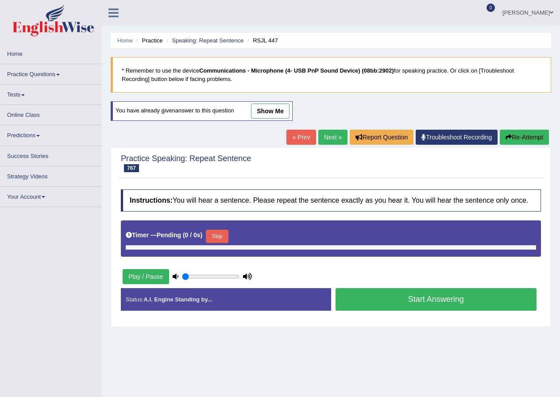
type input "0.85"
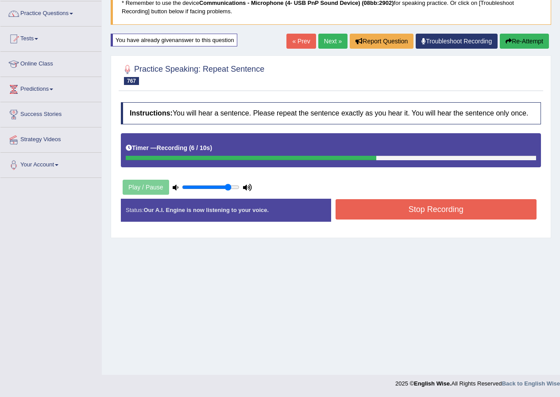
click at [403, 199] on button "Stop Recording" at bounding box center [436, 209] width 201 height 20
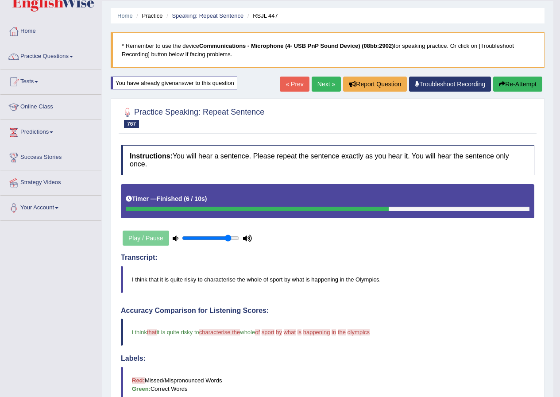
scroll to position [23, 0]
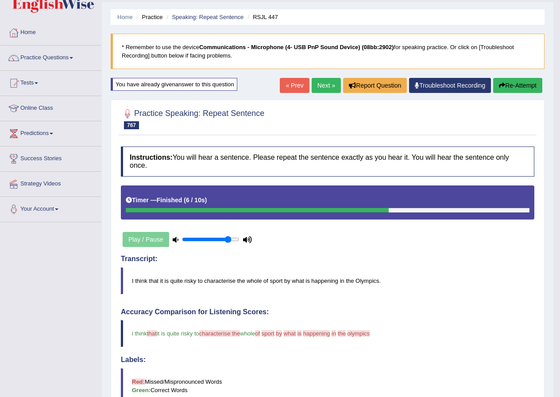
click at [515, 80] on button "Re-Attempt" at bounding box center [517, 85] width 49 height 15
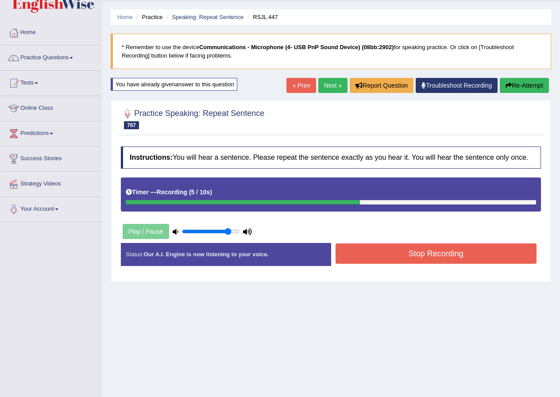
click at [464, 254] on button "Stop Recording" at bounding box center [436, 254] width 201 height 20
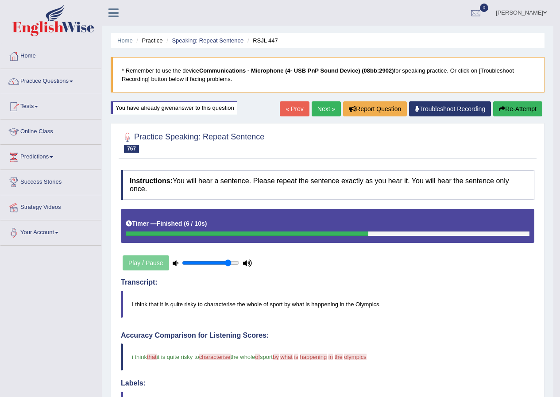
drag, startPoint x: 524, startPoint y: 116, endPoint x: 534, endPoint y: 112, distance: 10.5
click at [524, 116] on button "Re-Attempt" at bounding box center [517, 108] width 49 height 15
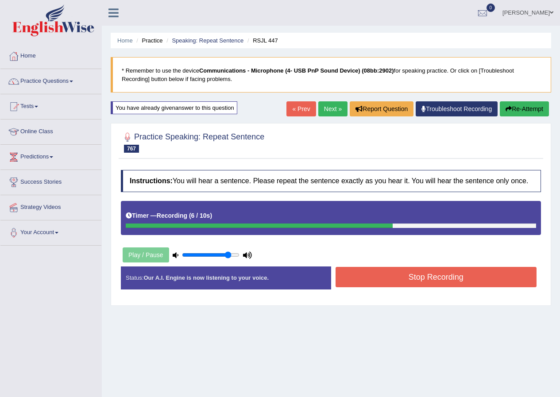
click at [427, 280] on button "Stop Recording" at bounding box center [436, 277] width 201 height 20
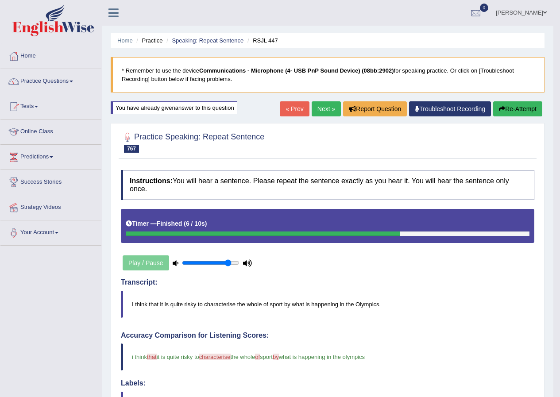
click at [321, 106] on link "Next »" at bounding box center [326, 108] width 29 height 15
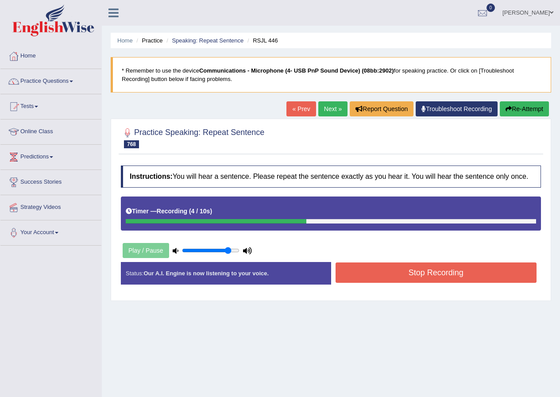
click at [404, 276] on button "Stop Recording" at bounding box center [436, 273] width 201 height 20
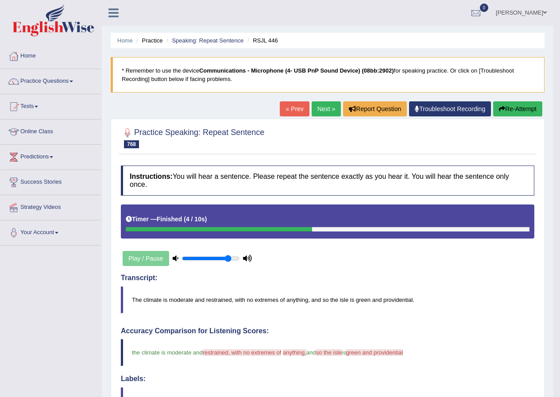
click at [519, 106] on button "Re-Attempt" at bounding box center [517, 108] width 49 height 15
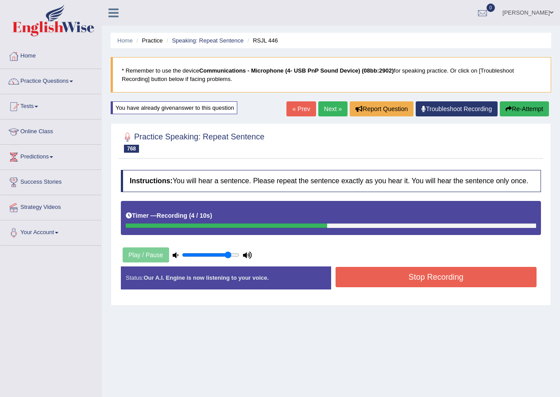
click at [353, 279] on button "Stop Recording" at bounding box center [436, 277] width 201 height 20
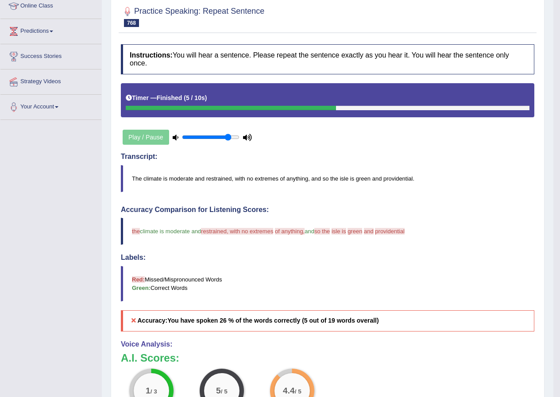
scroll to position [44, 0]
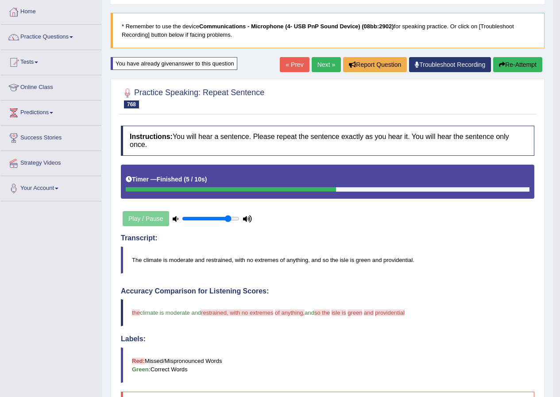
click at [516, 63] on button "Re-Attempt" at bounding box center [517, 64] width 49 height 15
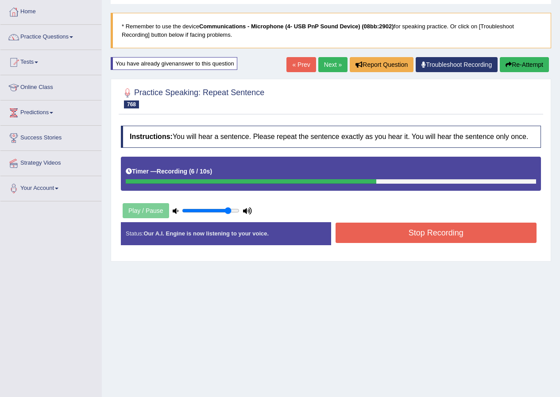
click at [412, 242] on button "Stop Recording" at bounding box center [436, 233] width 201 height 20
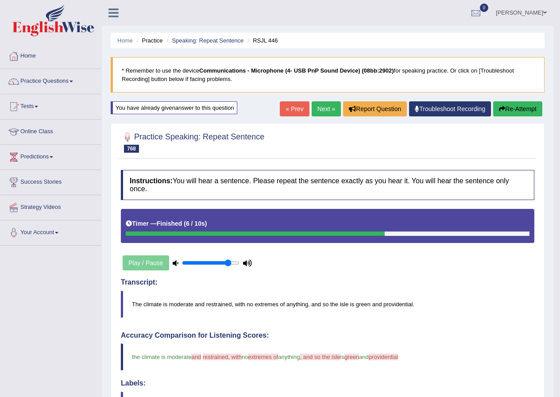
click at [524, 107] on button "Re-Attempt" at bounding box center [517, 108] width 49 height 15
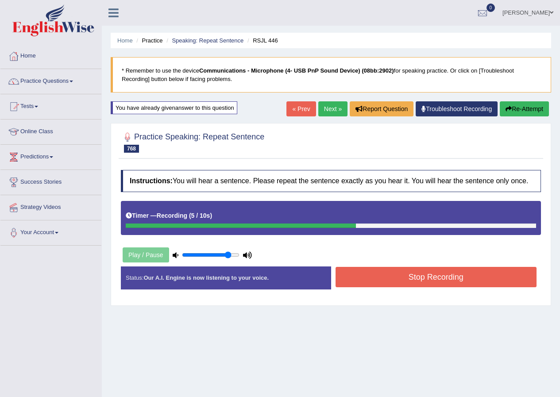
click at [438, 278] on button "Stop Recording" at bounding box center [436, 277] width 201 height 20
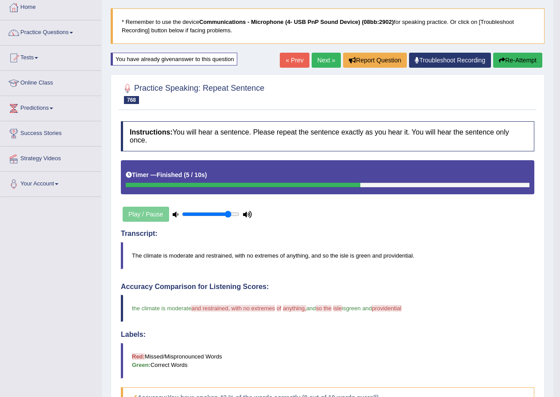
scroll to position [44, 0]
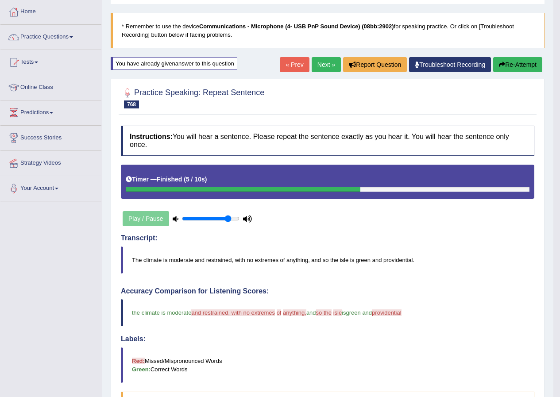
click at [517, 66] on button "Re-Attempt" at bounding box center [517, 64] width 49 height 15
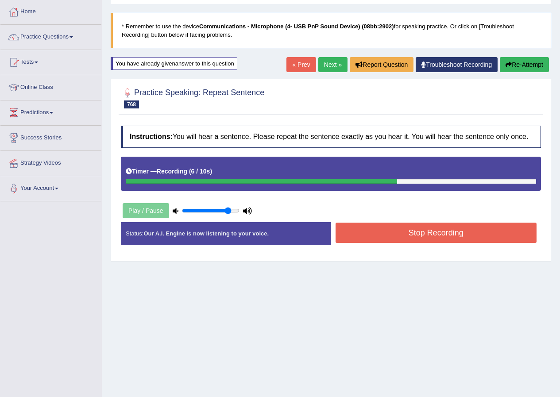
click at [460, 229] on button "Stop Recording" at bounding box center [436, 233] width 201 height 20
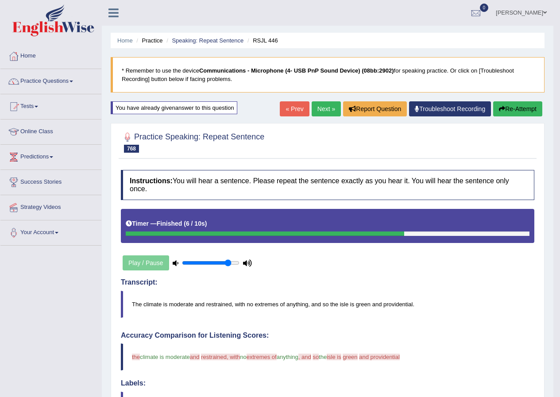
click at [520, 109] on button "Re-Attempt" at bounding box center [517, 108] width 49 height 15
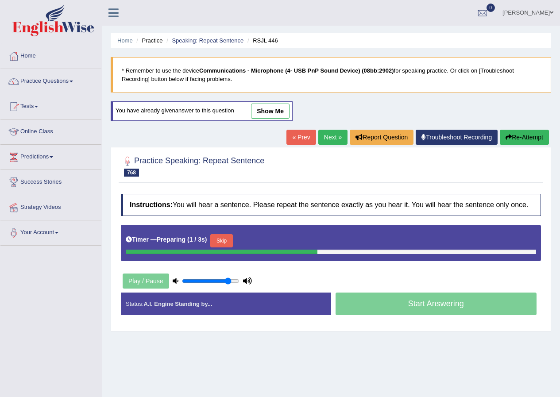
click at [224, 242] on button "Skip" at bounding box center [221, 240] width 22 height 13
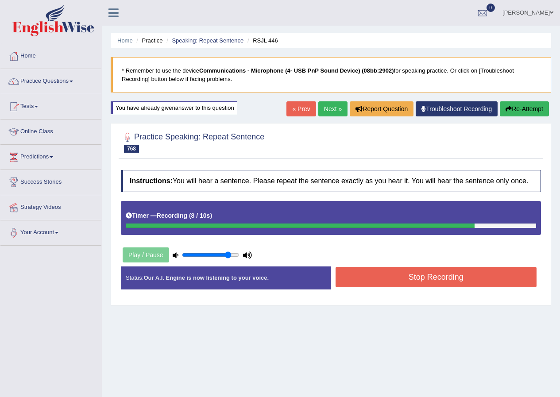
click at [441, 286] on button "Stop Recording" at bounding box center [436, 277] width 201 height 20
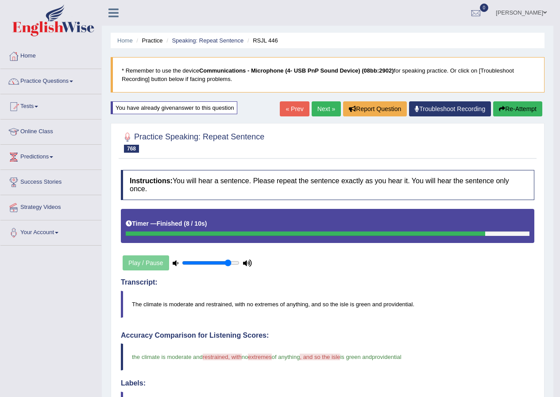
click at [514, 108] on button "Re-Attempt" at bounding box center [517, 108] width 49 height 15
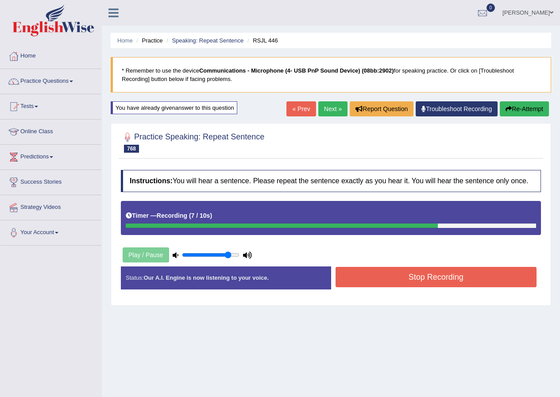
click at [392, 286] on button "Stop Recording" at bounding box center [436, 277] width 201 height 20
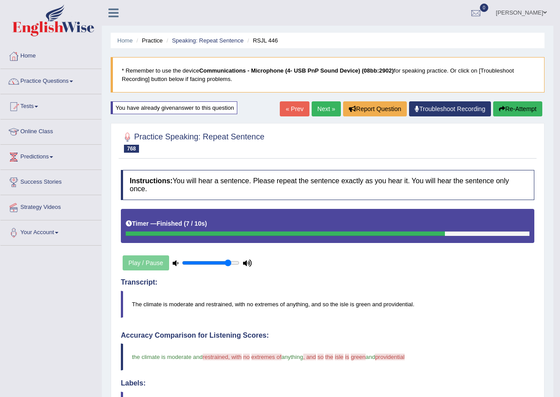
click at [326, 111] on link "Next »" at bounding box center [326, 108] width 29 height 15
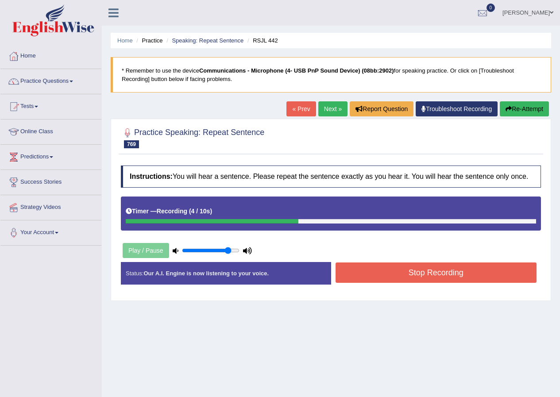
click at [433, 274] on button "Stop Recording" at bounding box center [436, 273] width 201 height 20
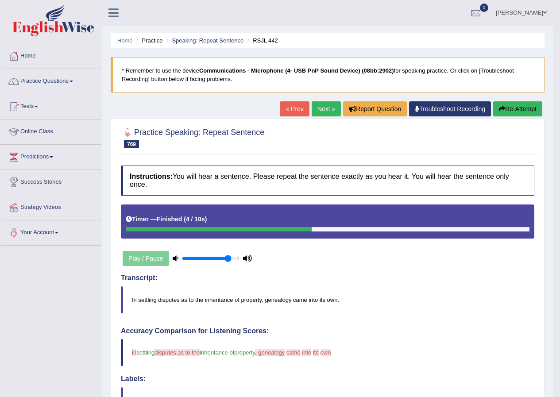
click at [519, 108] on button "Re-Attempt" at bounding box center [517, 108] width 49 height 15
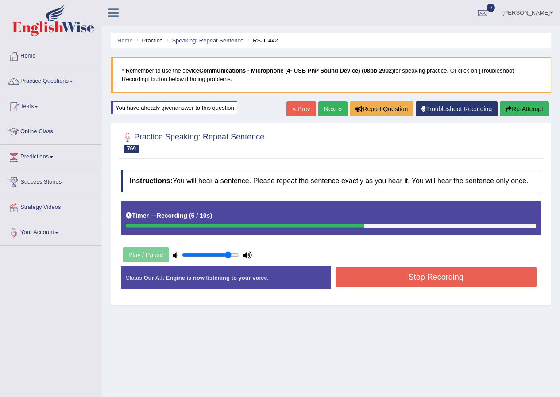
click at [440, 273] on button "Stop Recording" at bounding box center [436, 277] width 201 height 20
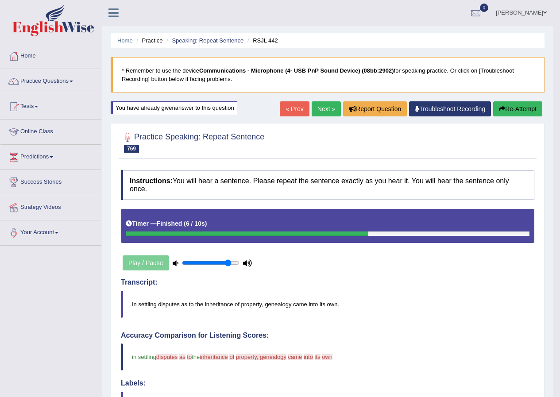
click at [509, 104] on button "Re-Attempt" at bounding box center [517, 108] width 49 height 15
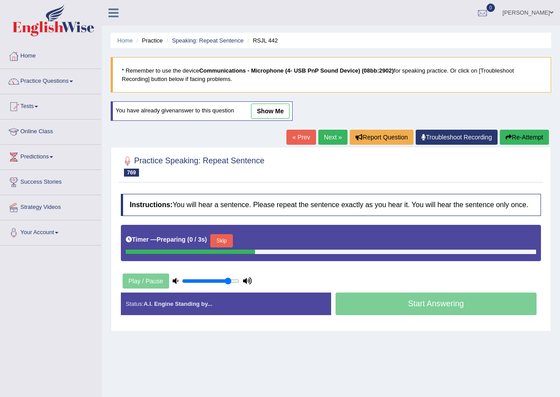
click at [223, 240] on button "Skip" at bounding box center [221, 240] width 22 height 13
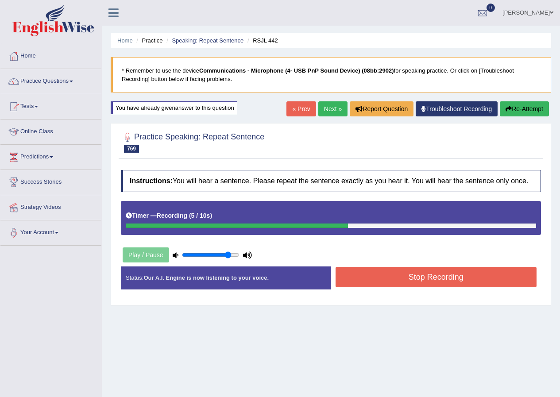
click at [409, 279] on button "Stop Recording" at bounding box center [436, 277] width 201 height 20
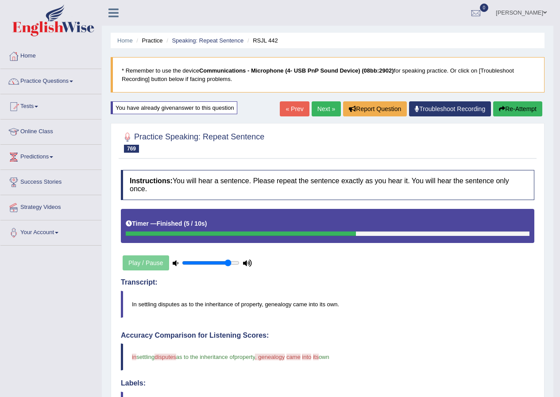
click at [316, 112] on link "Next »" at bounding box center [326, 108] width 29 height 15
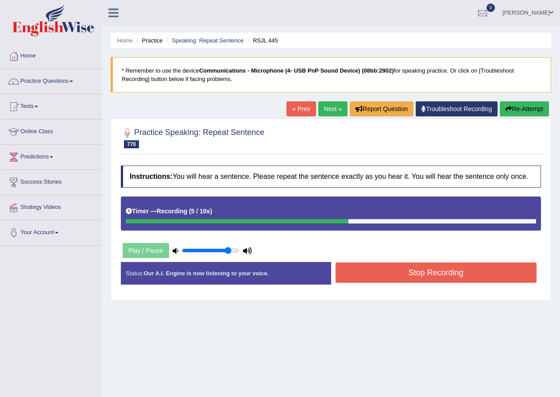
click at [395, 271] on button "Stop Recording" at bounding box center [436, 273] width 201 height 20
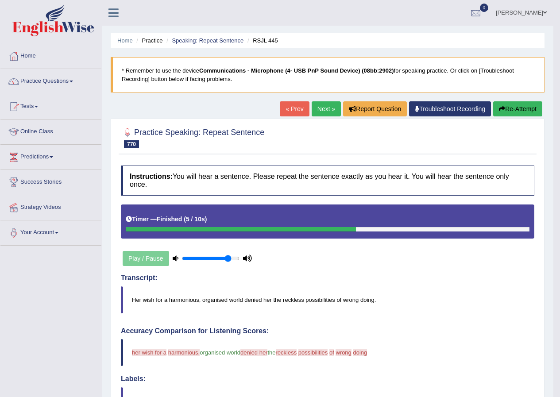
click at [523, 107] on button "Re-Attempt" at bounding box center [517, 108] width 49 height 15
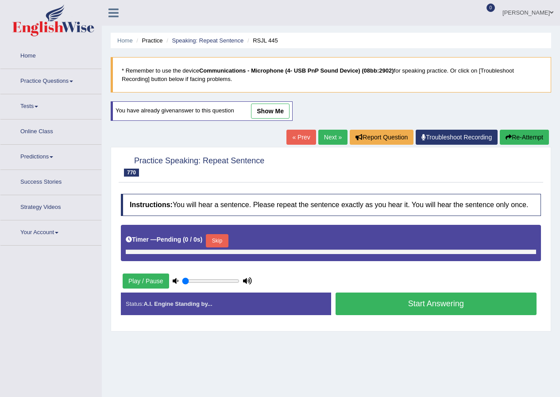
type input "0.85"
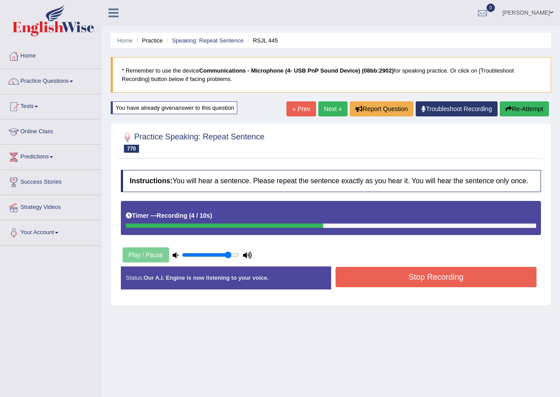
click at [427, 275] on button "Stop Recording" at bounding box center [436, 277] width 201 height 20
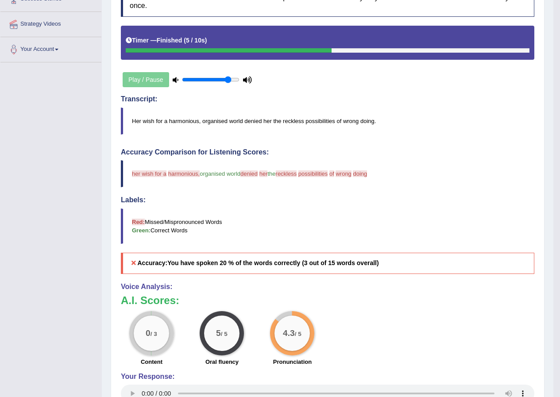
scroll to position [44, 0]
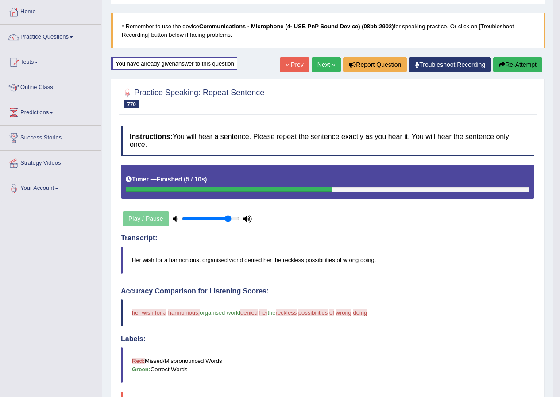
click at [521, 62] on button "Re-Attempt" at bounding box center [517, 64] width 49 height 15
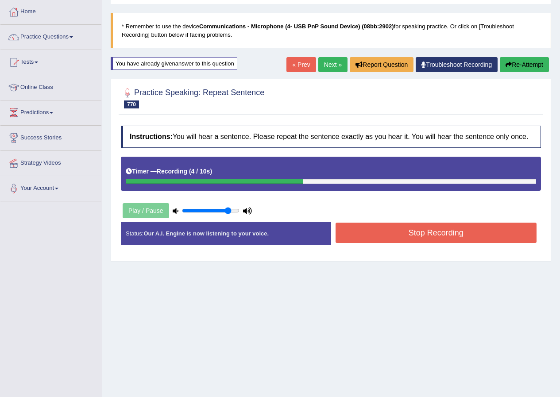
click at [410, 234] on button "Stop Recording" at bounding box center [436, 233] width 201 height 20
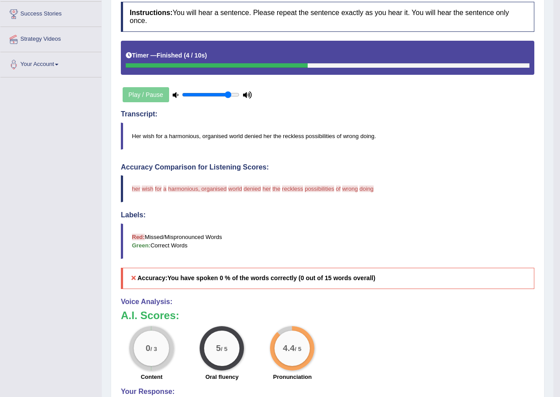
scroll to position [44, 0]
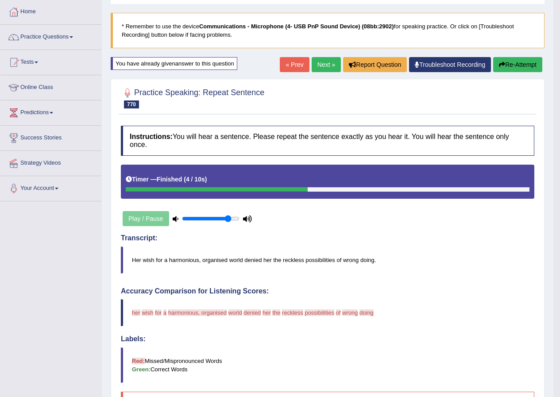
click at [513, 65] on button "Re-Attempt" at bounding box center [517, 64] width 49 height 15
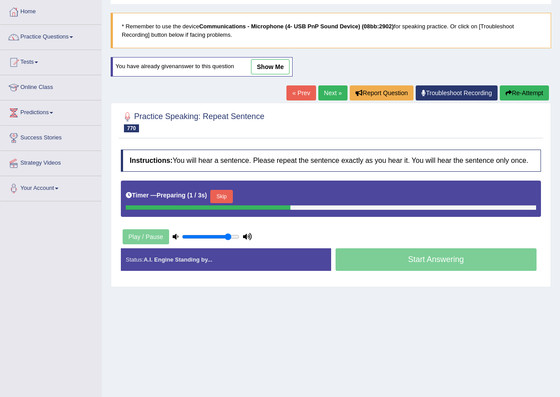
click at [224, 198] on button "Skip" at bounding box center [221, 196] width 22 height 13
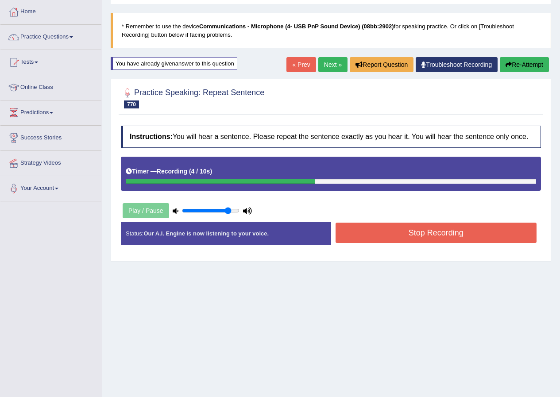
click at [385, 237] on button "Stop Recording" at bounding box center [436, 233] width 201 height 20
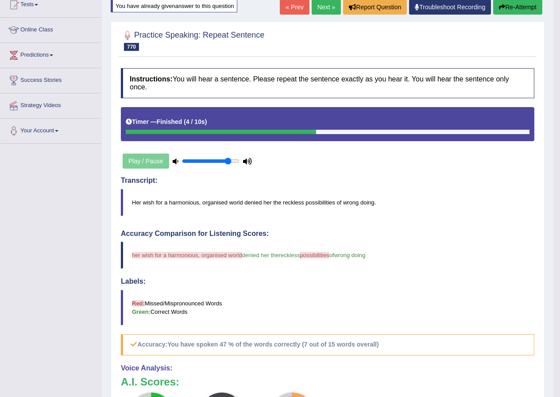
scroll to position [89, 0]
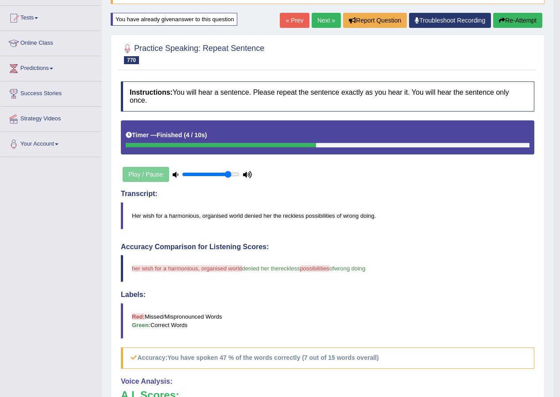
click at [511, 21] on button "Re-Attempt" at bounding box center [517, 20] width 49 height 15
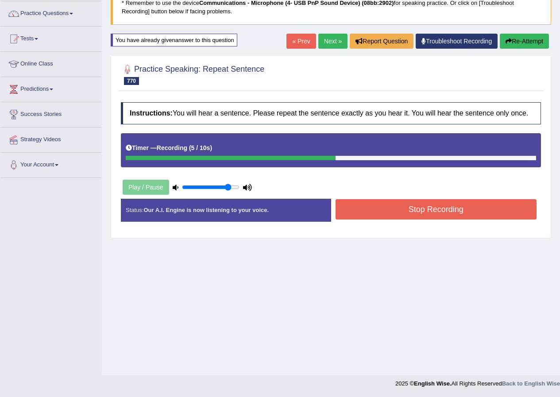
click at [418, 201] on button "Stop Recording" at bounding box center [436, 209] width 201 height 20
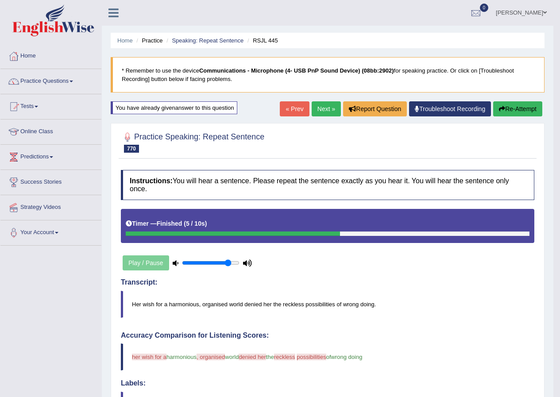
click at [512, 112] on button "Re-Attempt" at bounding box center [517, 108] width 49 height 15
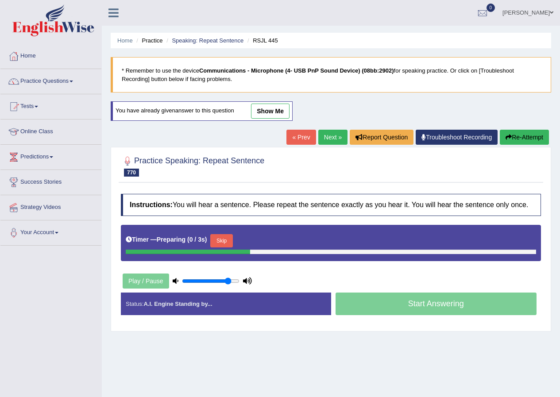
click at [320, 133] on link "Next »" at bounding box center [332, 137] width 29 height 15
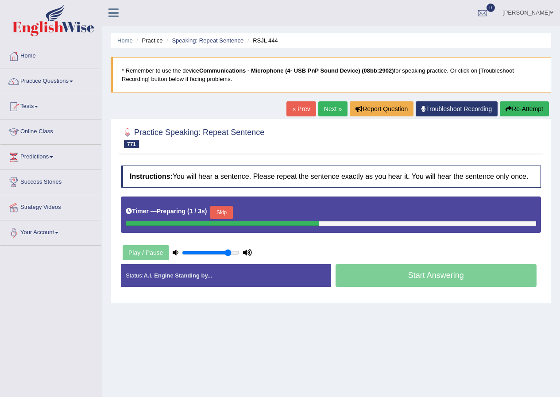
click at [537, 110] on button "Re-Attempt" at bounding box center [524, 108] width 49 height 15
click at [304, 108] on link "« Prev" at bounding box center [300, 108] width 29 height 15
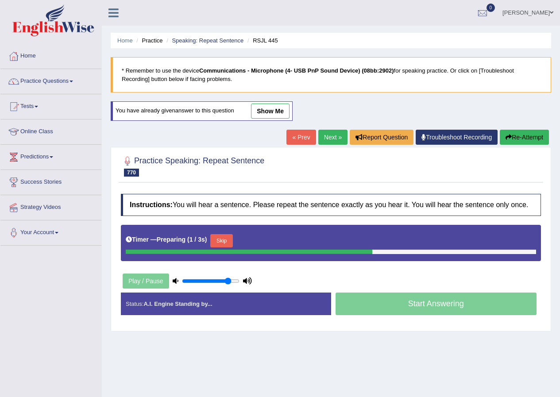
click at [228, 241] on button "Skip" at bounding box center [221, 240] width 22 height 13
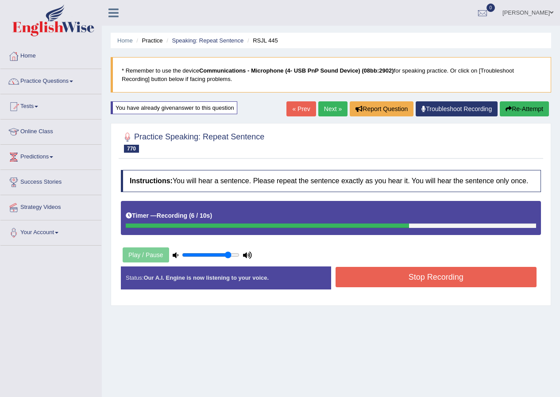
click at [442, 263] on div "Instructions: You will hear a sentence. Please repeat the sentence exactly as y…" at bounding box center [331, 233] width 425 height 135
click at [444, 269] on button "Stop Recording" at bounding box center [436, 277] width 201 height 20
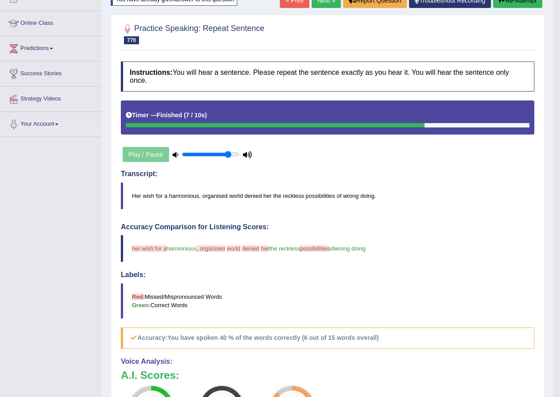
scroll to position [89, 0]
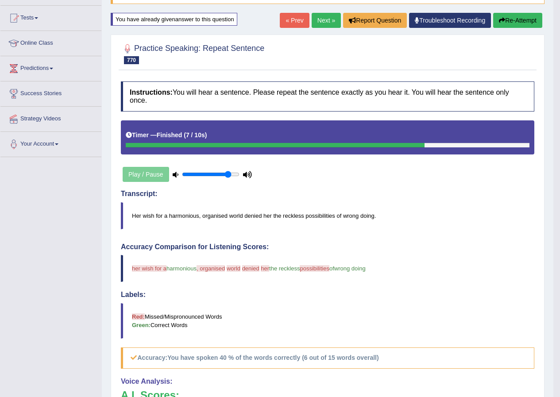
click at [519, 23] on button "Re-Attempt" at bounding box center [517, 20] width 49 height 15
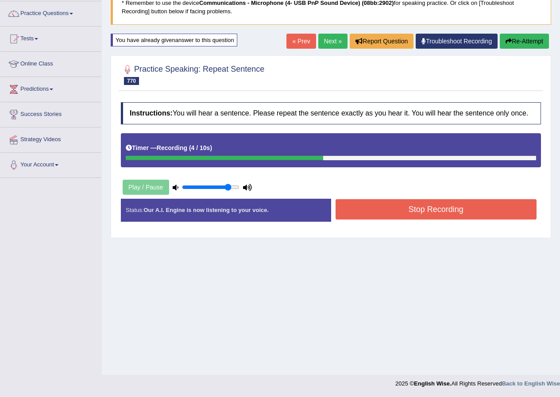
click at [383, 218] on button "Stop Recording" at bounding box center [436, 209] width 201 height 20
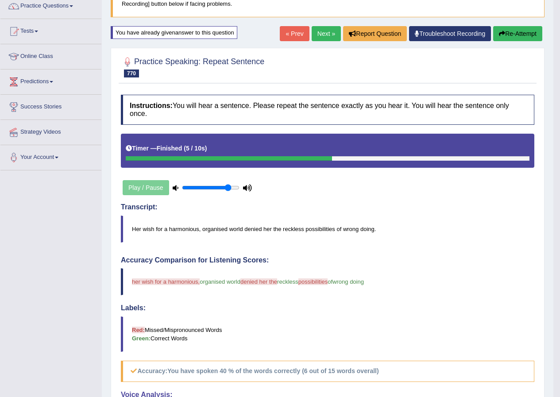
scroll to position [68, 0]
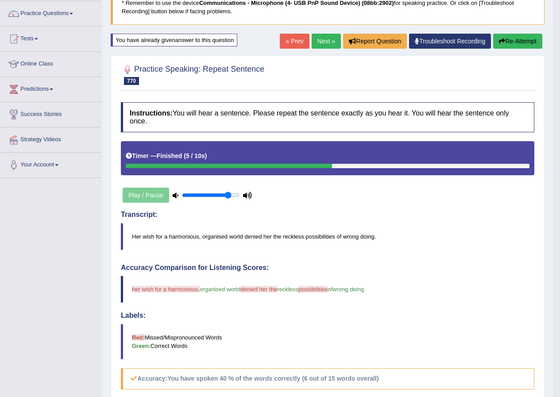
click at [325, 45] on link "Next »" at bounding box center [326, 41] width 29 height 15
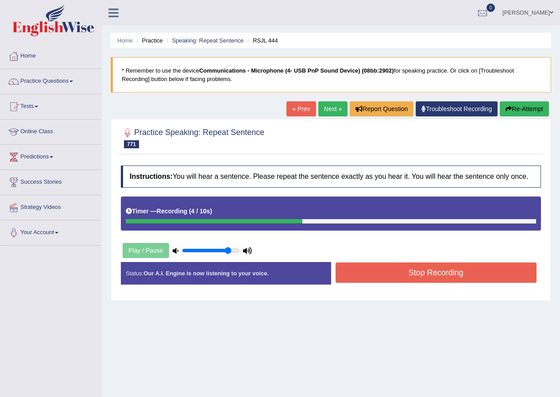
click at [466, 266] on button "Stop Recording" at bounding box center [436, 273] width 201 height 20
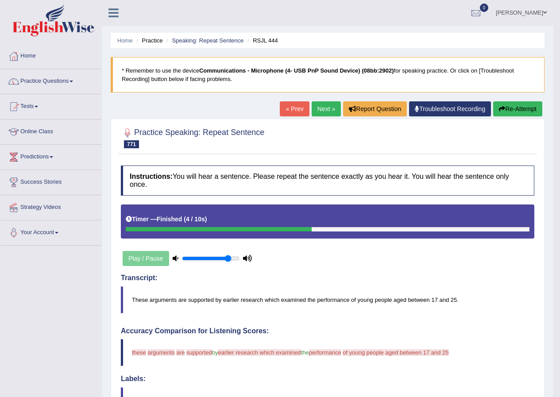
click at [518, 110] on button "Re-Attempt" at bounding box center [517, 108] width 49 height 15
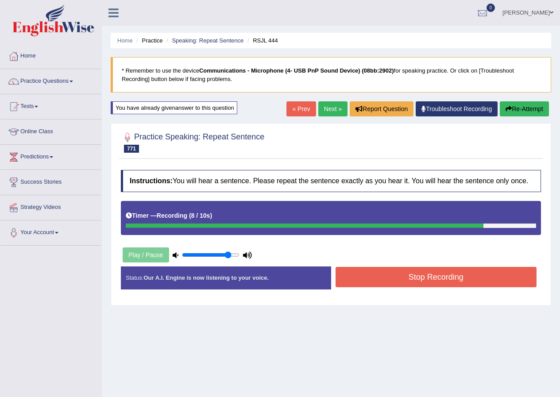
click at [430, 276] on button "Stop Recording" at bounding box center [436, 277] width 201 height 20
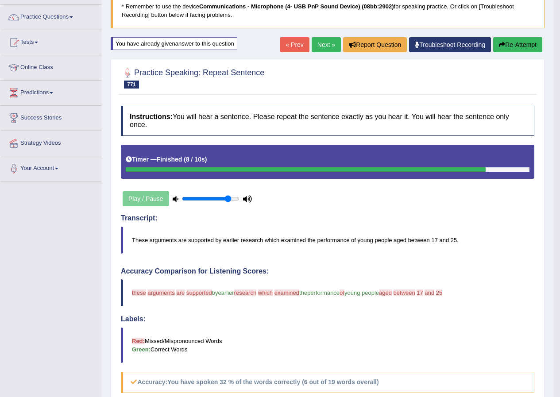
scroll to position [44, 0]
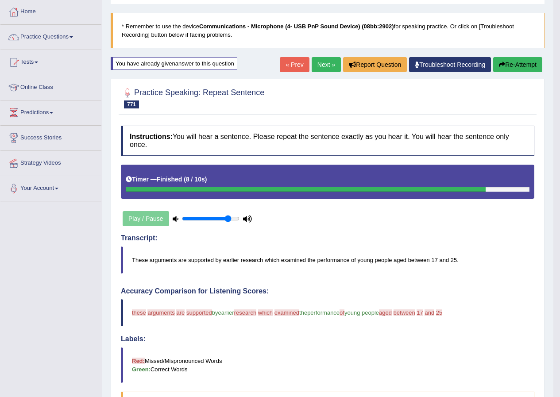
click at [521, 65] on button "Re-Attempt" at bounding box center [517, 64] width 49 height 15
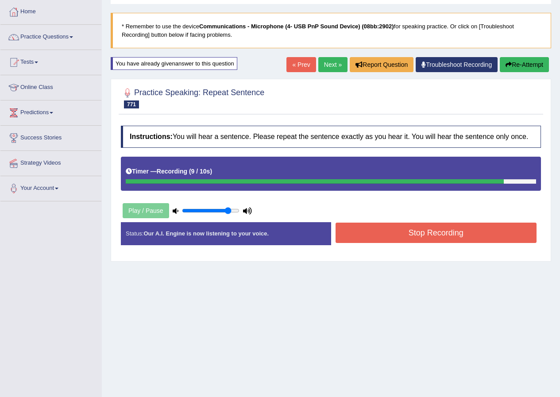
click at [439, 234] on button "Stop Recording" at bounding box center [436, 233] width 201 height 20
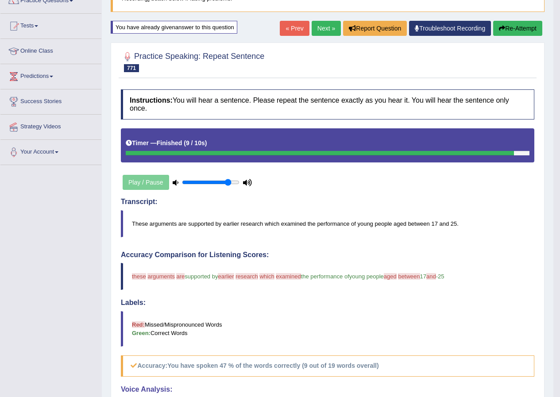
scroll to position [44, 0]
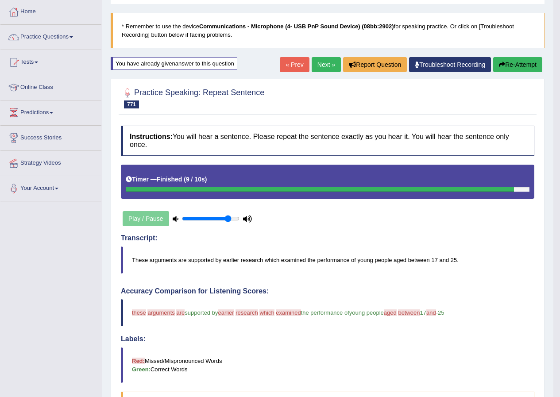
click at [510, 58] on button "Re-Attempt" at bounding box center [517, 64] width 49 height 15
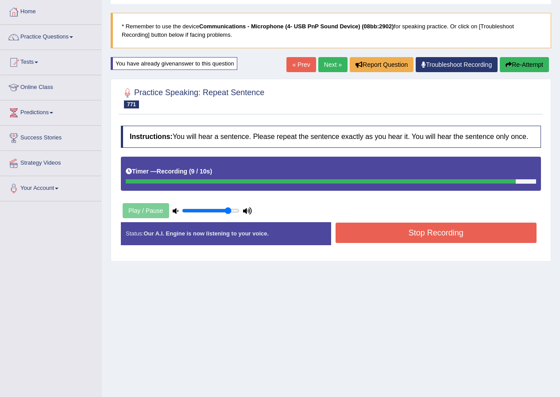
click at [380, 236] on button "Stop Recording" at bounding box center [436, 233] width 201 height 20
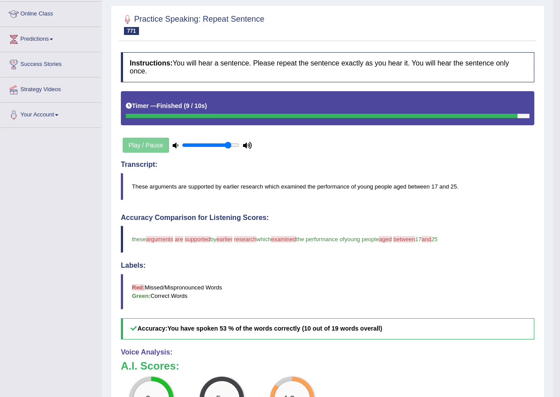
scroll to position [82, 0]
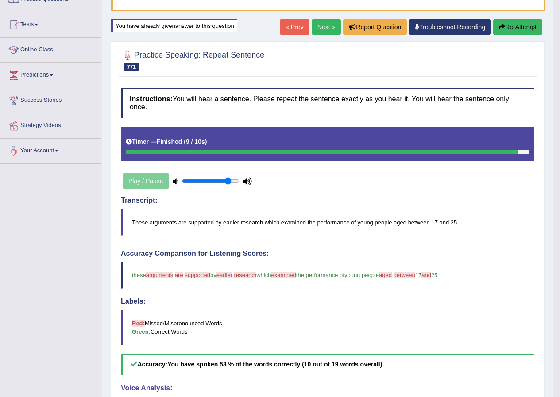
click at [499, 27] on icon "button" at bounding box center [502, 27] width 6 height 6
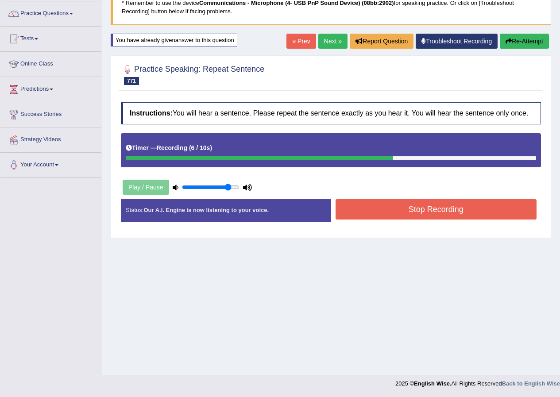
click at [387, 197] on div "Instructions: You will hear a sentence. Please repeat the sentence exactly as y…" at bounding box center [331, 165] width 425 height 135
click at [388, 205] on button "Stop Recording" at bounding box center [436, 209] width 201 height 20
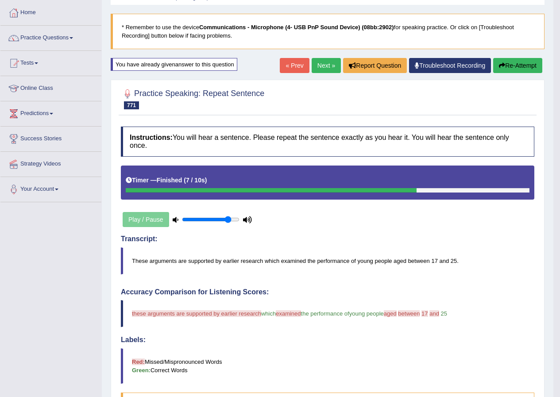
scroll to position [23, 0]
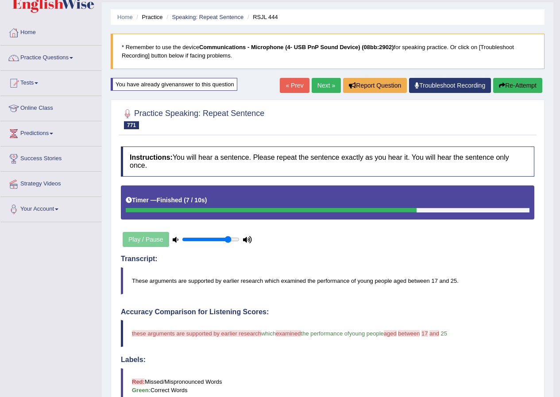
click at [325, 84] on link "Next »" at bounding box center [326, 85] width 29 height 15
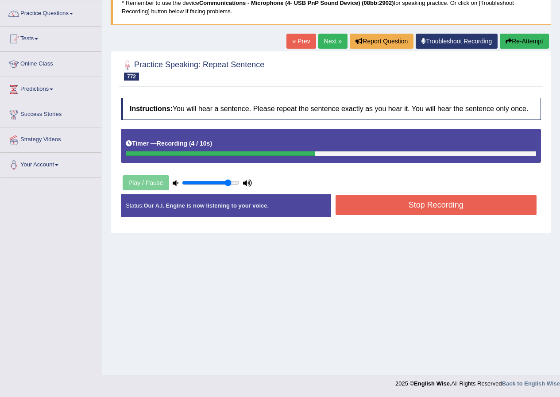
click at [392, 211] on button "Stop Recording" at bounding box center [436, 205] width 201 height 20
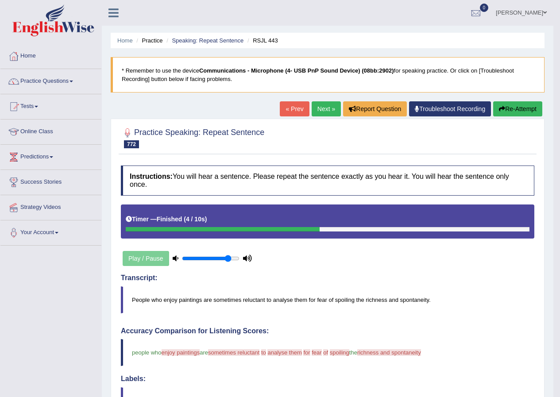
click at [515, 104] on button "Re-Attempt" at bounding box center [517, 108] width 49 height 15
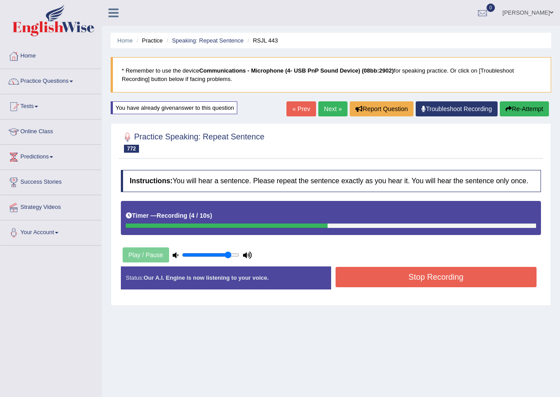
click at [437, 280] on button "Stop Recording" at bounding box center [436, 277] width 201 height 20
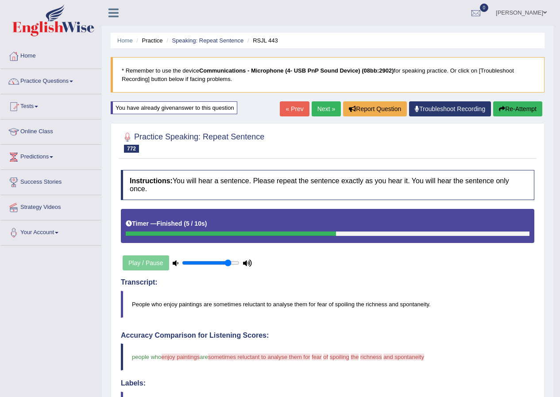
click at [535, 104] on button "Re-Attempt" at bounding box center [517, 108] width 49 height 15
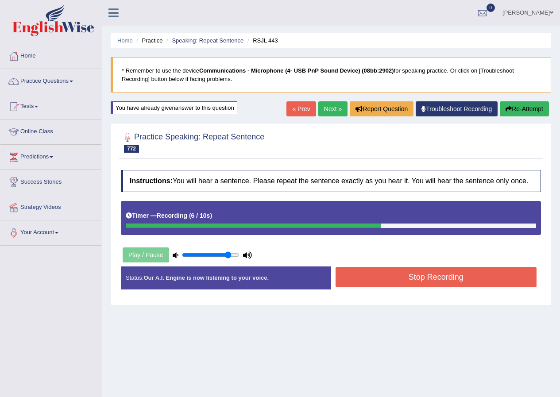
click at [383, 278] on button "Stop Recording" at bounding box center [436, 277] width 201 height 20
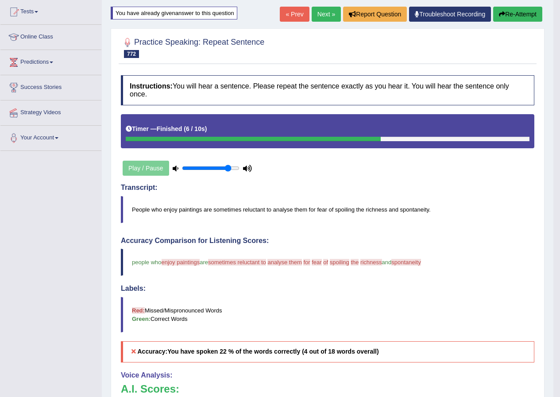
scroll to position [44, 0]
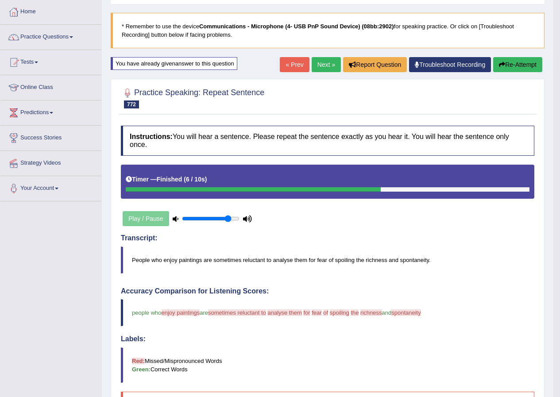
click at [519, 62] on button "Re-Attempt" at bounding box center [517, 64] width 49 height 15
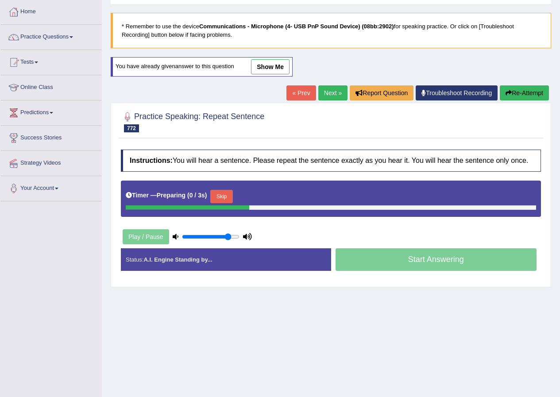
click at [232, 197] on button "Skip" at bounding box center [221, 196] width 22 height 13
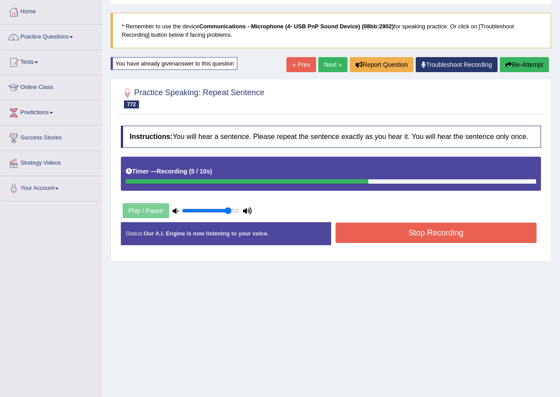
click at [365, 232] on button "Stop Recording" at bounding box center [436, 233] width 201 height 20
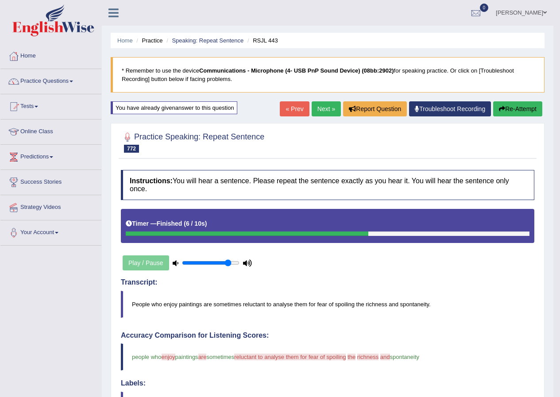
click at [530, 109] on button "Re-Attempt" at bounding box center [517, 108] width 49 height 15
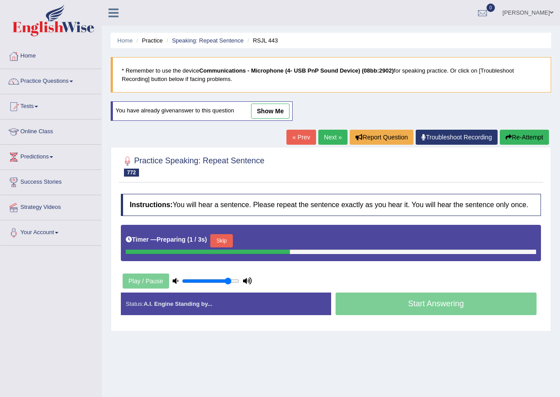
click at [220, 241] on button "Skip" at bounding box center [221, 240] width 22 height 13
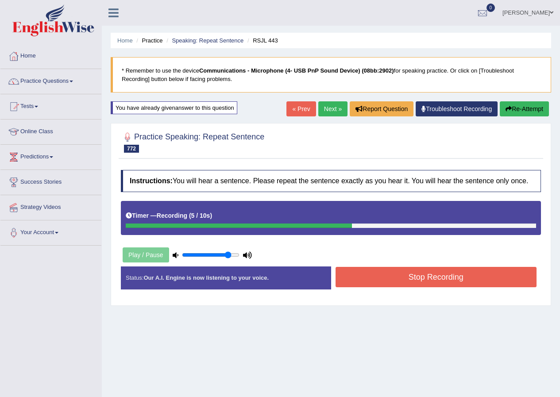
click at [392, 282] on button "Stop Recording" at bounding box center [436, 277] width 201 height 20
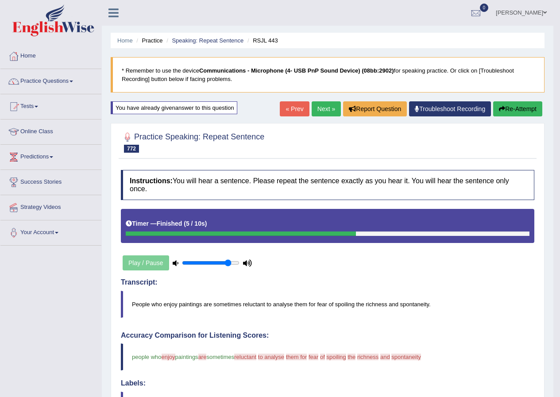
click at [326, 111] on link "Next »" at bounding box center [326, 108] width 29 height 15
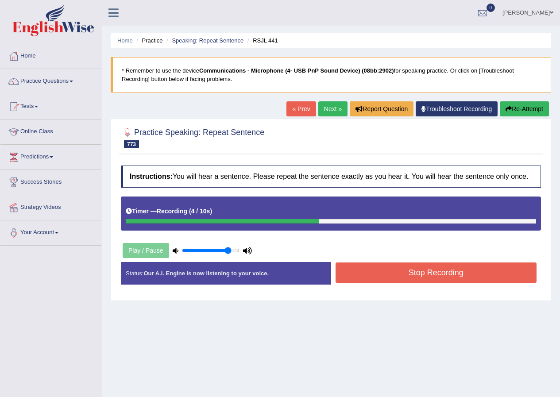
click at [384, 273] on button "Stop Recording" at bounding box center [436, 273] width 201 height 20
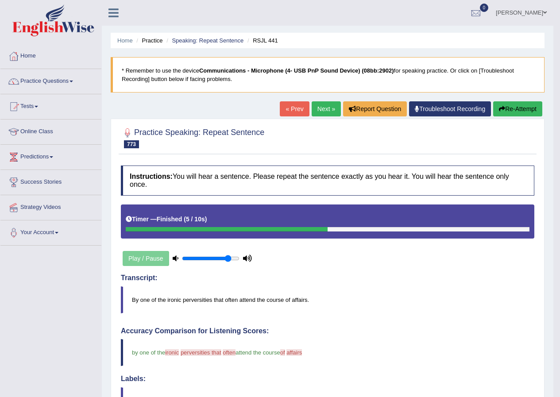
click at [526, 106] on button "Re-Attempt" at bounding box center [517, 108] width 49 height 15
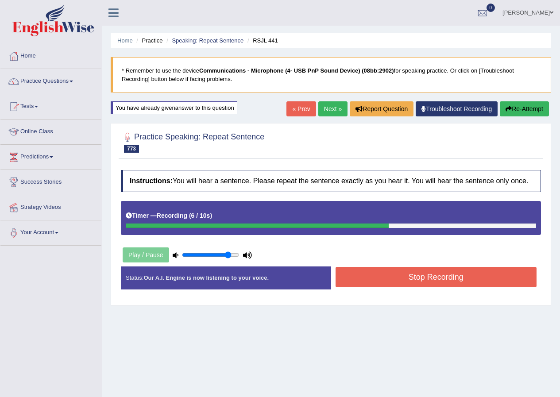
click at [446, 279] on button "Stop Recording" at bounding box center [436, 277] width 201 height 20
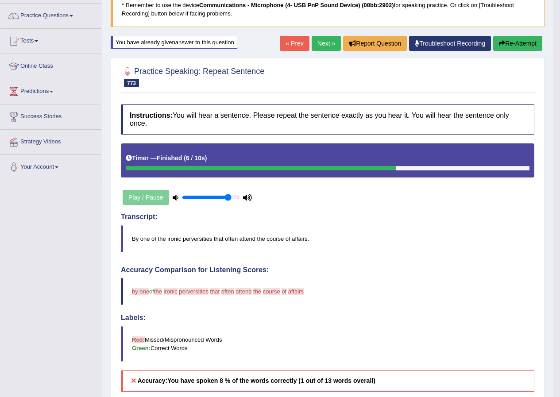
scroll to position [44, 0]
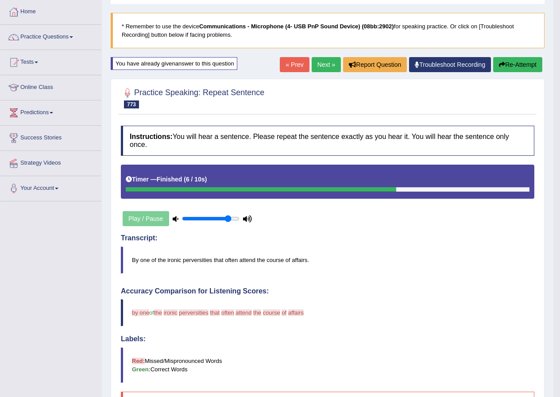
click at [521, 63] on button "Re-Attempt" at bounding box center [517, 64] width 49 height 15
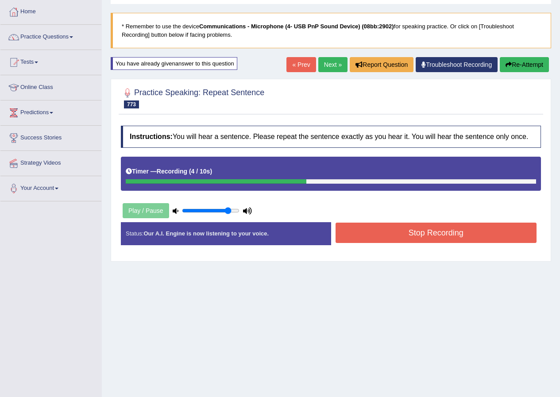
click at [457, 238] on button "Stop Recording" at bounding box center [436, 233] width 201 height 20
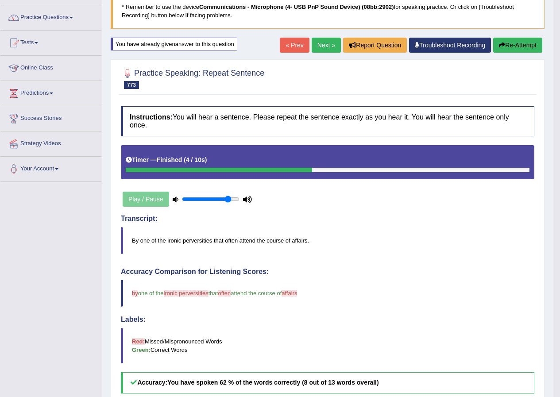
scroll to position [44, 0]
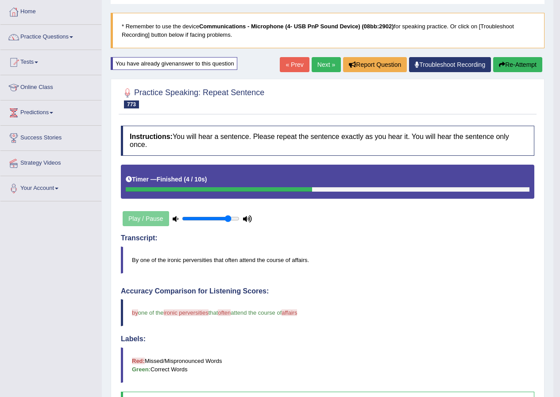
click at [519, 62] on button "Re-Attempt" at bounding box center [517, 64] width 49 height 15
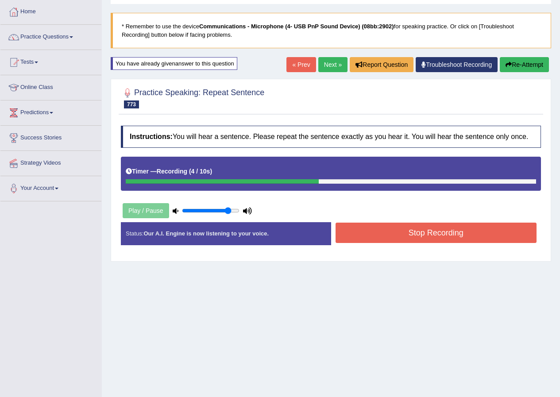
click at [429, 236] on button "Stop Recording" at bounding box center [436, 233] width 201 height 20
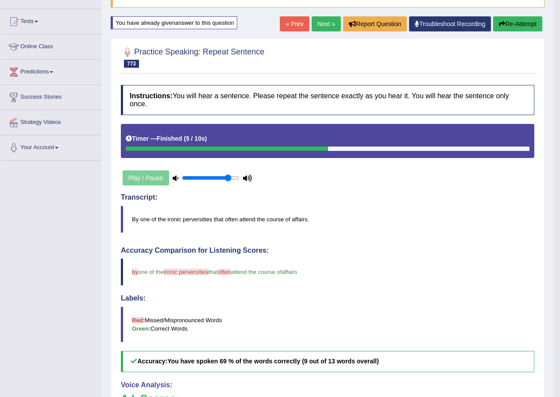
scroll to position [82, 0]
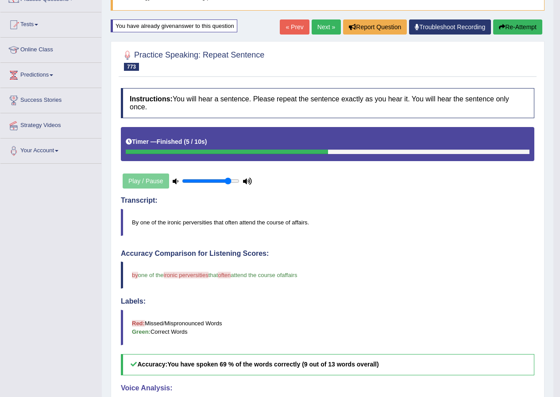
click at [320, 27] on link "Next »" at bounding box center [326, 26] width 29 height 15
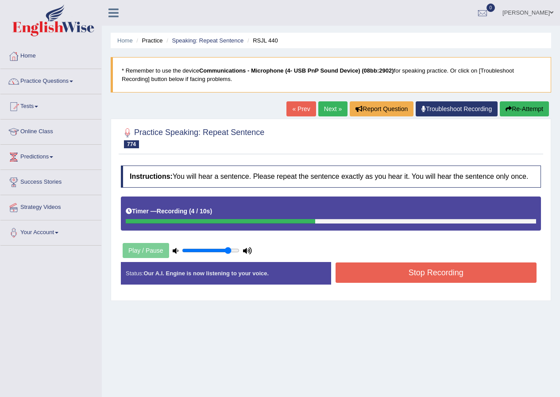
click at [399, 273] on button "Stop Recording" at bounding box center [436, 273] width 201 height 20
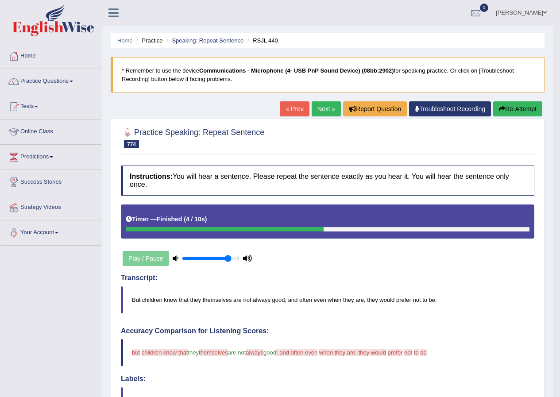
click at [520, 106] on button "Re-Attempt" at bounding box center [517, 108] width 49 height 15
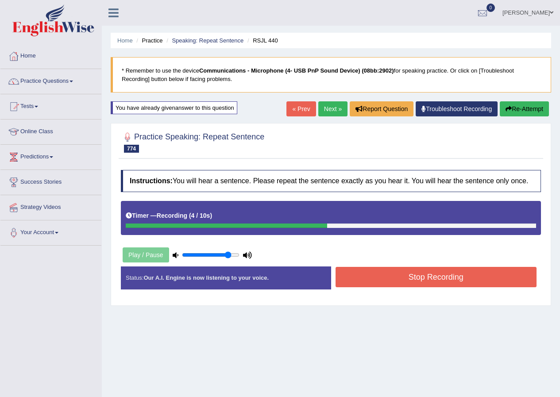
click at [406, 285] on button "Stop Recording" at bounding box center [436, 277] width 201 height 20
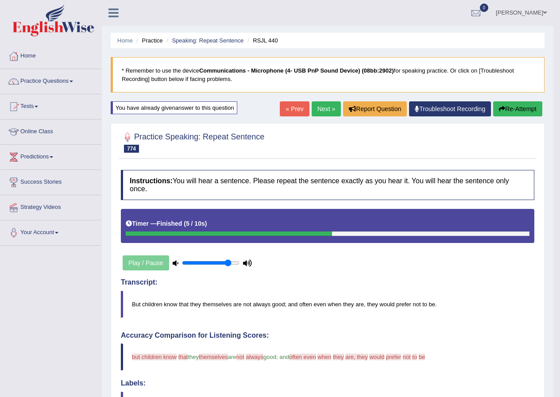
click at [525, 107] on button "Re-Attempt" at bounding box center [517, 108] width 49 height 15
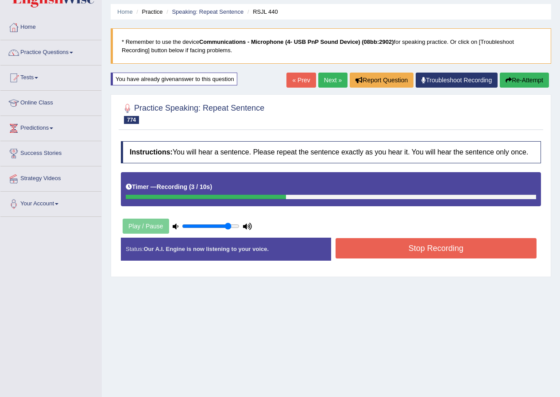
scroll to position [44, 0]
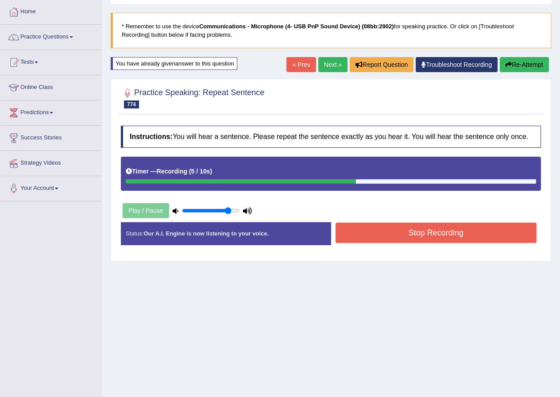
click at [380, 237] on button "Stop Recording" at bounding box center [436, 233] width 201 height 20
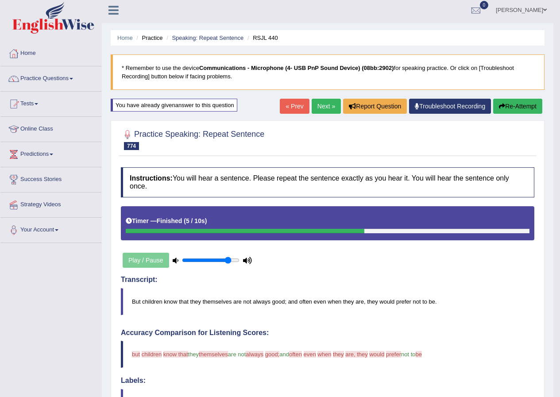
scroll to position [0, 0]
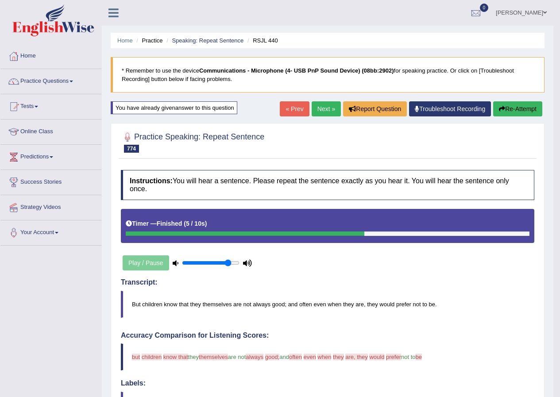
click at [529, 106] on button "Re-Attempt" at bounding box center [517, 108] width 49 height 15
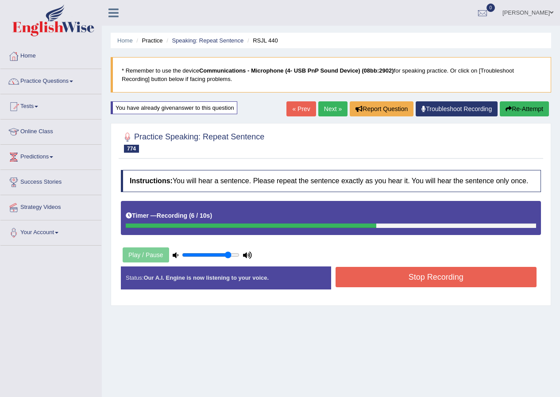
click at [446, 278] on button "Stop Recording" at bounding box center [436, 277] width 201 height 20
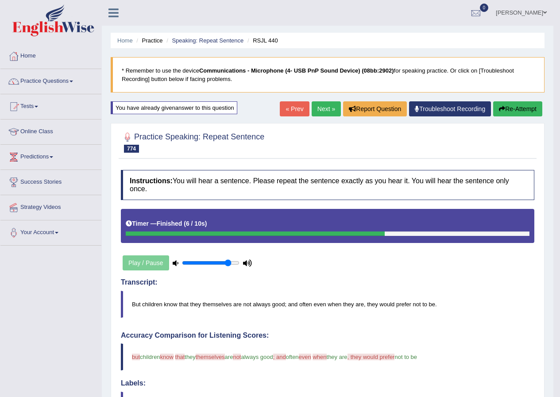
click at [520, 103] on button "Re-Attempt" at bounding box center [517, 108] width 49 height 15
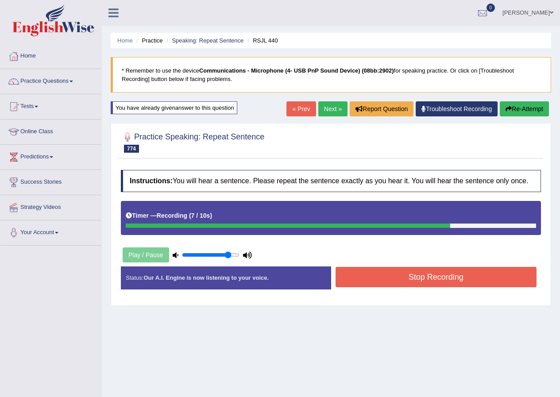
click at [425, 279] on button "Stop Recording" at bounding box center [436, 277] width 201 height 20
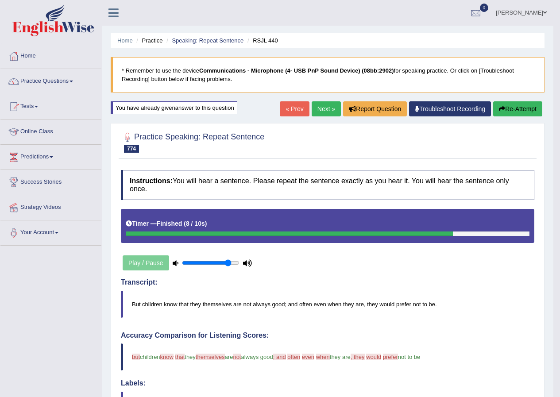
click at [529, 104] on button "Re-Attempt" at bounding box center [517, 108] width 49 height 15
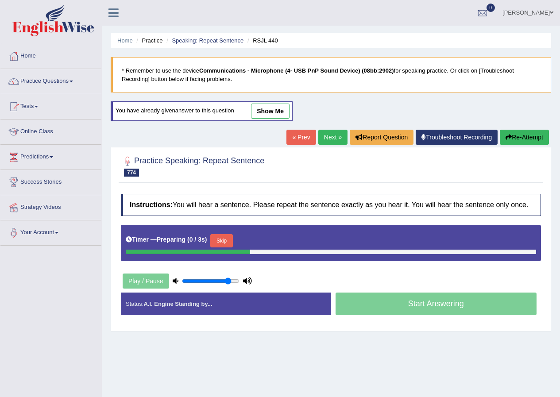
click at [232, 239] on button "Skip" at bounding box center [221, 240] width 22 height 13
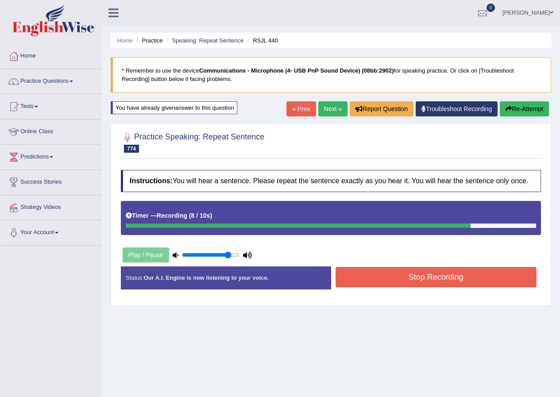
click at [437, 277] on button "Stop Recording" at bounding box center [436, 277] width 201 height 20
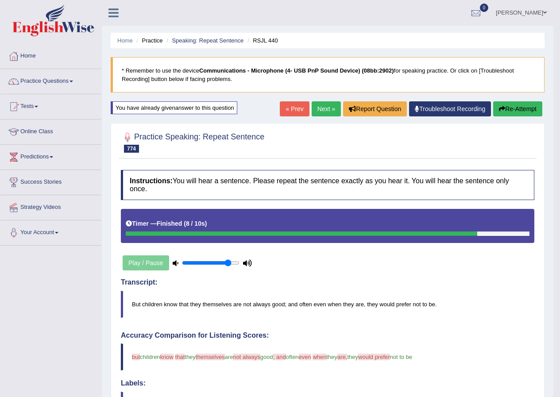
click at [537, 107] on button "Re-Attempt" at bounding box center [517, 108] width 49 height 15
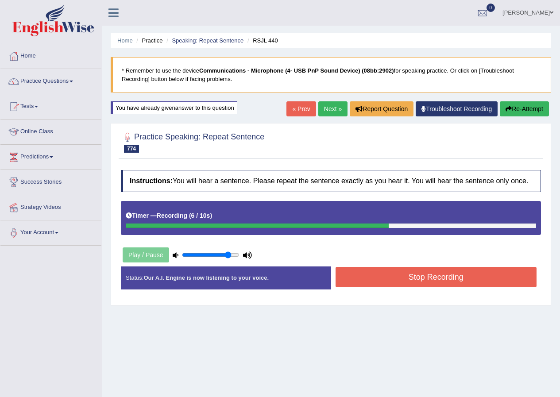
click at [404, 277] on button "Stop Recording" at bounding box center [436, 277] width 201 height 20
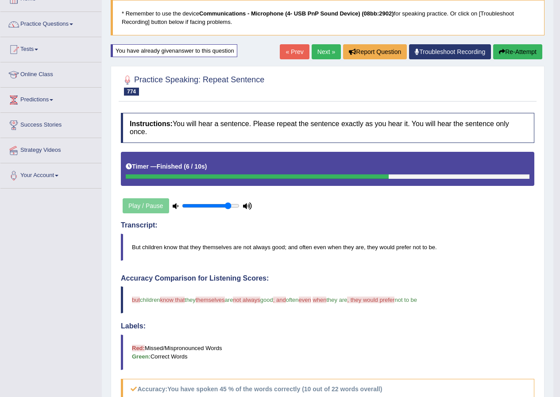
scroll to position [44, 0]
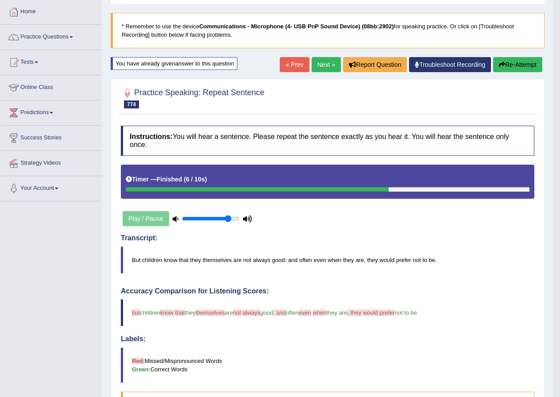
click at [518, 65] on button "Re-Attempt" at bounding box center [517, 64] width 49 height 15
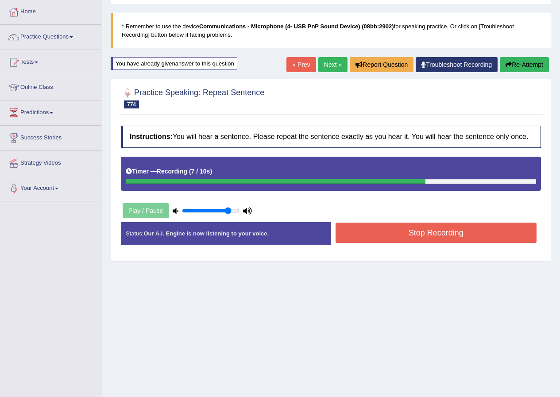
click at [434, 239] on button "Stop Recording" at bounding box center [436, 233] width 201 height 20
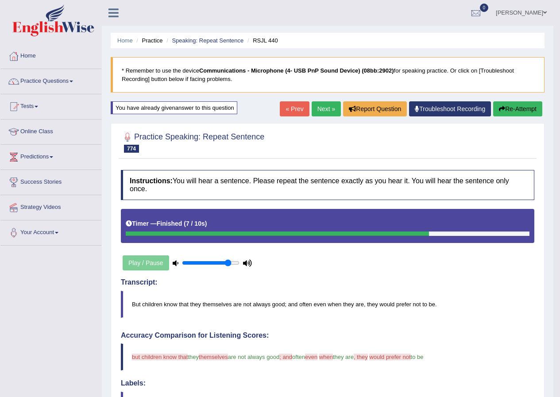
click at [530, 106] on button "Re-Attempt" at bounding box center [517, 108] width 49 height 15
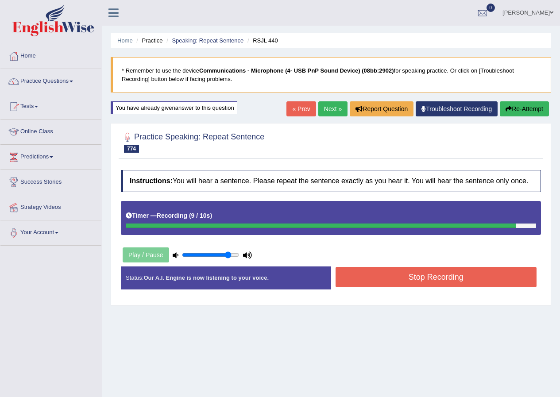
click at [418, 275] on button "Stop Recording" at bounding box center [436, 277] width 201 height 20
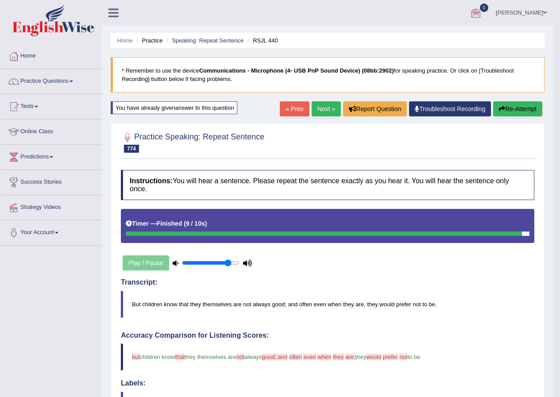
click at [522, 115] on button "Re-Attempt" at bounding box center [517, 108] width 49 height 15
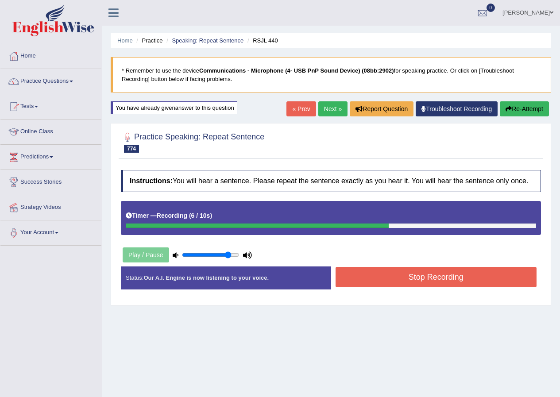
click at [443, 274] on button "Stop Recording" at bounding box center [436, 277] width 201 height 20
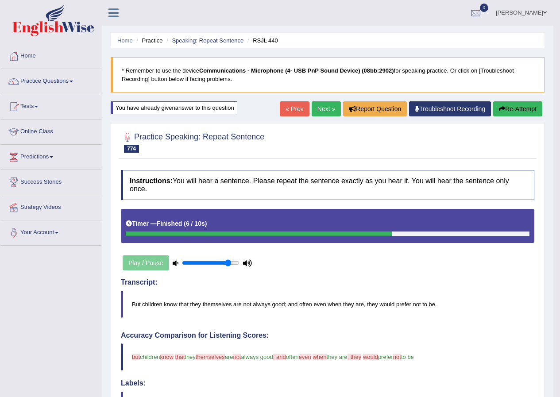
click at [314, 108] on link "Next »" at bounding box center [326, 108] width 29 height 15
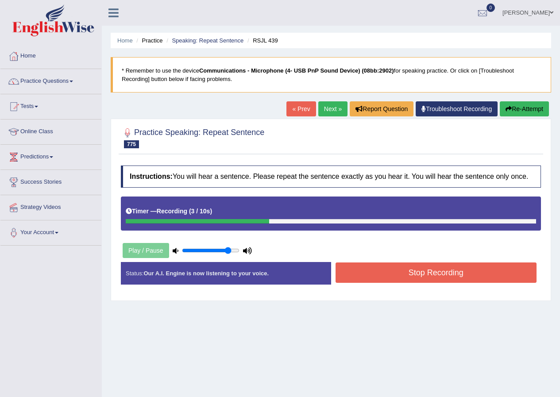
click at [426, 280] on button "Stop Recording" at bounding box center [436, 273] width 201 height 20
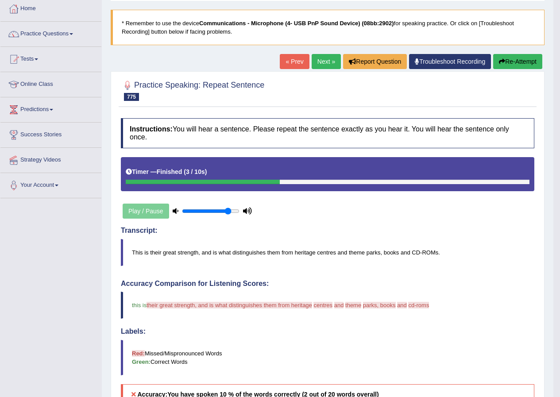
scroll to position [44, 0]
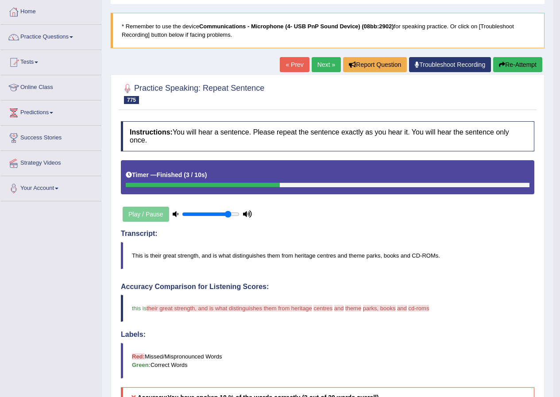
click at [515, 65] on button "Re-Attempt" at bounding box center [517, 64] width 49 height 15
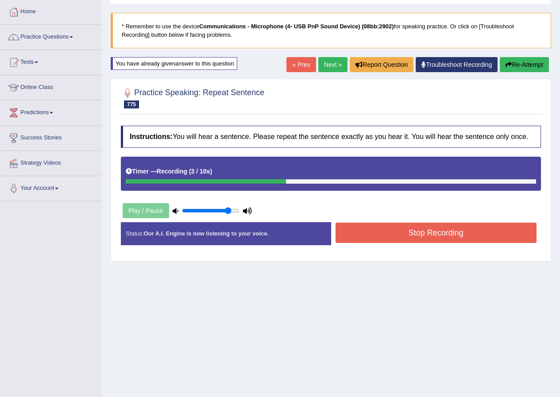
click at [427, 228] on button "Stop Recording" at bounding box center [436, 233] width 201 height 20
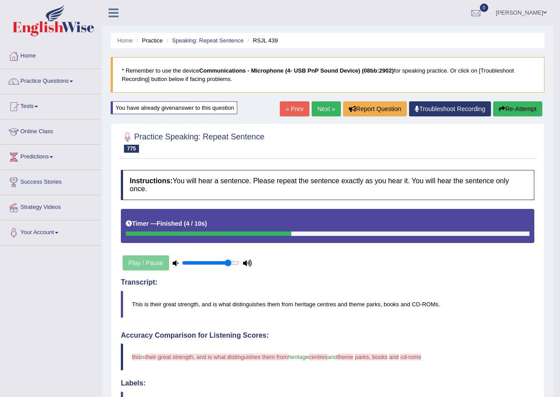
click at [511, 104] on button "Re-Attempt" at bounding box center [517, 108] width 49 height 15
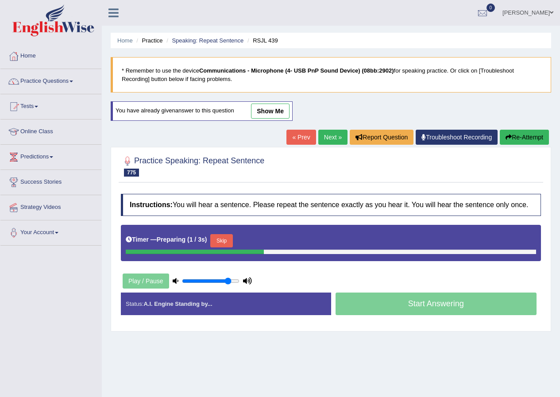
click at [213, 240] on div "Timer — Preparing ( 1 / 3s ) Skip" at bounding box center [331, 241] width 410 height 18
drag, startPoint x: 217, startPoint y: 237, endPoint x: 232, endPoint y: 238, distance: 14.7
click at [218, 237] on button "Skip" at bounding box center [221, 240] width 22 height 13
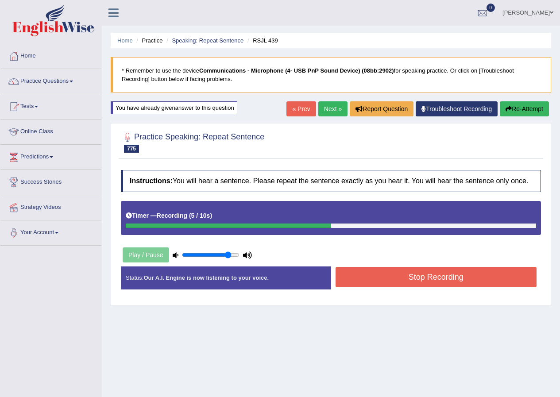
click at [388, 282] on button "Stop Recording" at bounding box center [436, 277] width 201 height 20
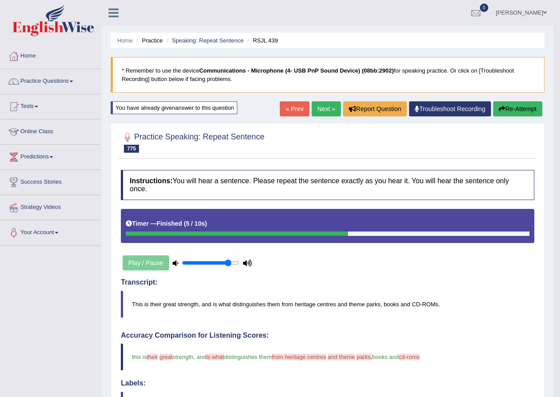
click at [514, 112] on button "Re-Attempt" at bounding box center [517, 108] width 49 height 15
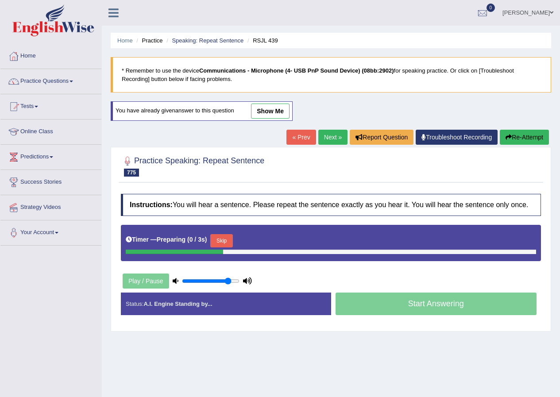
click at [226, 240] on button "Skip" at bounding box center [221, 240] width 22 height 13
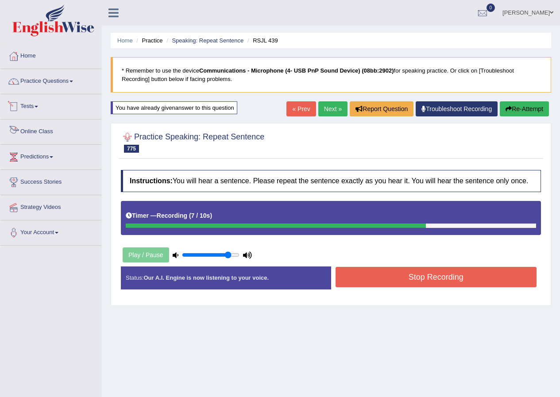
click at [435, 267] on div "Start Answering" at bounding box center [436, 267] width 210 height 0
click at [434, 277] on button "Stop Recording" at bounding box center [436, 277] width 201 height 20
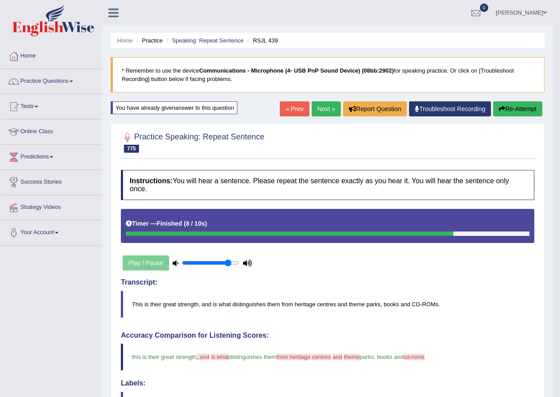
click at [515, 104] on button "Re-Attempt" at bounding box center [517, 108] width 49 height 15
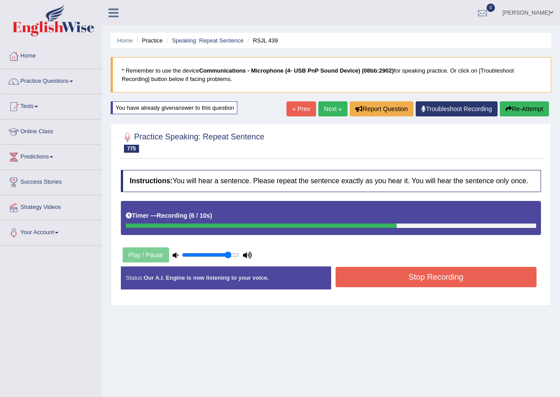
click at [449, 286] on button "Stop Recording" at bounding box center [436, 277] width 201 height 20
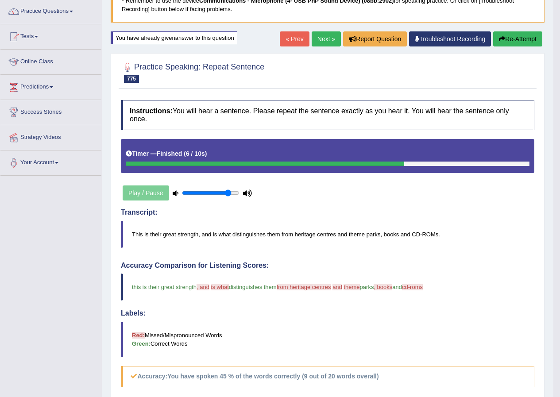
scroll to position [44, 0]
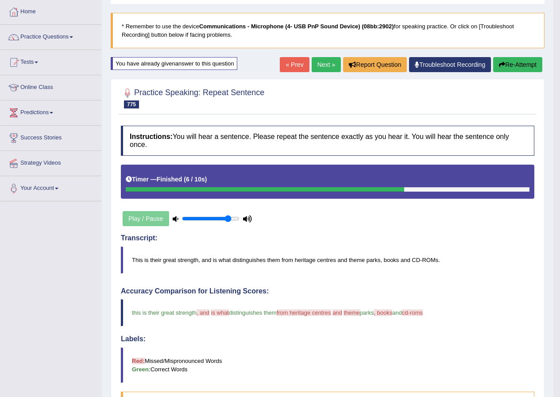
click at [522, 61] on button "Re-Attempt" at bounding box center [517, 64] width 49 height 15
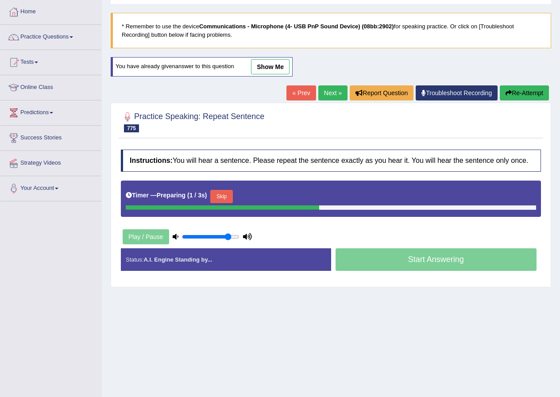
click at [231, 194] on button "Skip" at bounding box center [221, 196] width 22 height 13
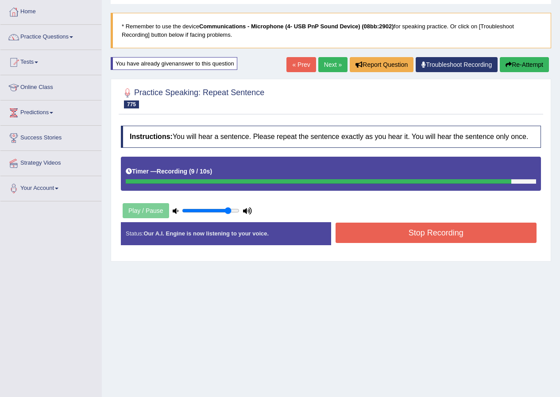
click at [454, 229] on button "Stop Recording" at bounding box center [436, 233] width 201 height 20
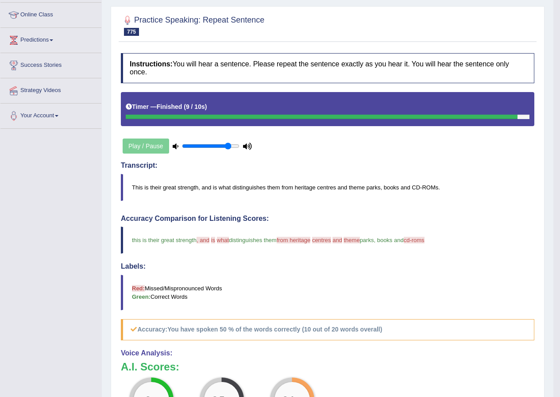
scroll to position [44, 0]
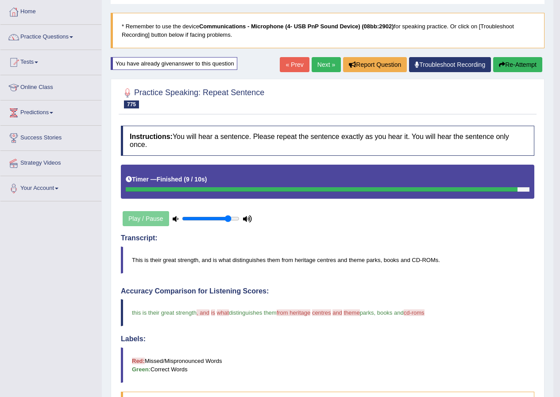
click at [325, 64] on link "Next »" at bounding box center [326, 64] width 29 height 15
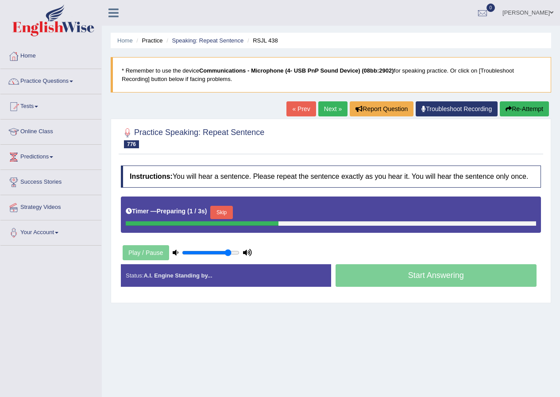
click at [215, 208] on button "Skip" at bounding box center [221, 212] width 22 height 13
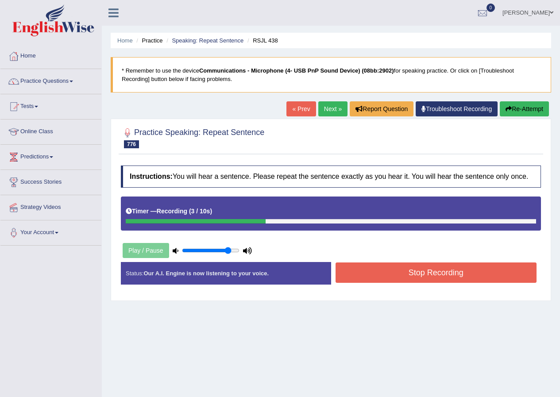
click at [423, 279] on button "Stop Recording" at bounding box center [436, 273] width 201 height 20
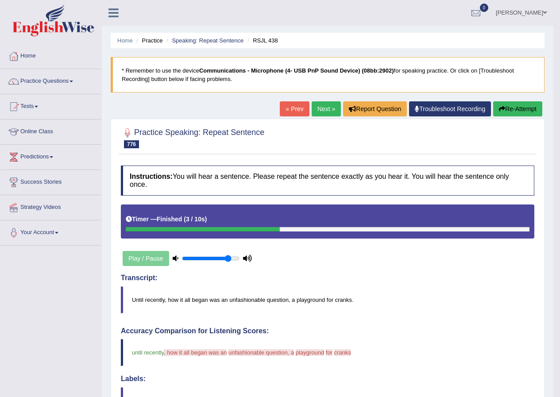
click at [522, 113] on button "Re-Attempt" at bounding box center [517, 108] width 49 height 15
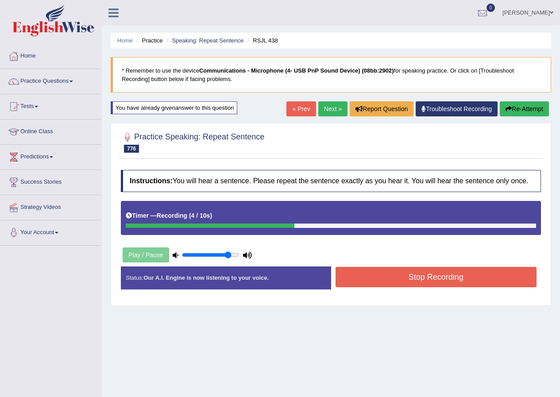
click at [421, 284] on button "Stop Recording" at bounding box center [436, 277] width 201 height 20
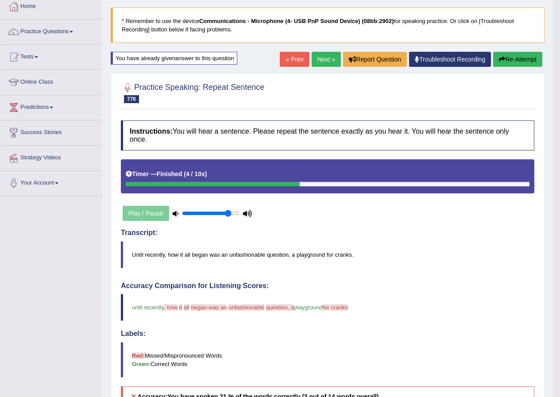
scroll to position [44, 0]
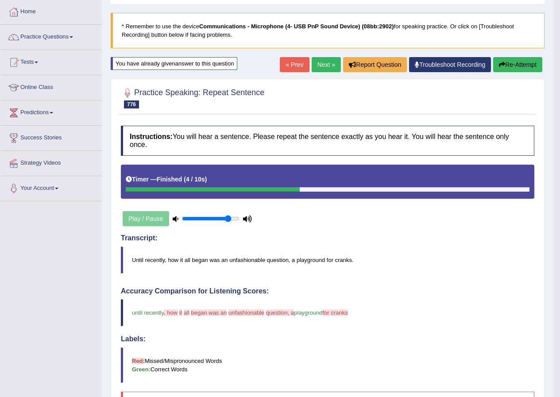
click at [535, 63] on button "Re-Attempt" at bounding box center [517, 64] width 49 height 15
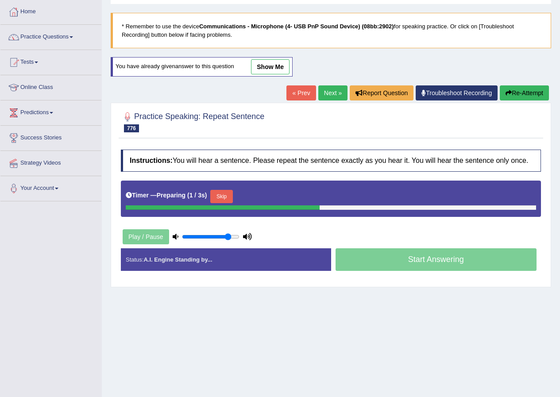
click at [231, 190] on button "Skip" at bounding box center [221, 196] width 22 height 13
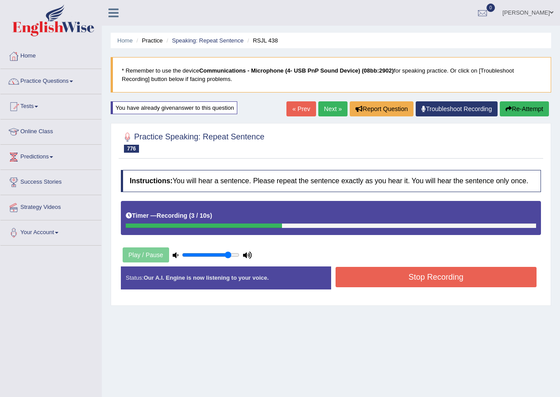
click at [368, 285] on button "Stop Recording" at bounding box center [436, 277] width 201 height 20
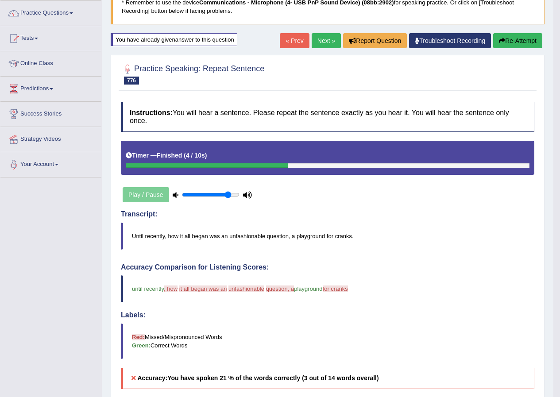
scroll to position [44, 0]
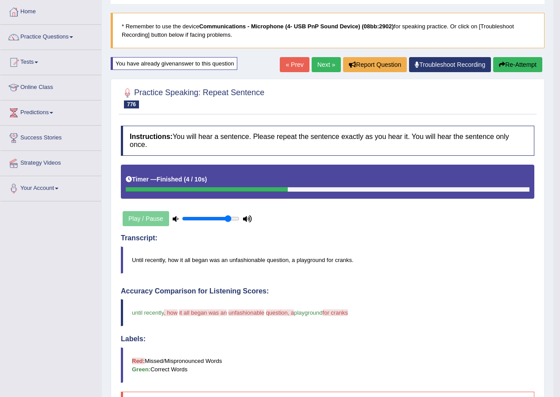
click at [534, 70] on button "Re-Attempt" at bounding box center [517, 64] width 49 height 15
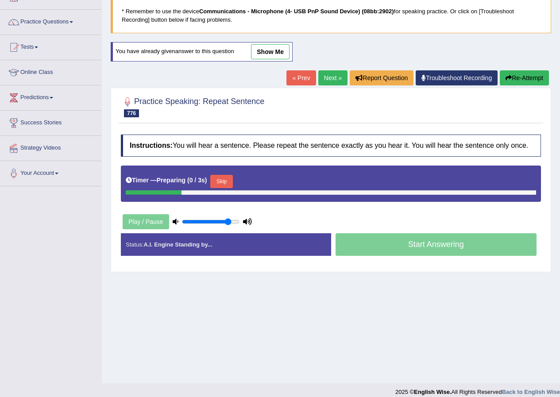
scroll to position [68, 0]
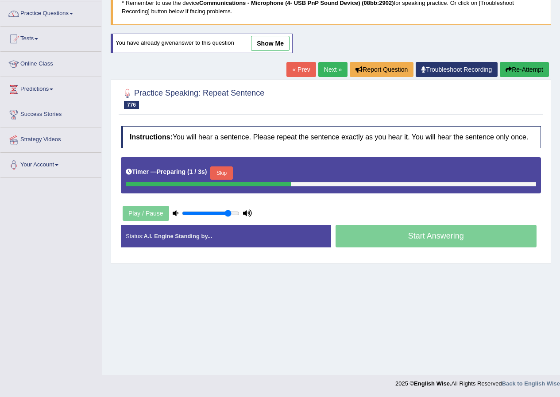
click at [227, 172] on button "Skip" at bounding box center [221, 172] width 22 height 13
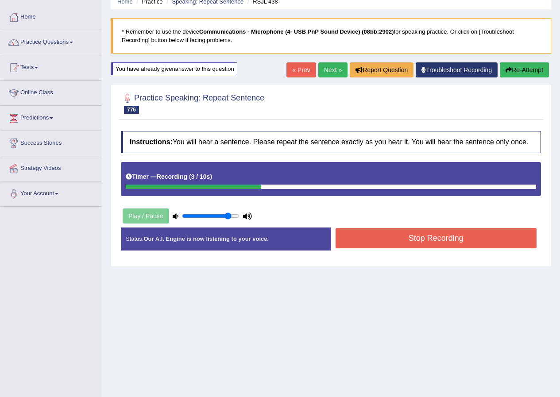
scroll to position [23, 0]
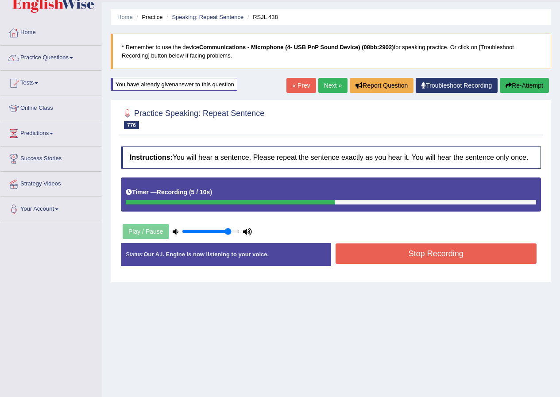
click at [413, 259] on button "Stop Recording" at bounding box center [436, 254] width 201 height 20
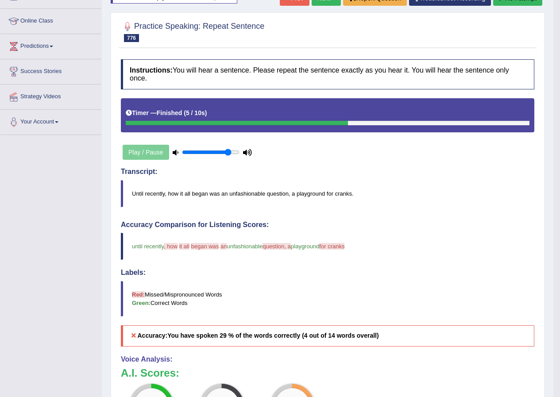
scroll to position [68, 0]
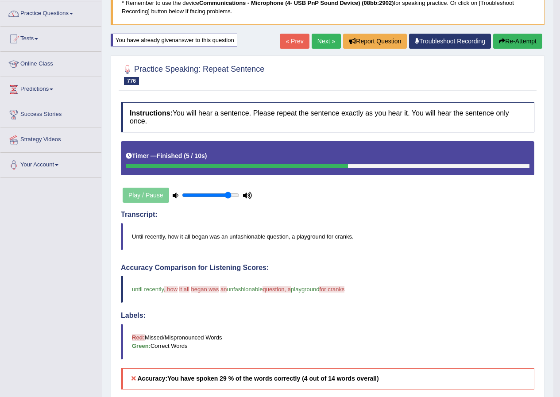
click at [515, 42] on button "Re-Attempt" at bounding box center [517, 41] width 49 height 15
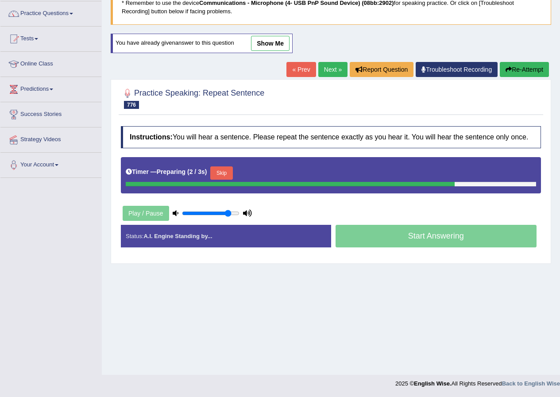
click at [226, 168] on button "Skip" at bounding box center [221, 172] width 22 height 13
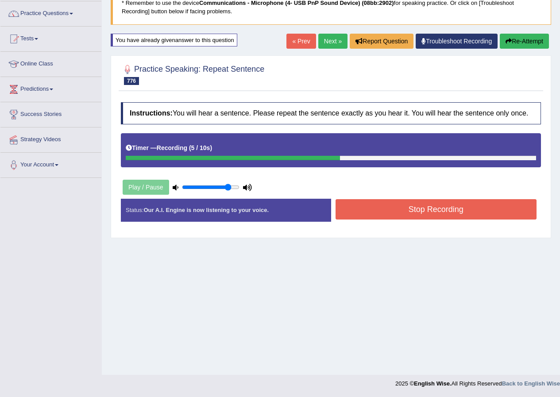
click at [367, 207] on button "Stop Recording" at bounding box center [436, 209] width 201 height 20
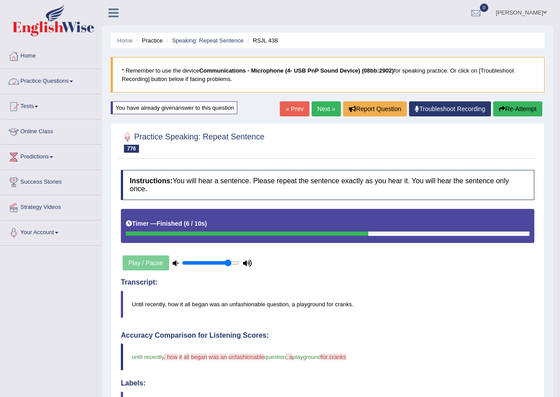
click at [44, 78] on link "Practice Questions" at bounding box center [50, 80] width 101 height 22
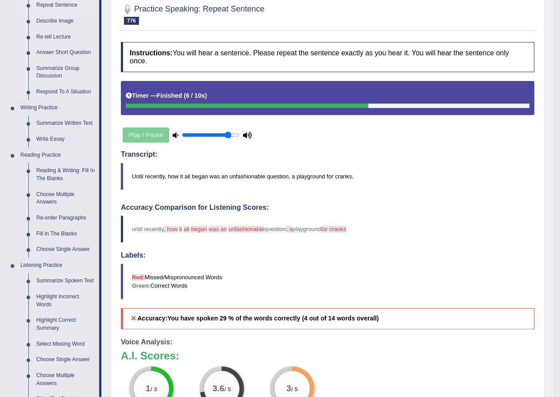
scroll to position [89, 0]
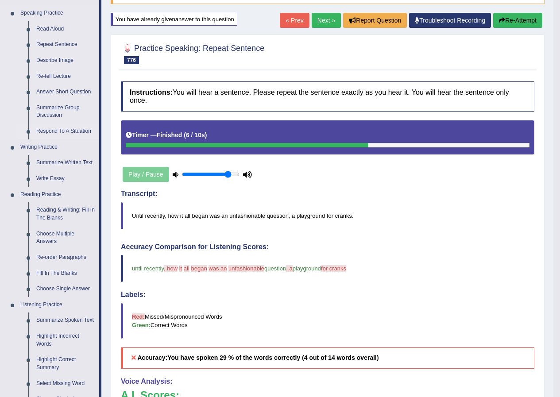
click at [58, 132] on link "Respond To A Situation" at bounding box center [65, 132] width 67 height 16
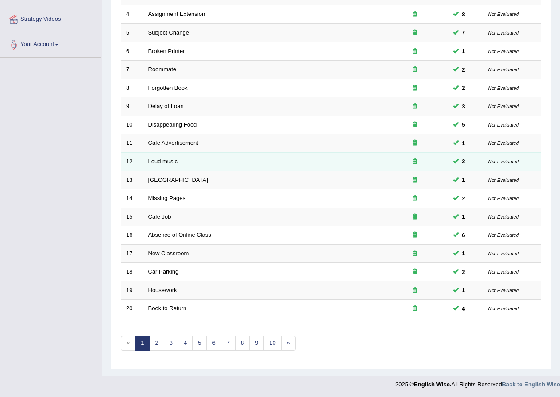
scroll to position [189, 0]
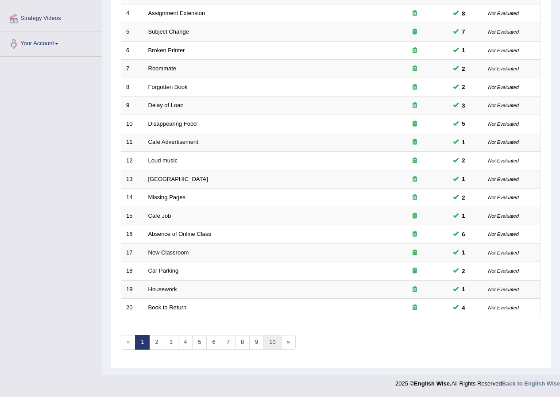
click at [274, 344] on link "10" at bounding box center [272, 342] width 18 height 15
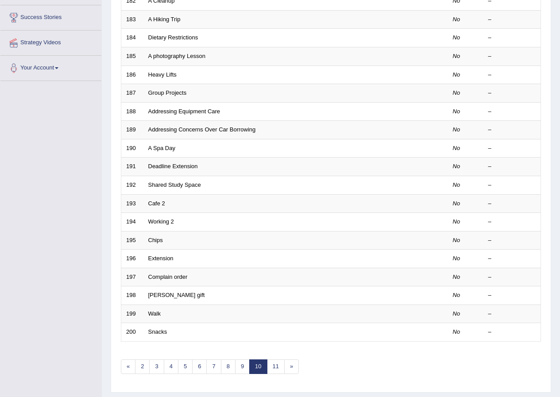
scroll to position [189, 0]
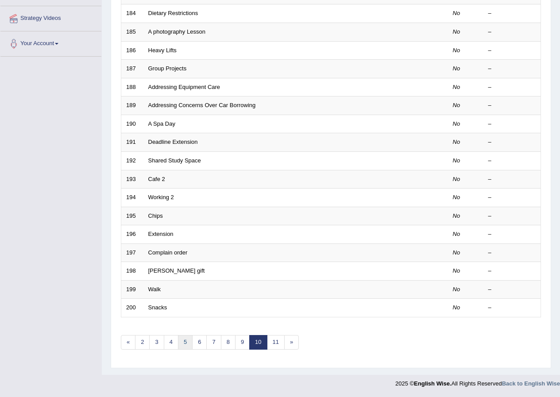
click at [186, 344] on link "5" at bounding box center [185, 342] width 15 height 15
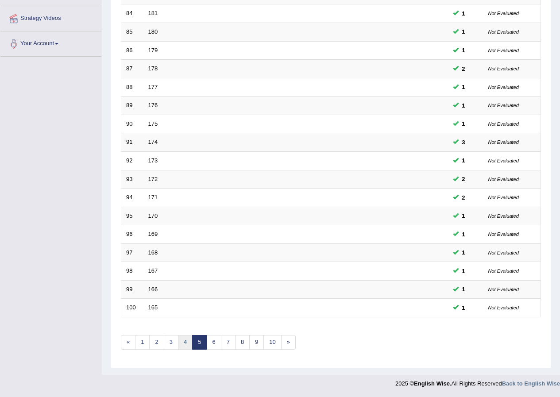
scroll to position [189, 0]
click at [216, 344] on link "6" at bounding box center [213, 342] width 15 height 15
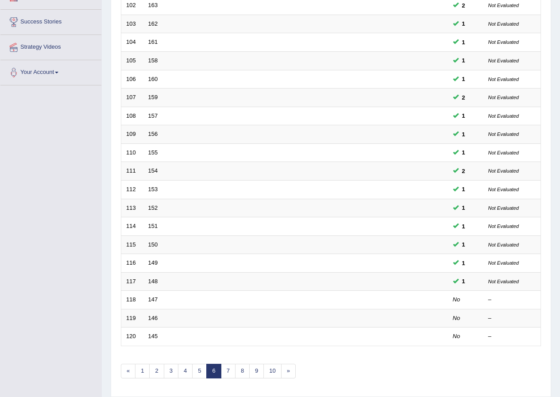
scroll to position [189, 0]
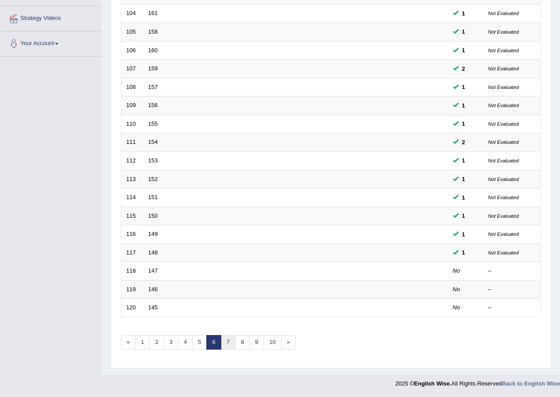
click at [226, 342] on link "7" at bounding box center [228, 342] width 15 height 15
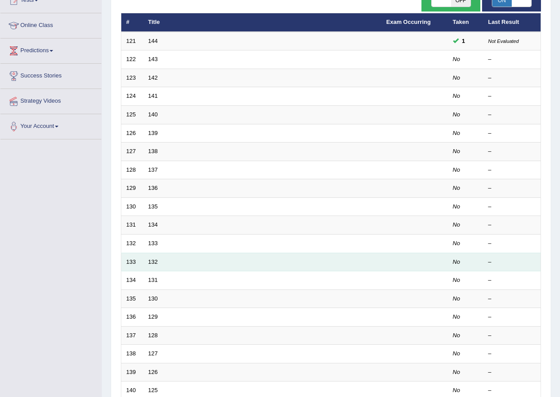
scroll to position [189, 0]
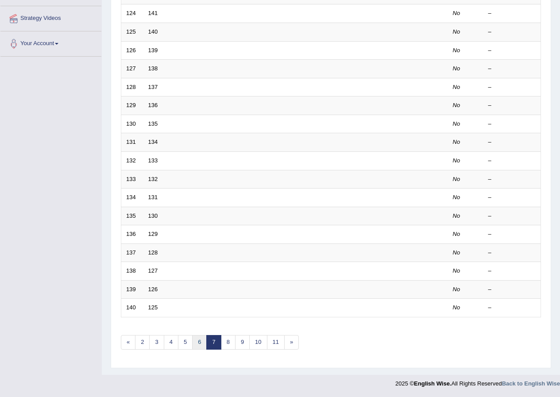
click at [202, 340] on link "6" at bounding box center [199, 342] width 15 height 15
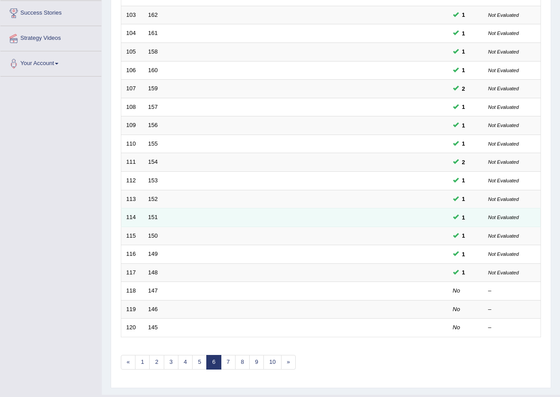
scroll to position [189, 0]
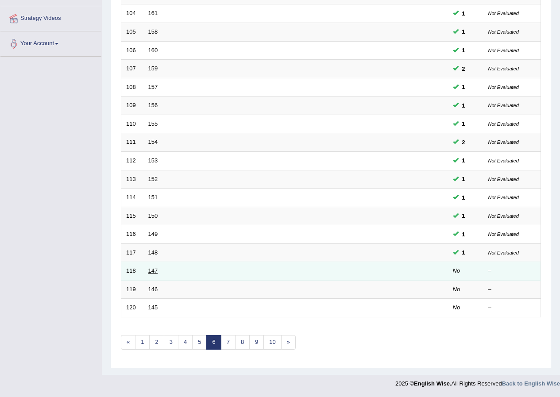
click at [151, 274] on link "147" at bounding box center [153, 270] width 10 height 7
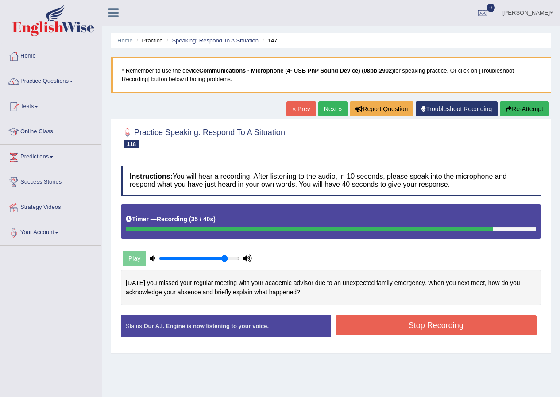
click at [456, 330] on button "Stop Recording" at bounding box center [436, 325] width 201 height 20
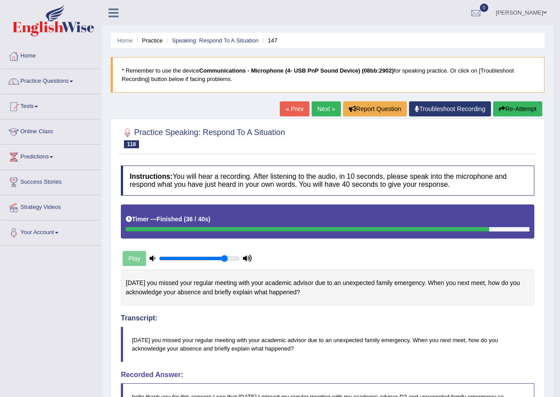
click at [317, 115] on link "Next »" at bounding box center [326, 108] width 29 height 15
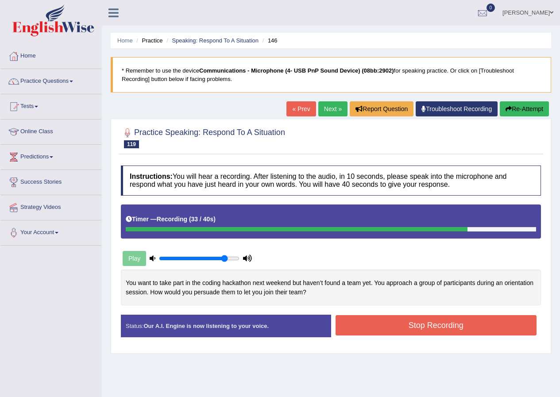
click at [379, 323] on button "Stop Recording" at bounding box center [436, 325] width 201 height 20
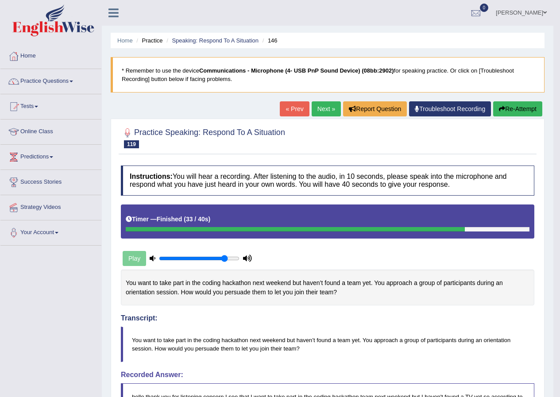
click at [324, 108] on link "Next »" at bounding box center [326, 108] width 29 height 15
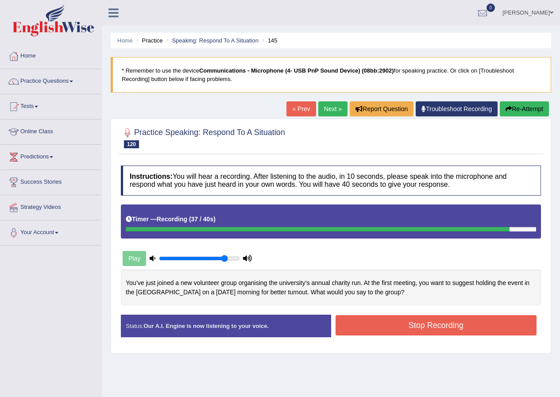
click at [383, 321] on button "Stop Recording" at bounding box center [436, 325] width 201 height 20
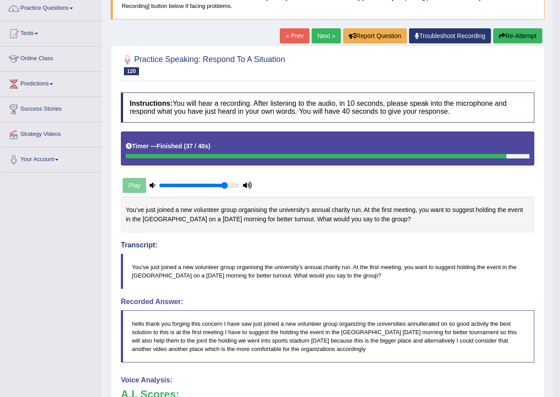
scroll to position [35, 0]
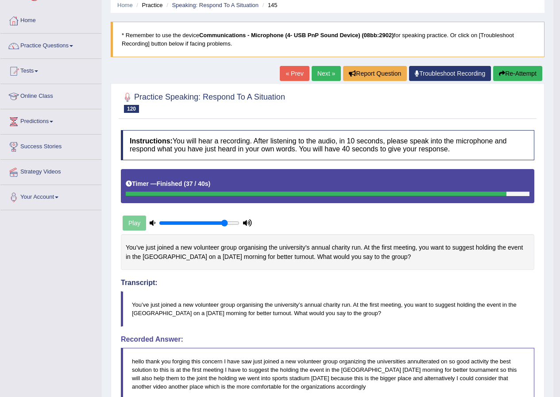
click at [524, 72] on button "Re-Attempt" at bounding box center [517, 73] width 49 height 15
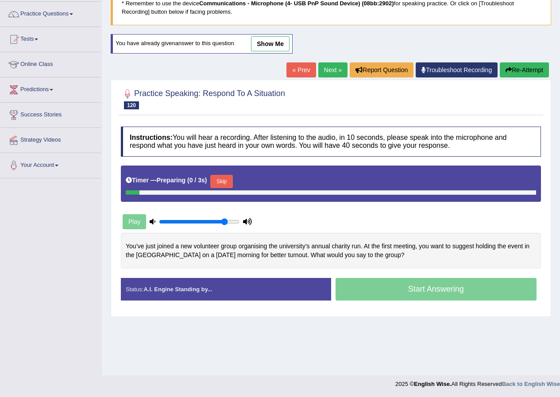
scroll to position [68, 0]
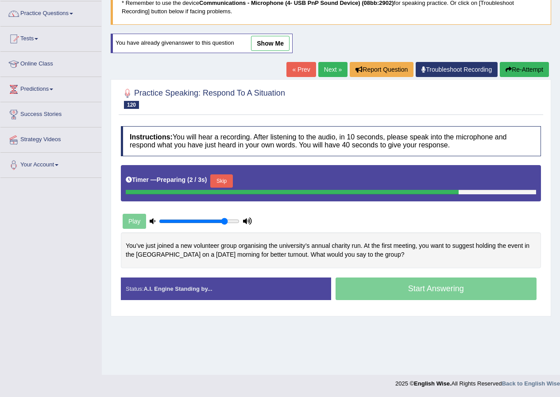
click at [227, 181] on button "Skip" at bounding box center [221, 180] width 22 height 13
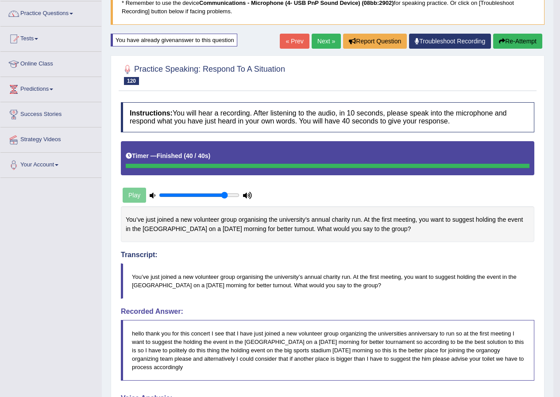
click at [325, 48] on link "Next »" at bounding box center [326, 41] width 29 height 15
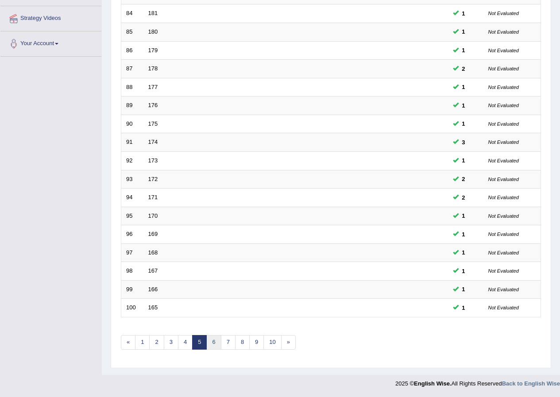
click at [215, 344] on link "6" at bounding box center [213, 342] width 15 height 15
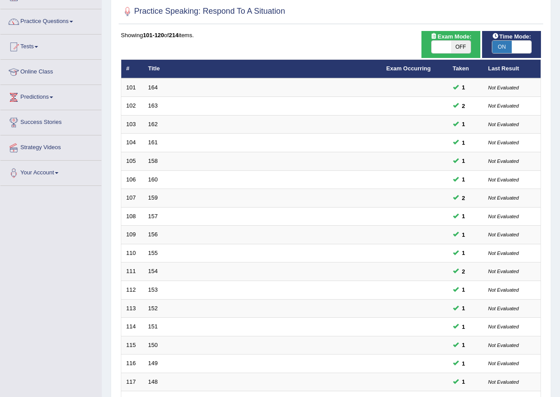
scroll to position [189, 0]
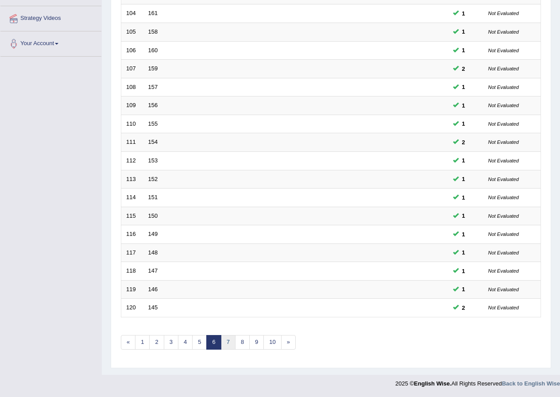
click at [228, 344] on link "7" at bounding box center [228, 342] width 15 height 15
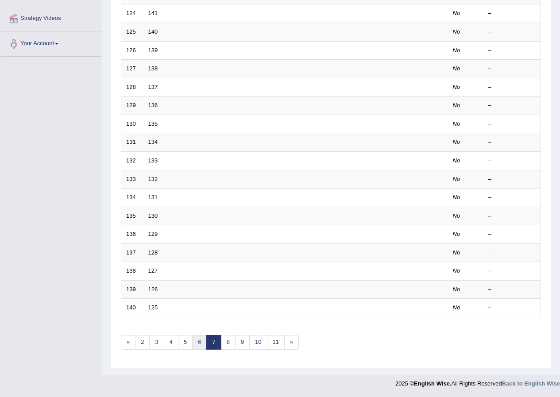
click at [199, 340] on link "6" at bounding box center [199, 342] width 15 height 15
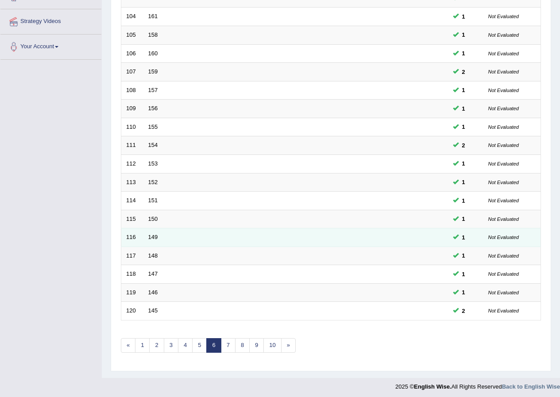
scroll to position [189, 0]
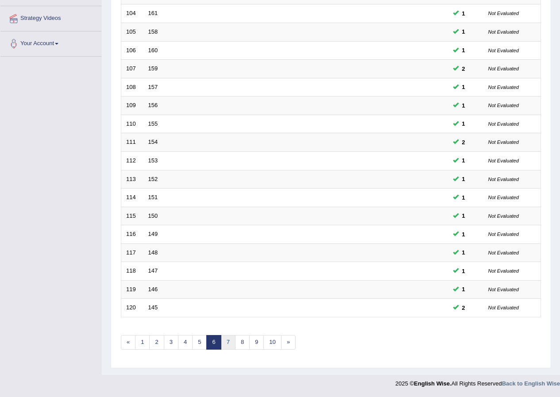
click at [230, 341] on link "7" at bounding box center [228, 342] width 15 height 15
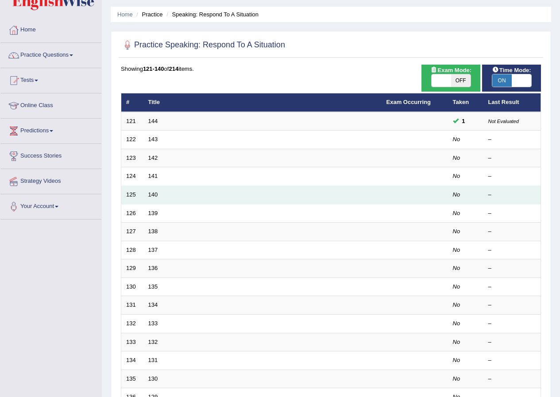
scroll to position [12, 0]
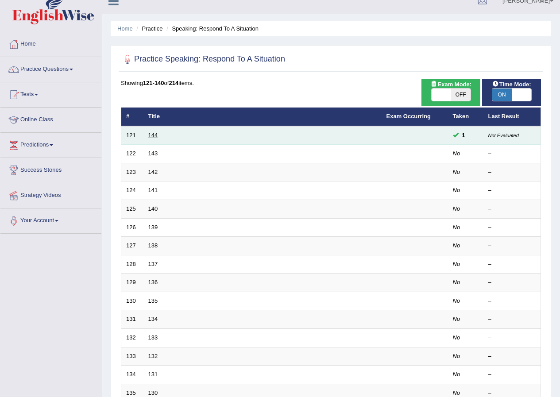
click at [155, 135] on link "144" at bounding box center [153, 135] width 10 height 7
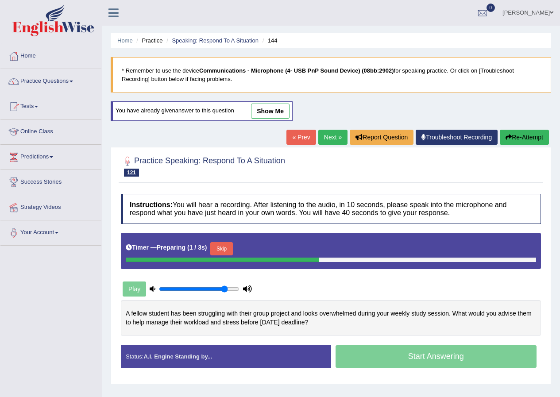
click at [327, 141] on link "Next »" at bounding box center [332, 137] width 29 height 15
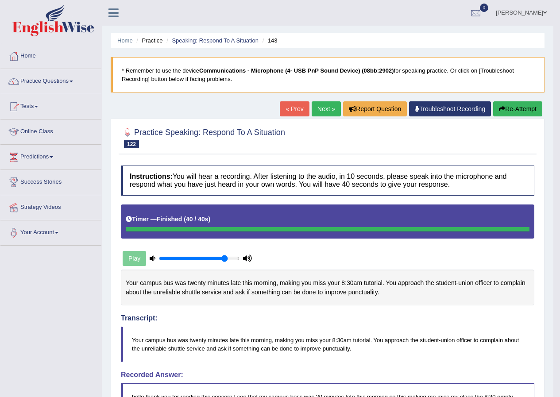
click at [505, 108] on button "Re-Attempt" at bounding box center [517, 108] width 49 height 15
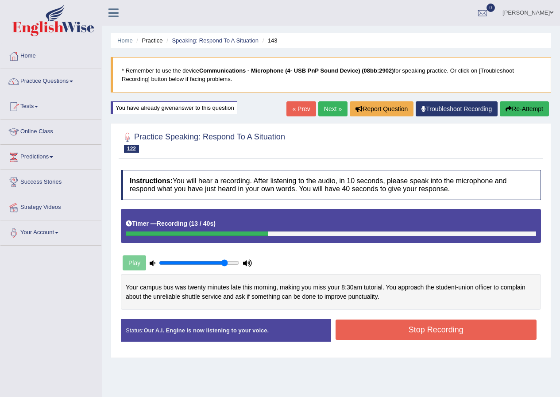
click at [510, 108] on button "Re-Attempt" at bounding box center [524, 108] width 49 height 15
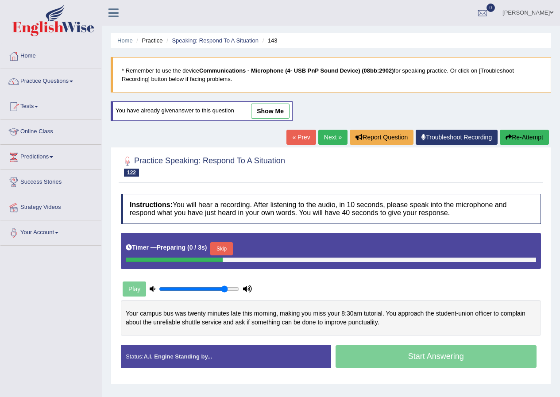
click at [220, 248] on button "Skip" at bounding box center [221, 248] width 22 height 13
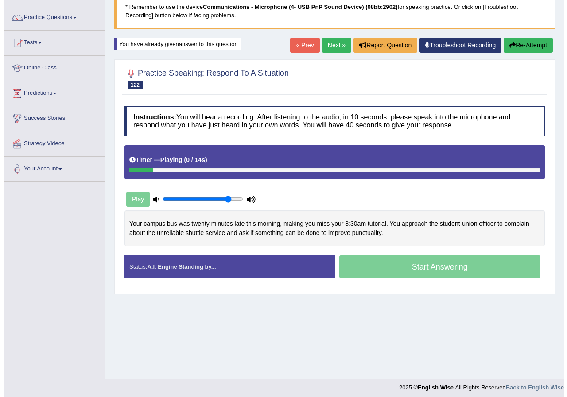
scroll to position [68, 0]
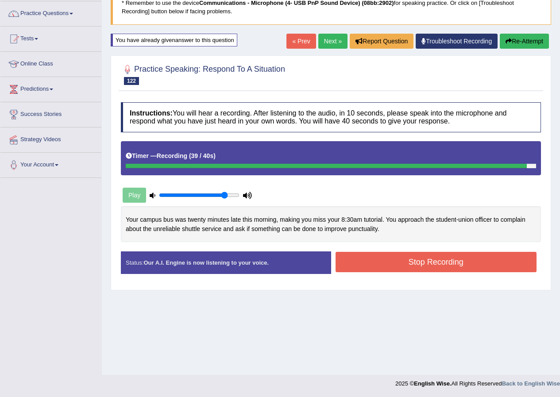
click at [370, 260] on button "Stop Recording" at bounding box center [436, 262] width 201 height 20
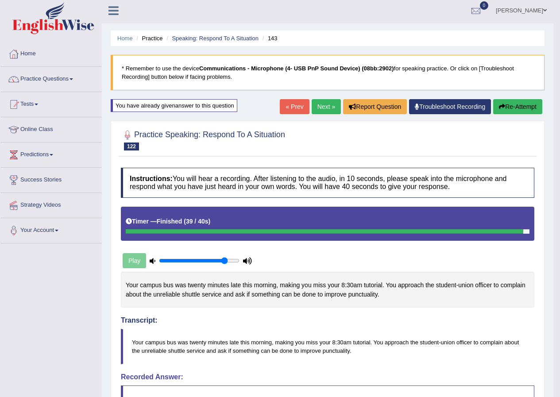
scroll to position [0, 0]
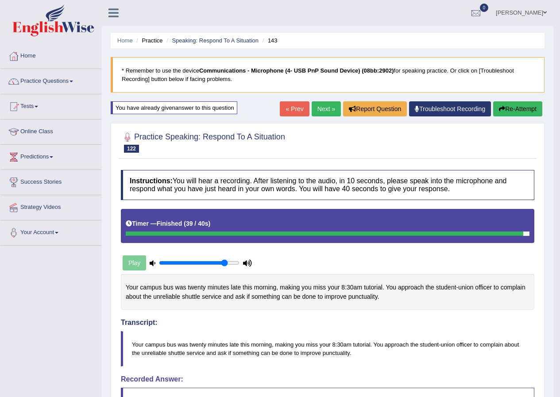
click at [324, 109] on link "Next »" at bounding box center [326, 108] width 29 height 15
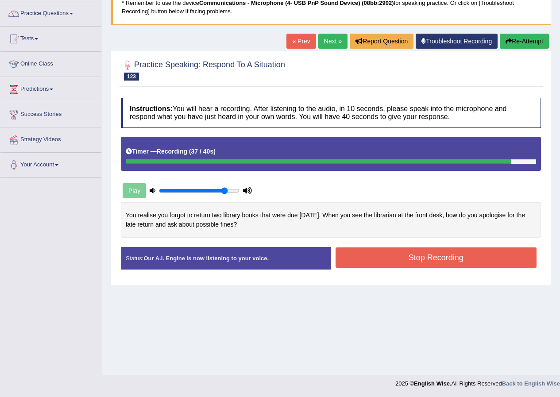
click at [377, 255] on button "Stop Recording" at bounding box center [436, 258] width 201 height 20
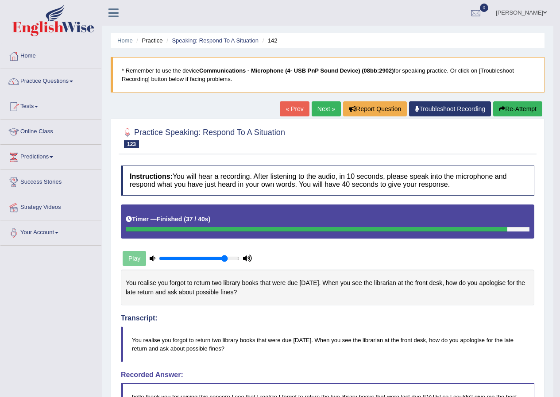
click at [323, 111] on link "Next »" at bounding box center [326, 108] width 29 height 15
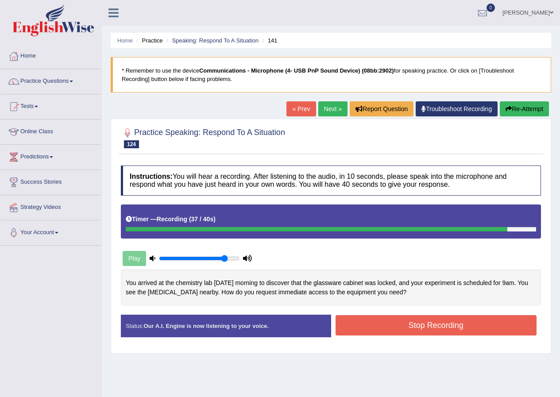
click at [417, 331] on button "Stop Recording" at bounding box center [436, 325] width 201 height 20
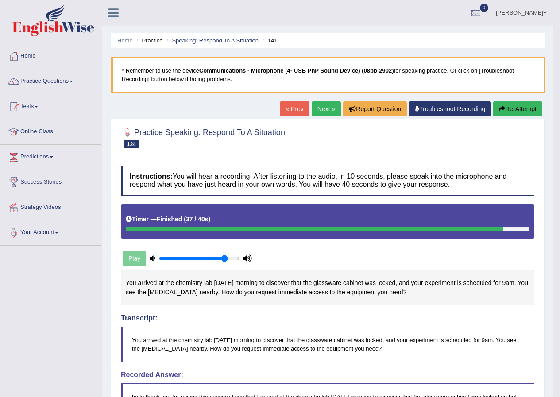
click at [325, 110] on link "Next »" at bounding box center [326, 108] width 29 height 15
click at [321, 114] on link "Next »" at bounding box center [326, 108] width 29 height 15
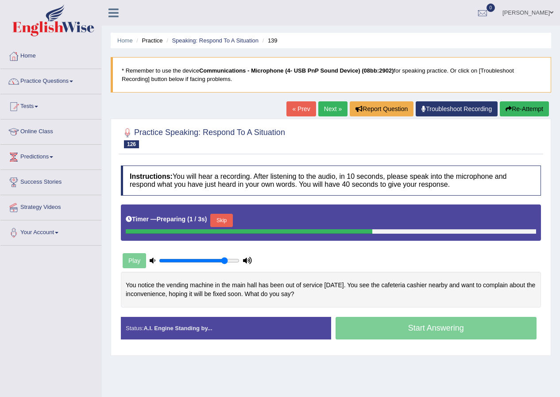
click at [287, 111] on link "« Prev" at bounding box center [300, 108] width 29 height 15
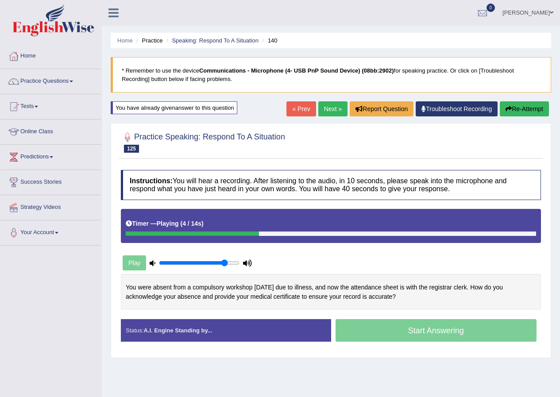
click at [333, 112] on link "Next »" at bounding box center [332, 108] width 29 height 15
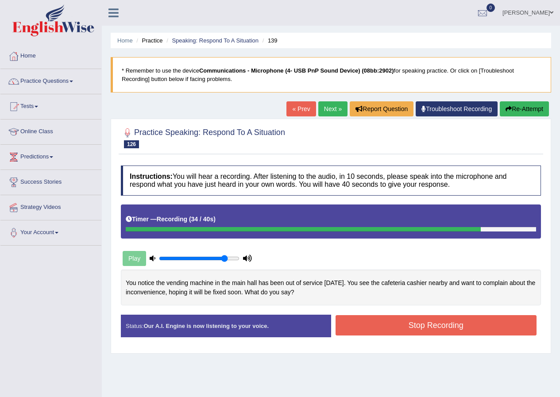
click at [502, 328] on button "Stop Recording" at bounding box center [436, 325] width 201 height 20
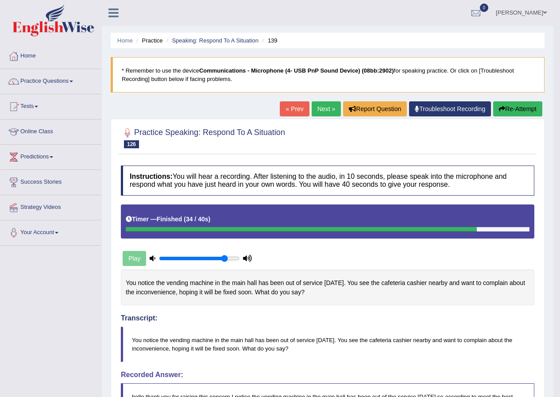
click at [510, 108] on button "Re-Attempt" at bounding box center [517, 108] width 49 height 15
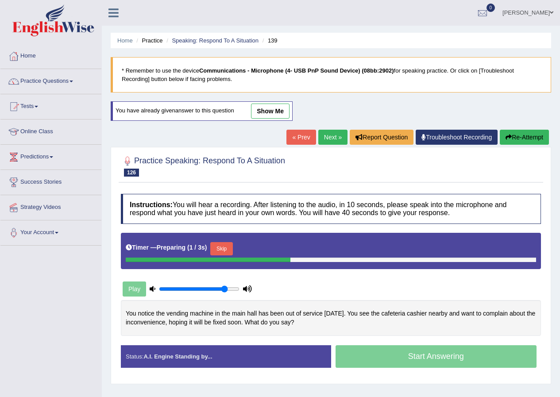
click at [227, 249] on button "Skip" at bounding box center [221, 248] width 22 height 13
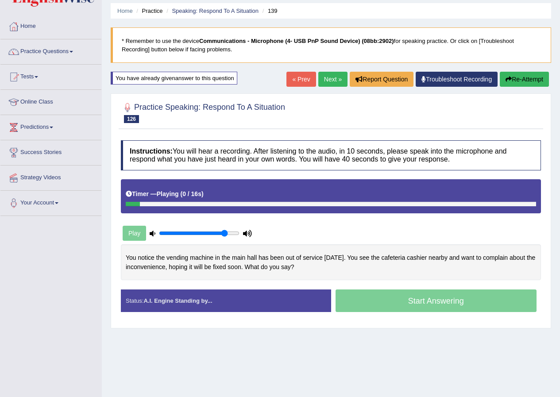
scroll to position [68, 0]
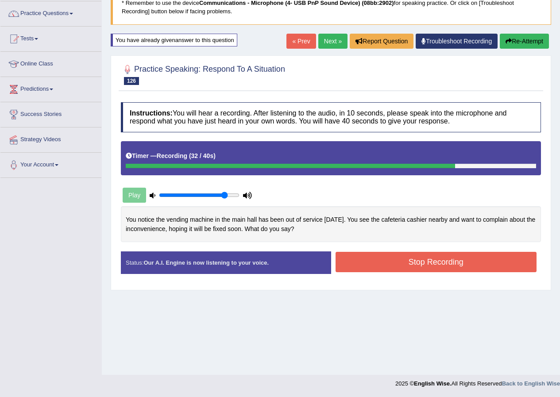
click at [360, 260] on button "Stop Recording" at bounding box center [436, 262] width 201 height 20
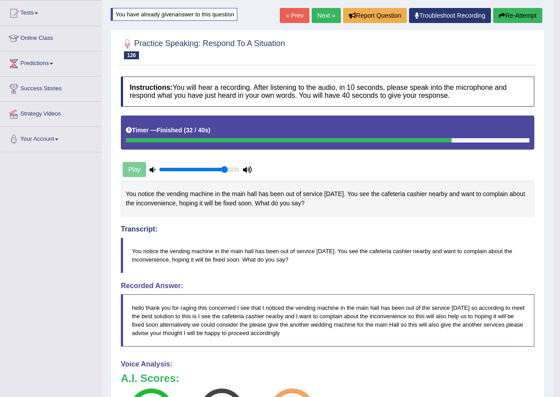
scroll to position [78, 0]
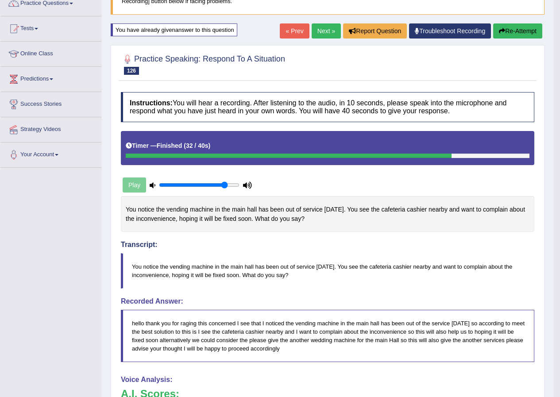
click at [322, 32] on link "Next »" at bounding box center [326, 30] width 29 height 15
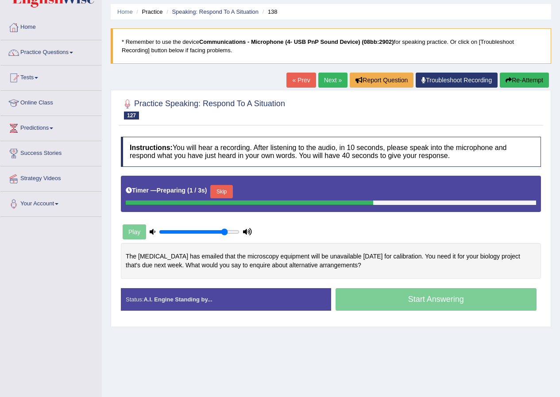
scroll to position [44, 0]
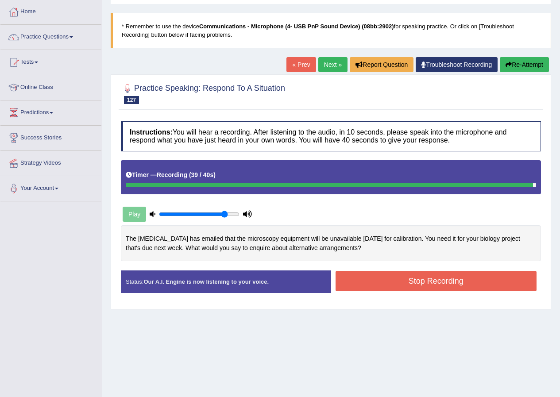
click at [362, 285] on button "Stop Recording" at bounding box center [436, 281] width 201 height 20
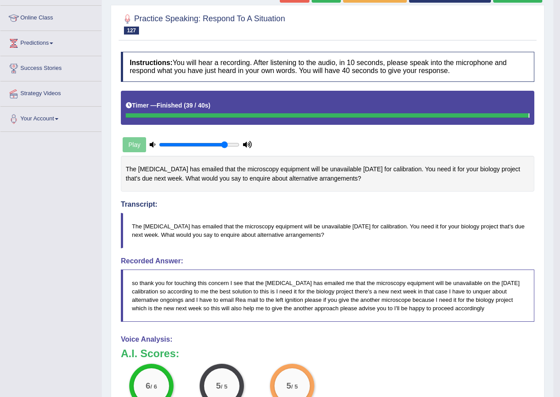
scroll to position [0, 0]
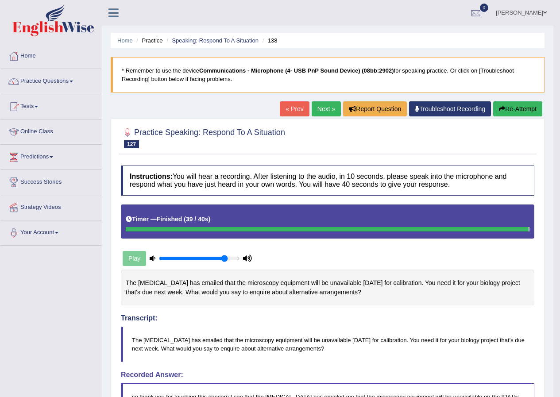
click at [313, 105] on link "Next »" at bounding box center [326, 108] width 29 height 15
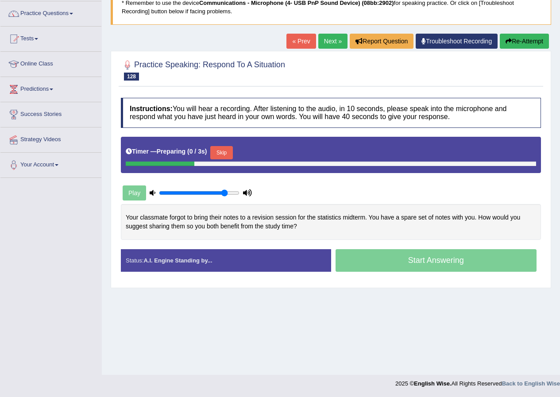
scroll to position [68, 0]
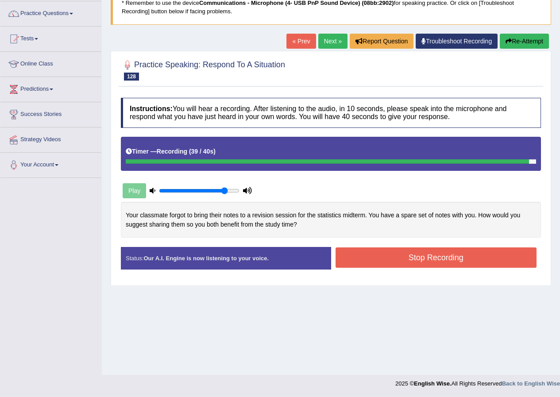
click at [392, 266] on button "Stop Recording" at bounding box center [436, 258] width 201 height 20
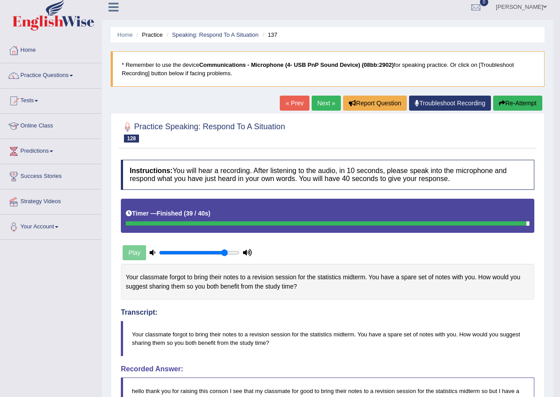
scroll to position [0, 0]
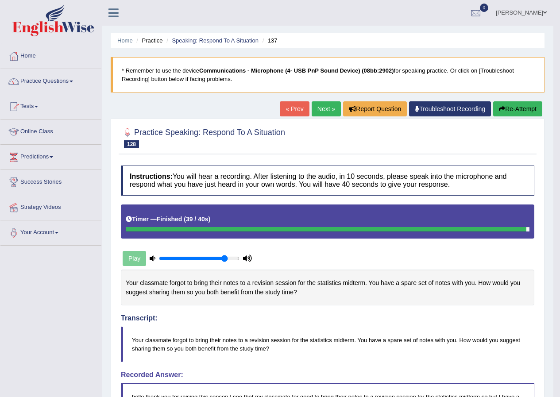
click at [324, 107] on link "Next »" at bounding box center [326, 108] width 29 height 15
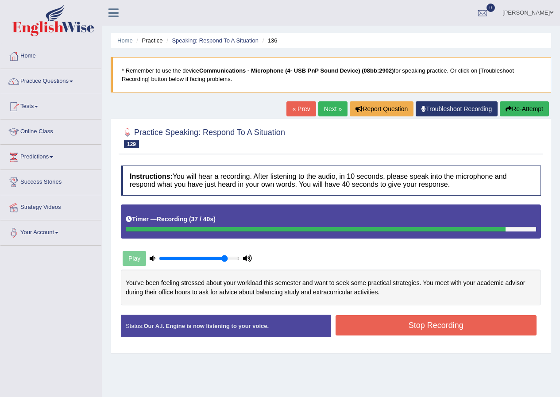
click at [400, 329] on button "Stop Recording" at bounding box center [436, 325] width 201 height 20
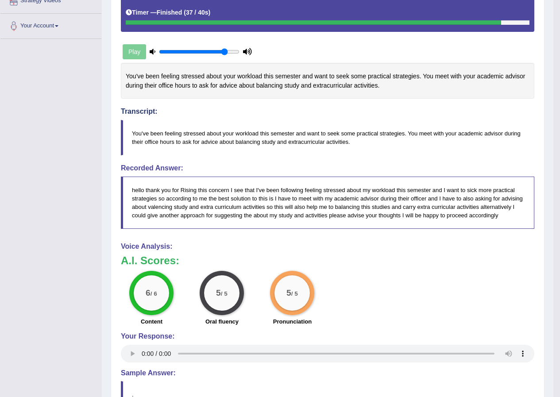
scroll to position [29, 0]
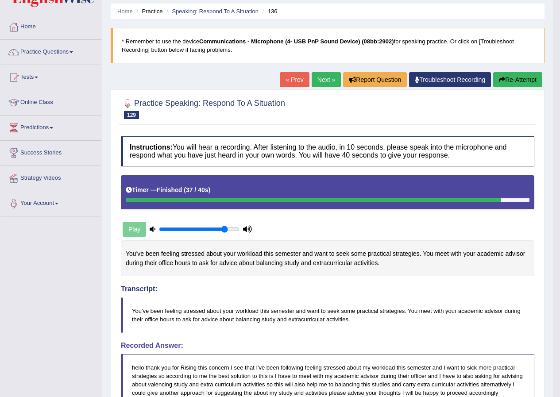
click at [319, 76] on link "Next »" at bounding box center [326, 79] width 29 height 15
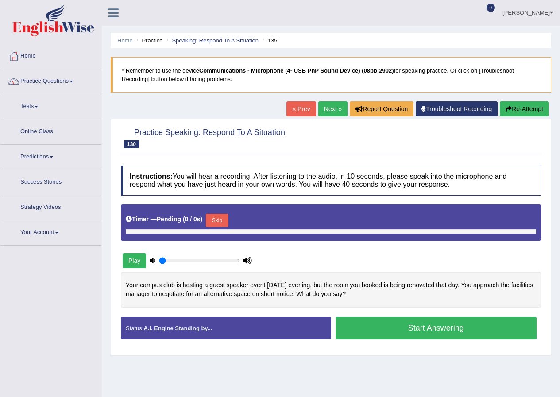
type input "0.85"
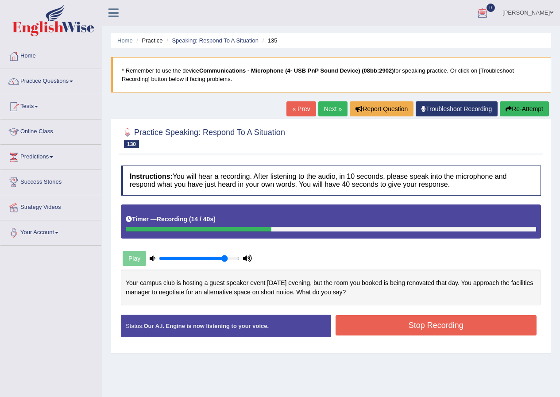
click at [512, 113] on button "Re-Attempt" at bounding box center [524, 108] width 49 height 15
click at [450, 326] on button "Stop Recording" at bounding box center [436, 325] width 201 height 20
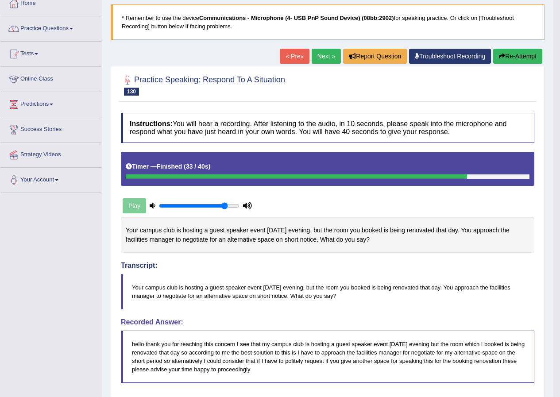
scroll to position [29, 0]
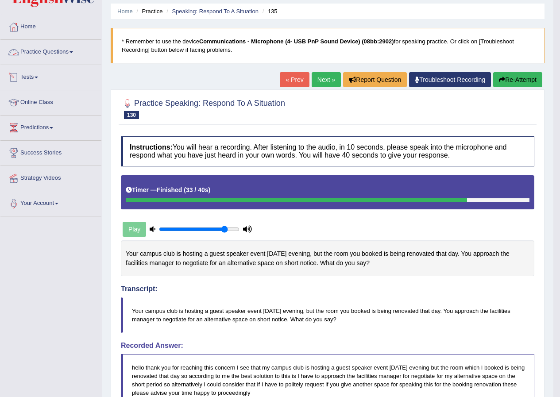
click at [43, 51] on link "Practice Questions" at bounding box center [50, 51] width 101 height 22
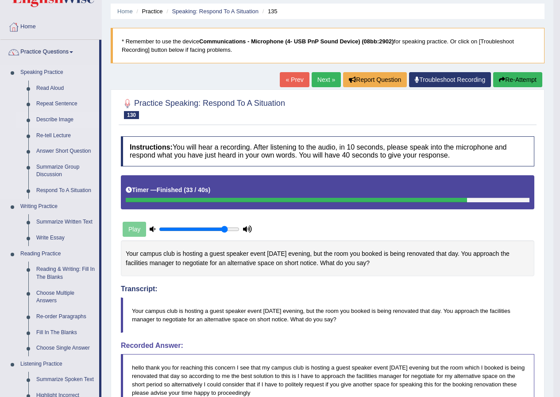
click at [56, 116] on link "Describe Image" at bounding box center [65, 120] width 67 height 16
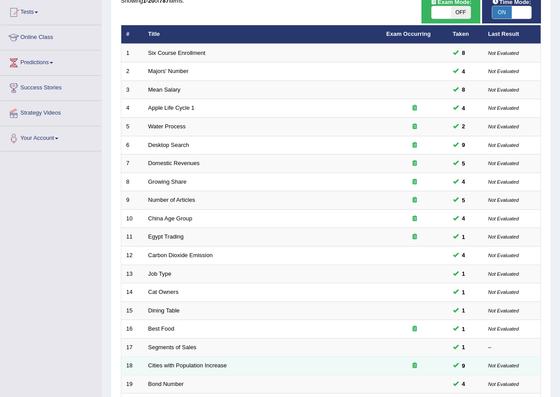
scroll to position [189, 0]
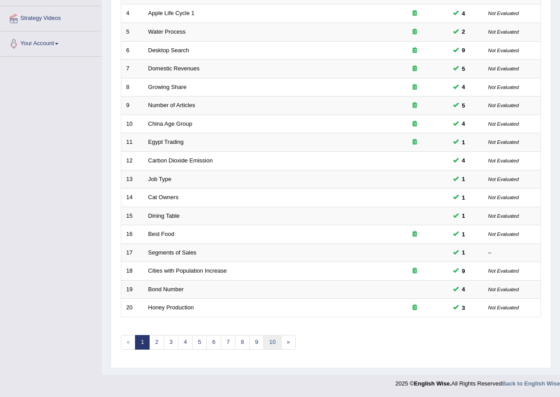
click at [273, 340] on link "10" at bounding box center [272, 342] width 18 height 15
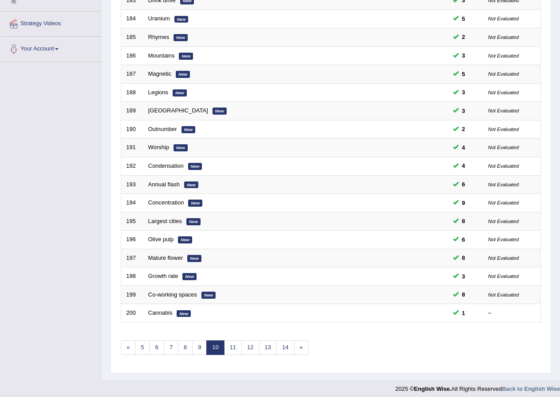
scroll to position [189, 0]
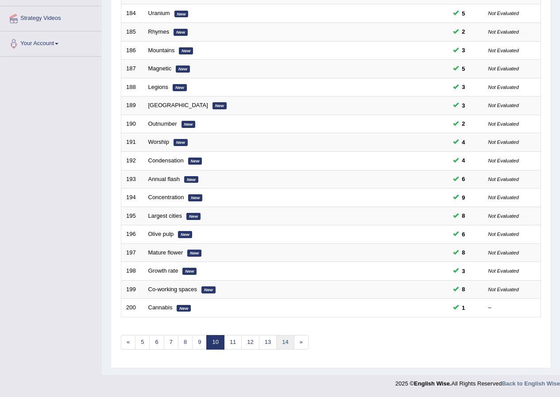
click at [280, 341] on link "14" at bounding box center [285, 342] width 18 height 15
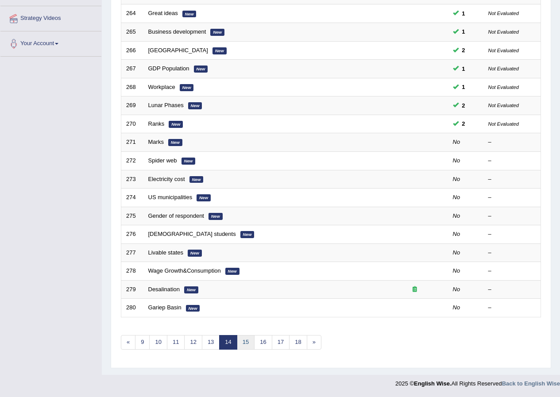
click at [246, 340] on link "15" at bounding box center [246, 342] width 18 height 15
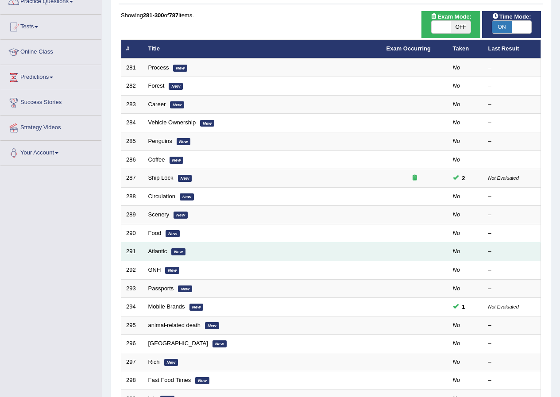
scroll to position [145, 0]
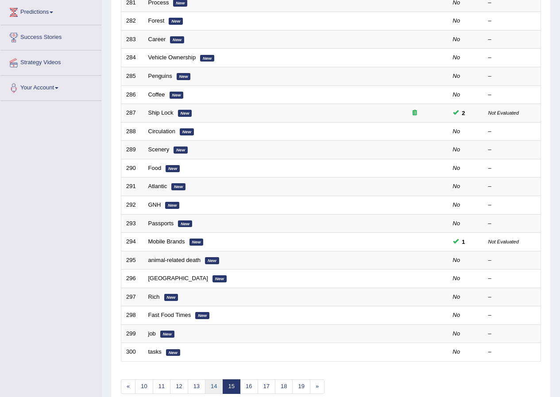
click at [215, 390] on link "14" at bounding box center [214, 386] width 18 height 15
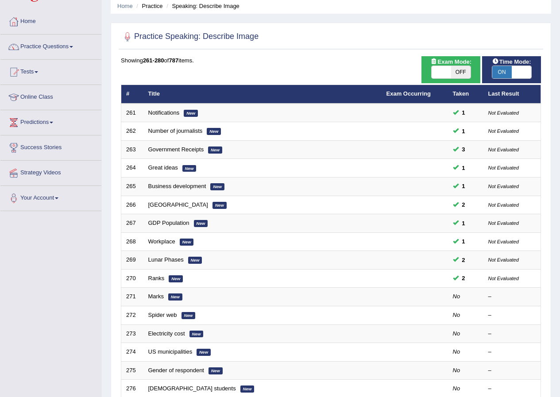
scroll to position [12, 0]
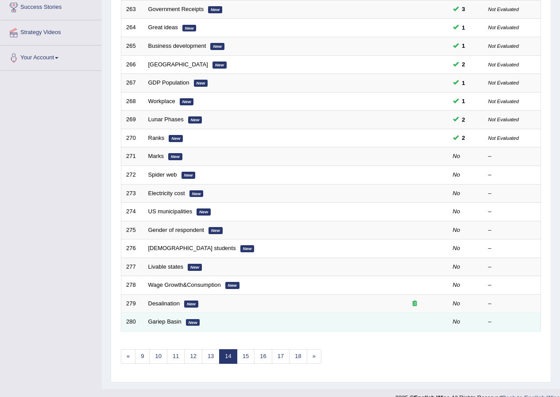
scroll to position [189, 0]
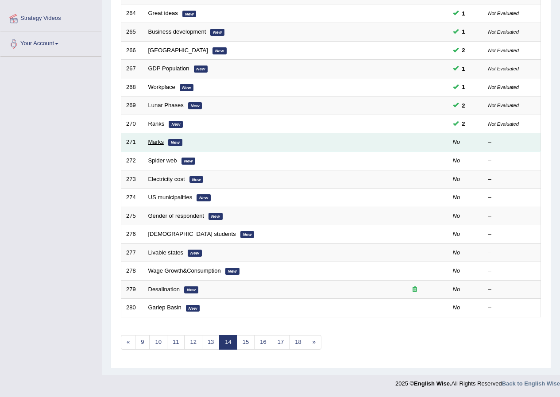
click at [154, 139] on link "Marks" at bounding box center [155, 142] width 15 height 7
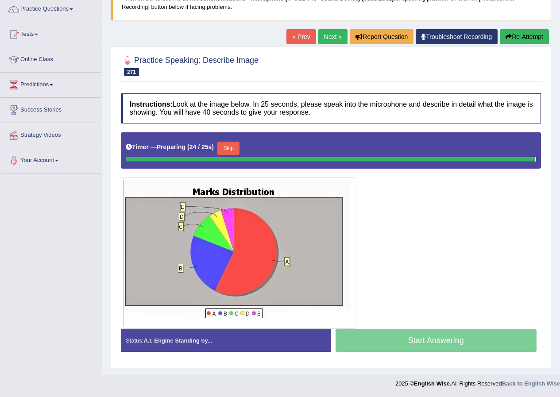
scroll to position [70, 0]
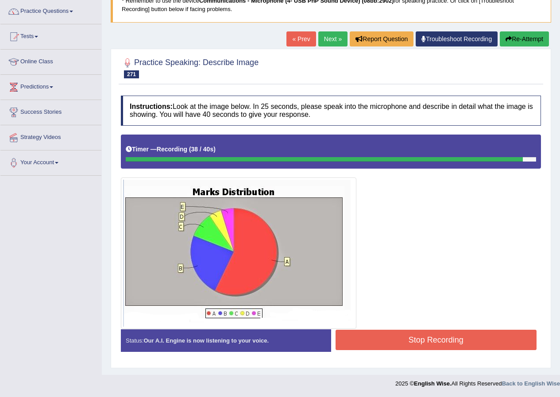
click at [464, 335] on button "Stop Recording" at bounding box center [436, 340] width 201 height 20
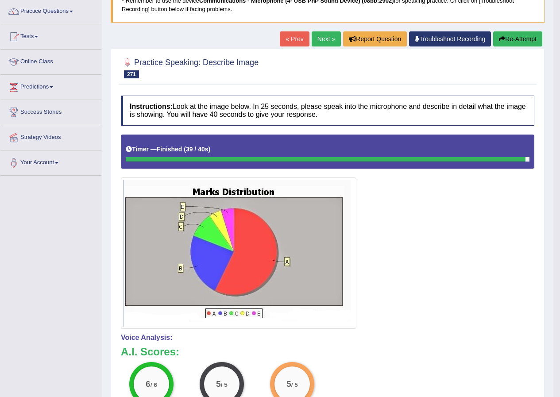
click at [322, 40] on link "Next »" at bounding box center [326, 38] width 29 height 15
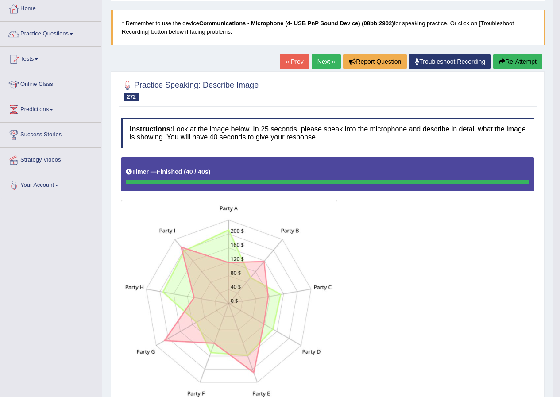
scroll to position [20, 0]
